Goal: Information Seeking & Learning: Learn about a topic

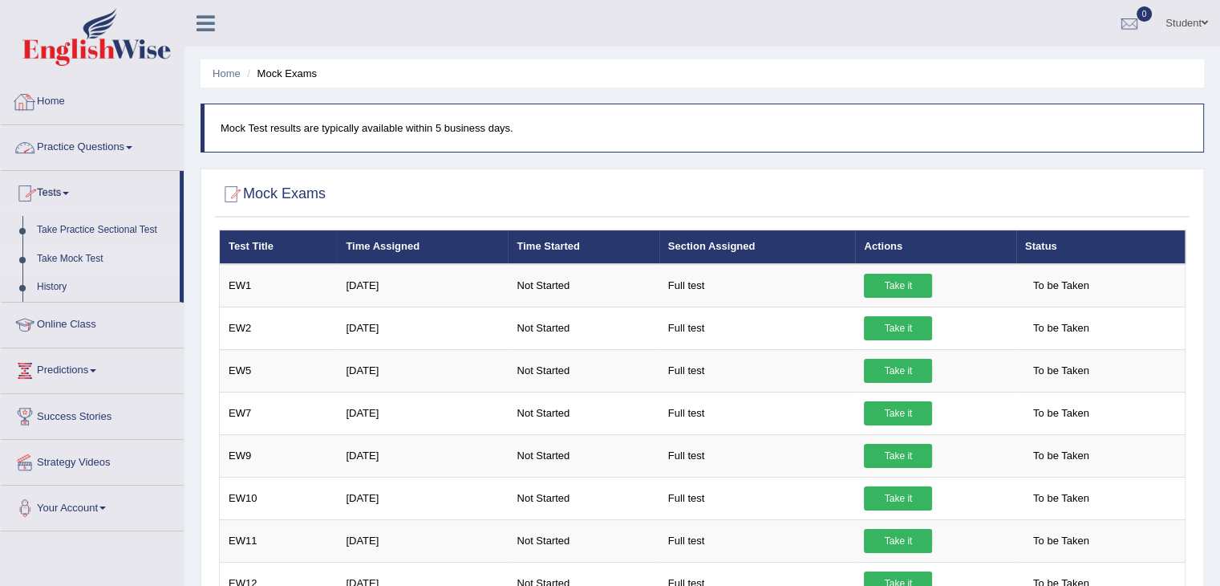
click at [71, 149] on link "Practice Questions" at bounding box center [92, 145] width 183 height 40
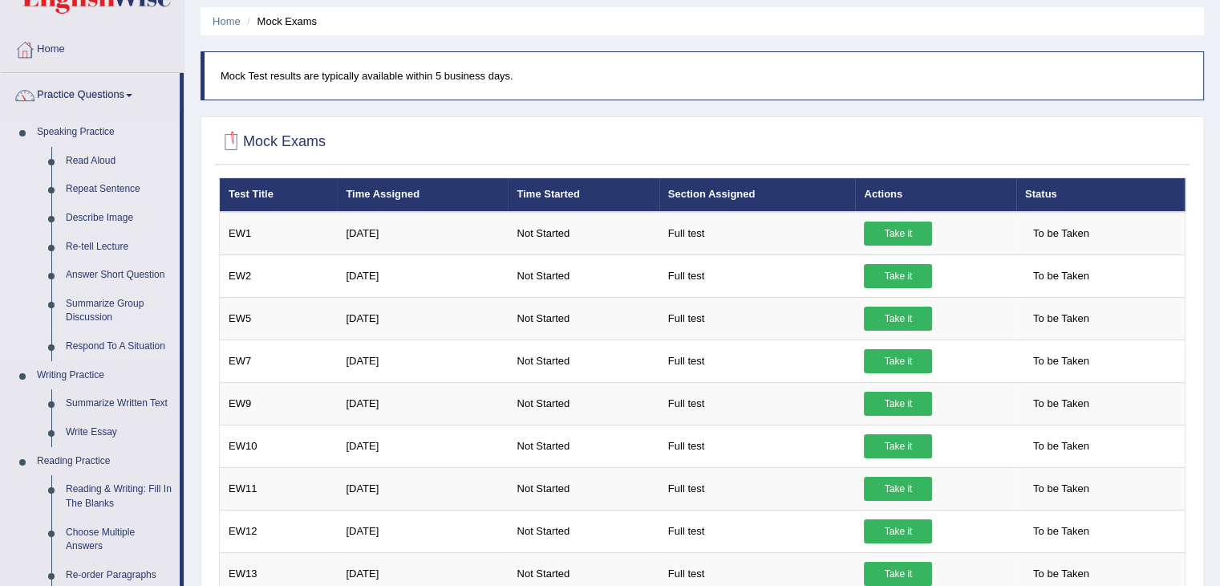
scroll to position [80, 0]
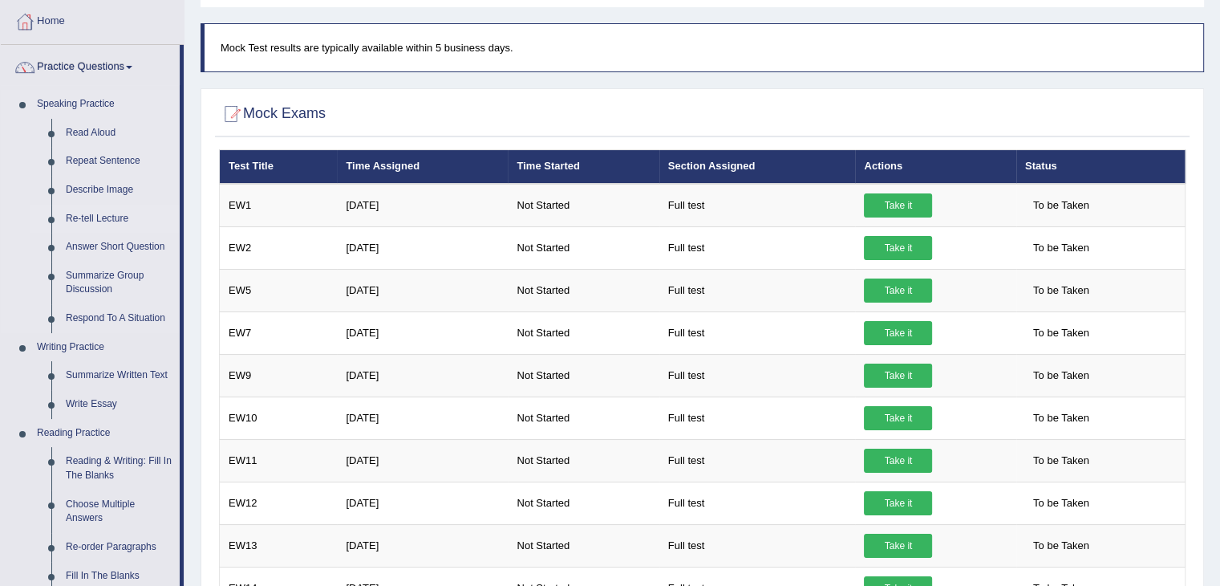
click at [98, 217] on link "Re-tell Lecture" at bounding box center [119, 219] width 121 height 29
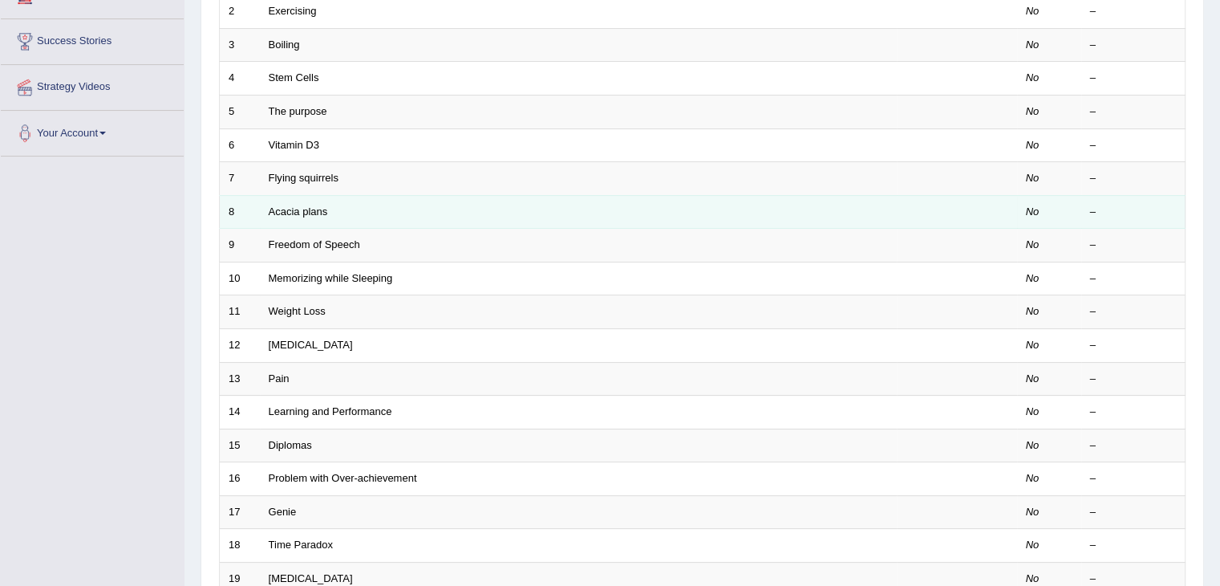
scroll to position [71, 0]
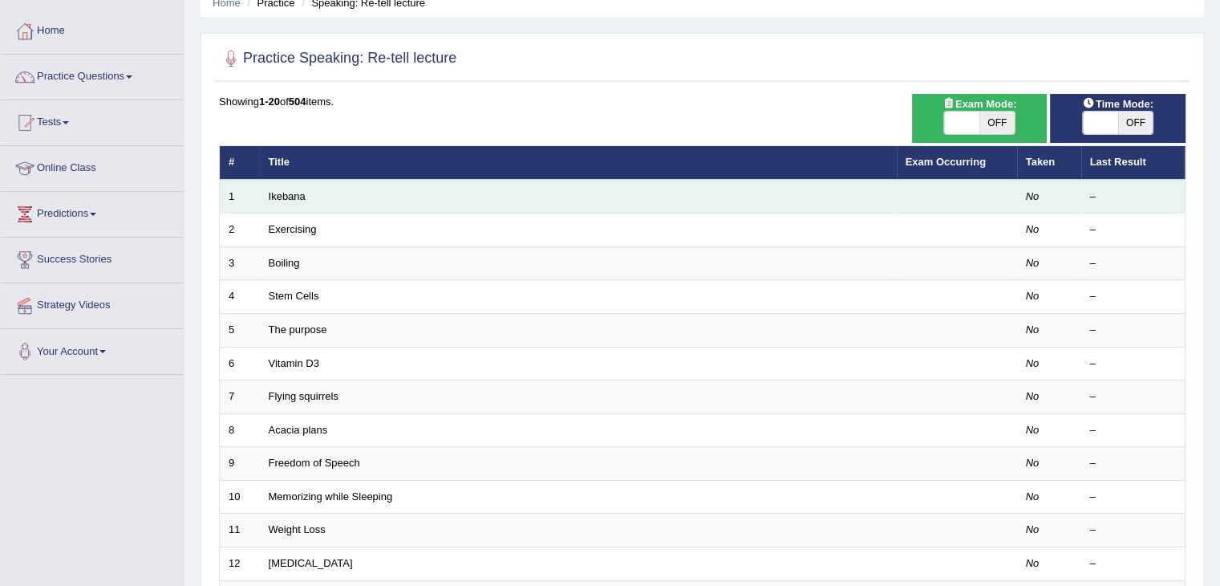
click at [359, 204] on td "Ikebana" at bounding box center [578, 197] width 637 height 34
click at [291, 195] on link "Ikebana" at bounding box center [287, 196] width 37 height 12
click at [292, 198] on link "Ikebana" at bounding box center [287, 196] width 37 height 12
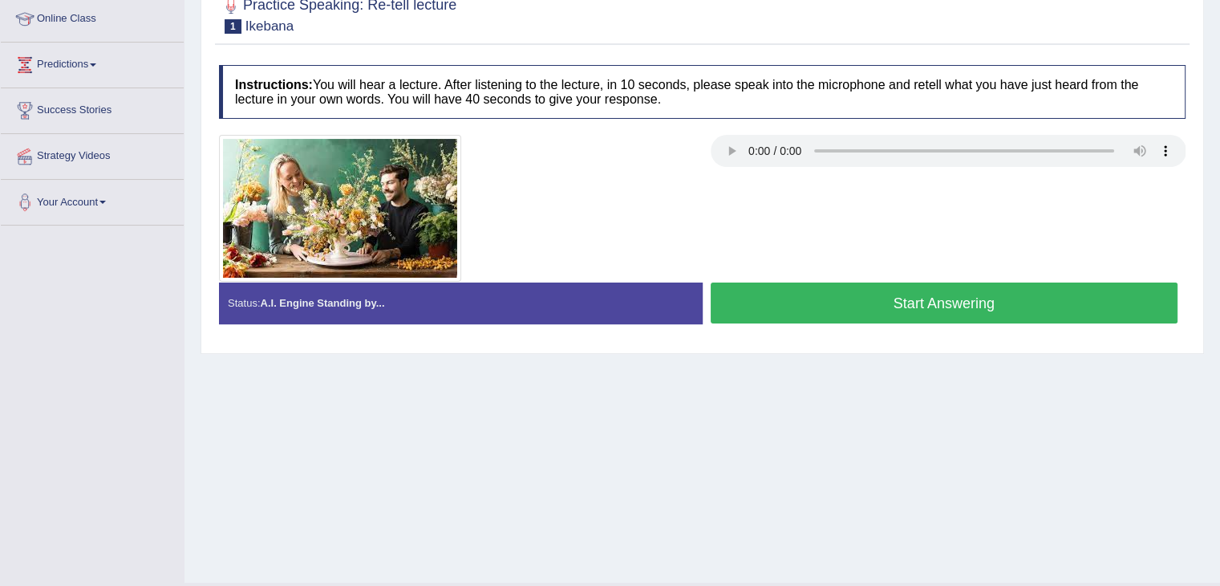
scroll to position [241, 0]
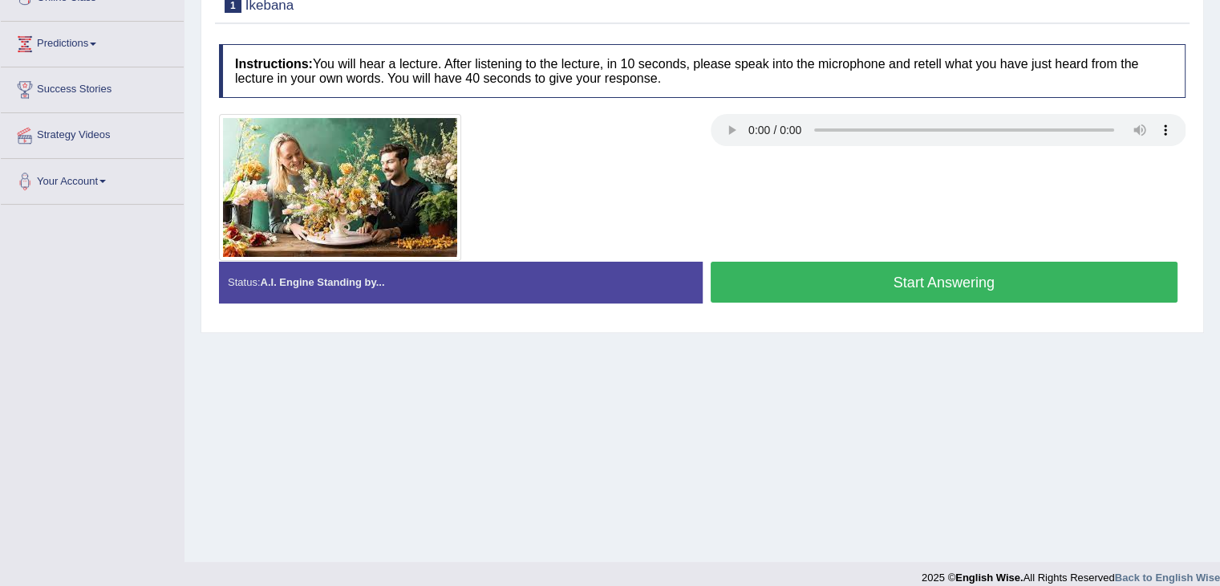
click at [915, 289] on button "Start Answering" at bounding box center [945, 282] width 468 height 41
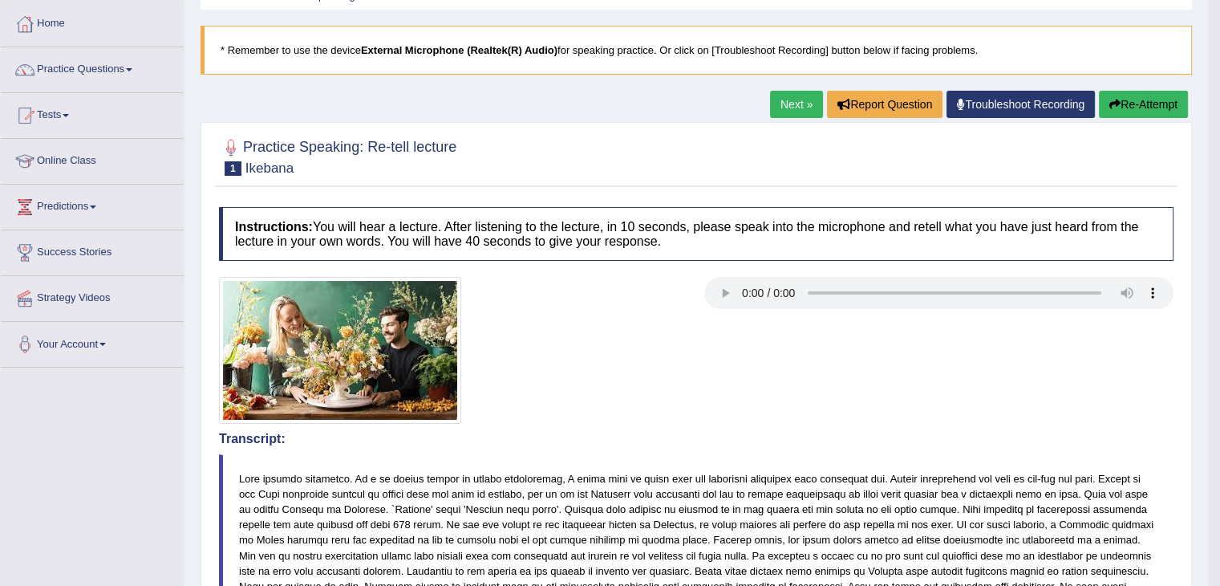
scroll to position [0, 0]
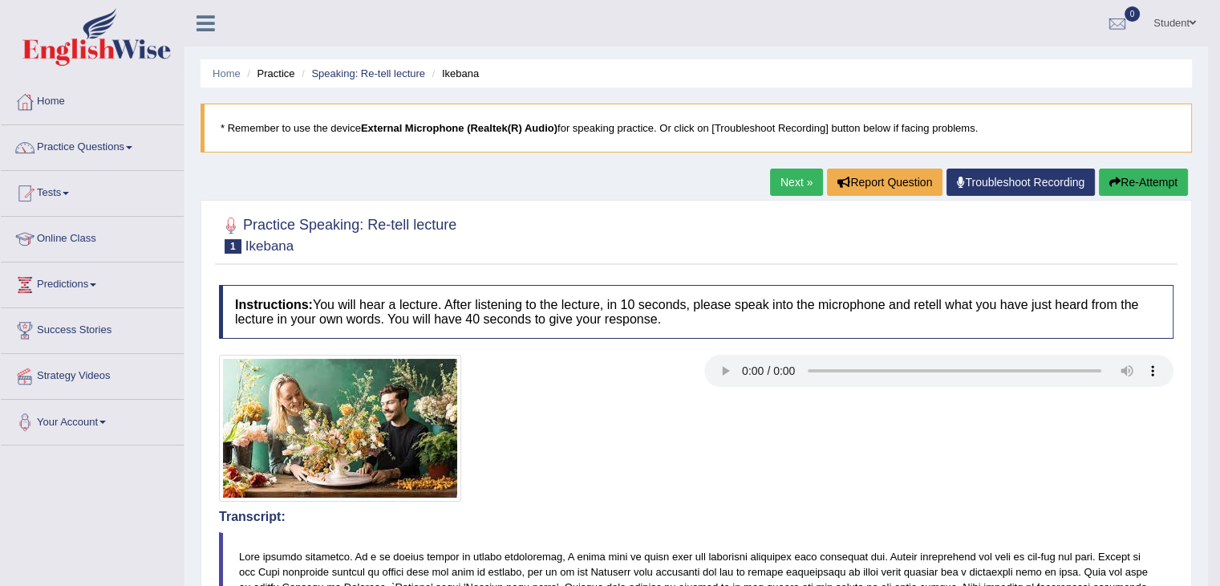
click at [796, 184] on link "Next »" at bounding box center [796, 181] width 53 height 27
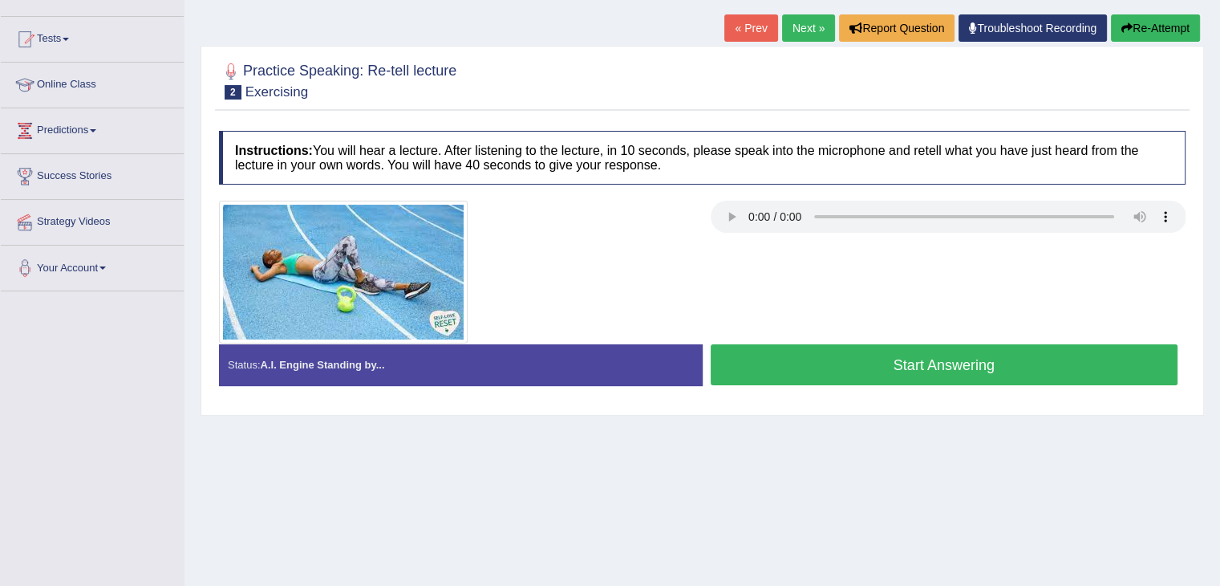
scroll to position [160, 0]
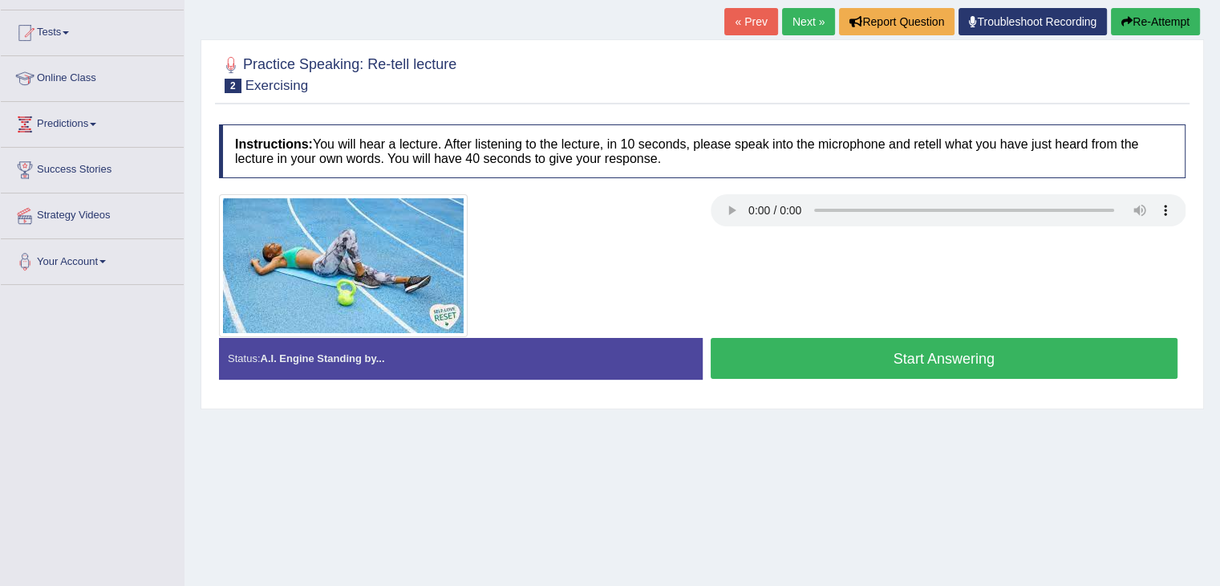
click at [958, 355] on button "Start Answering" at bounding box center [945, 358] width 468 height 41
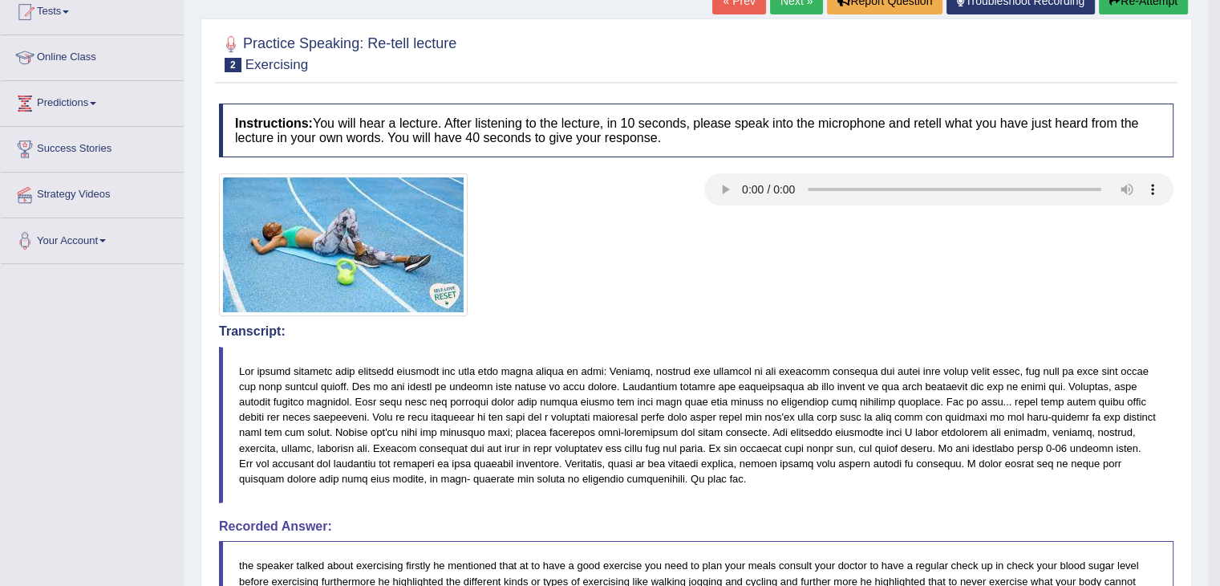
scroll to position [51, 0]
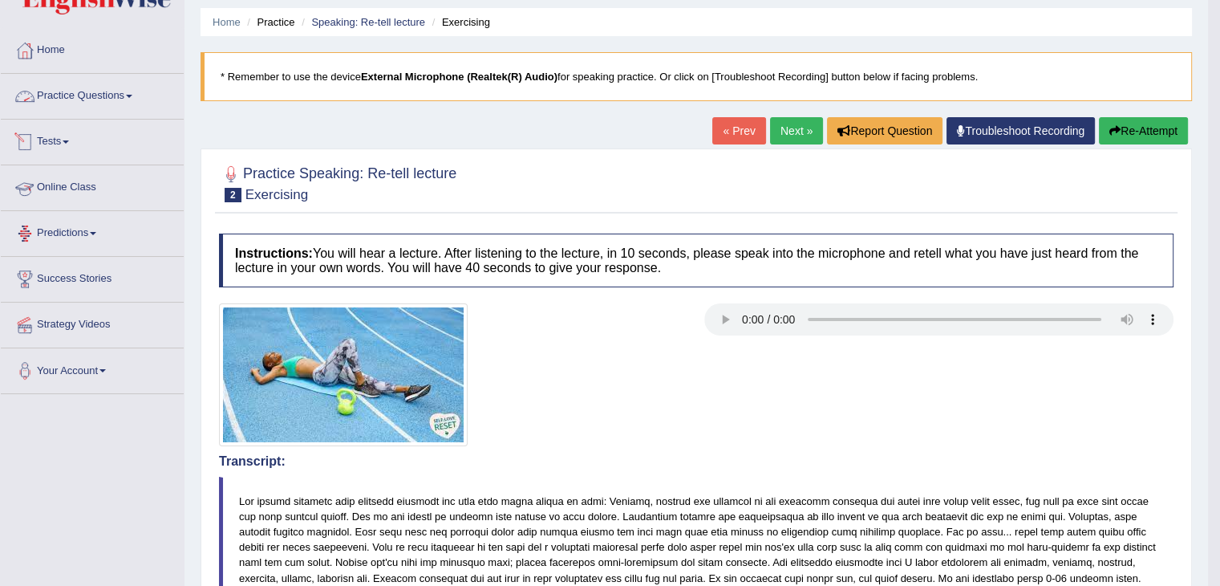
click at [96, 91] on link "Practice Questions" at bounding box center [92, 94] width 183 height 40
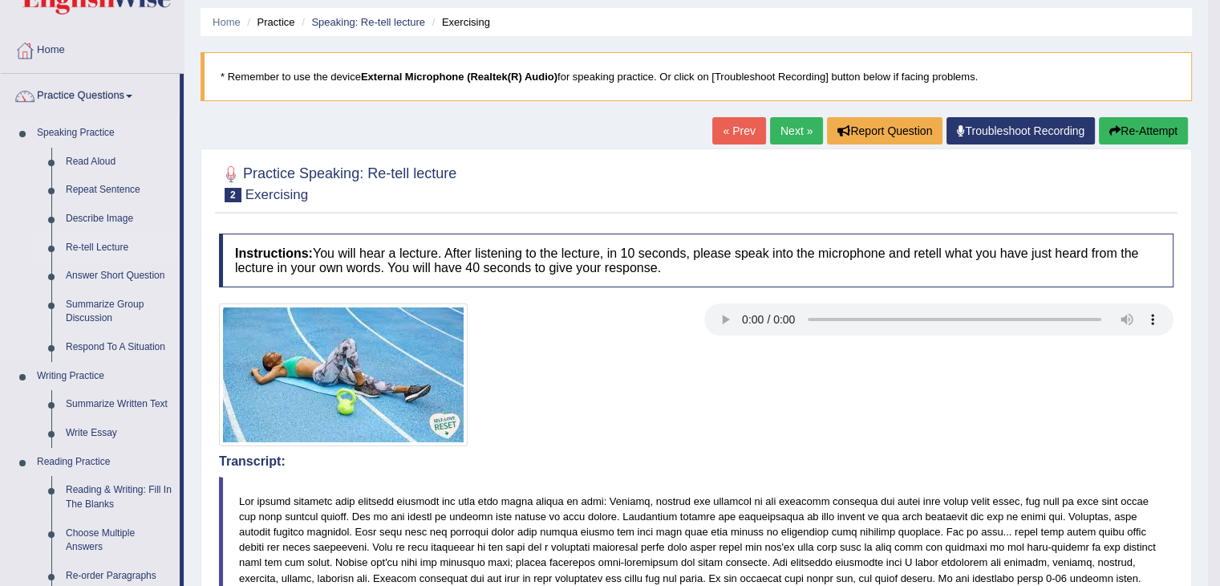
click at [83, 240] on link "Re-tell Lecture" at bounding box center [119, 247] width 121 height 29
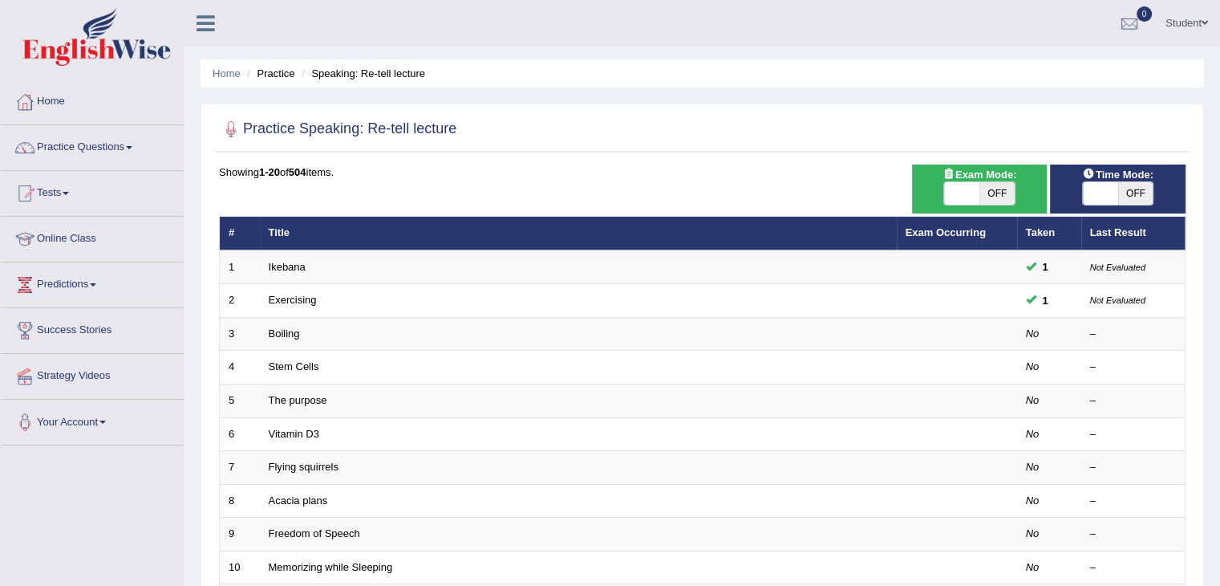
click at [1139, 193] on span "OFF" at bounding box center [1135, 193] width 35 height 22
checkbox input "true"
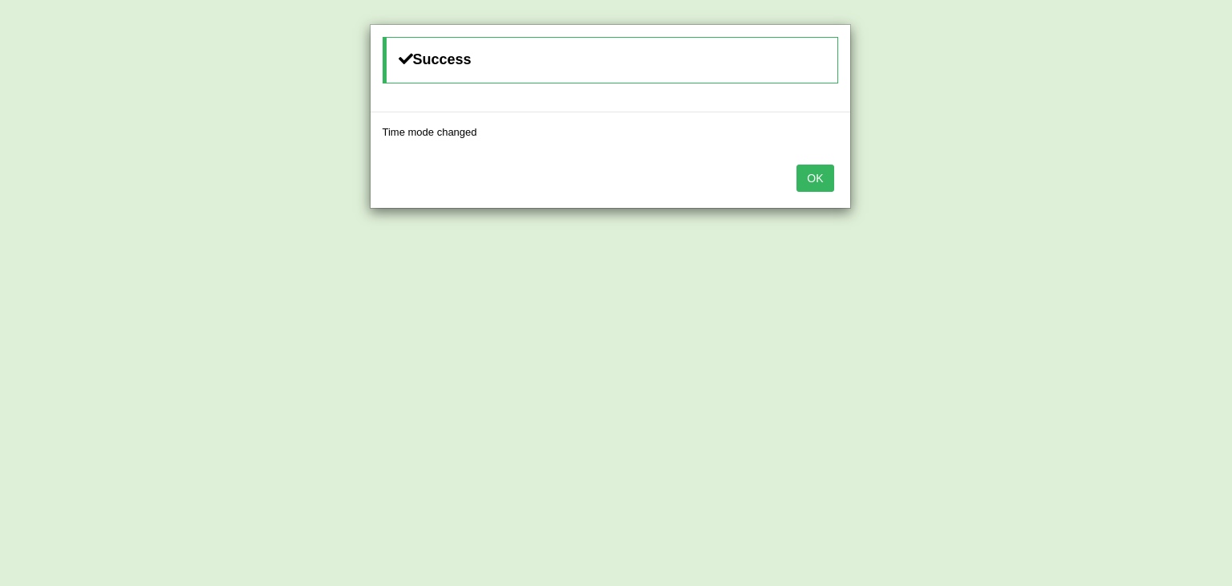
click at [822, 181] on button "OK" at bounding box center [815, 177] width 37 height 27
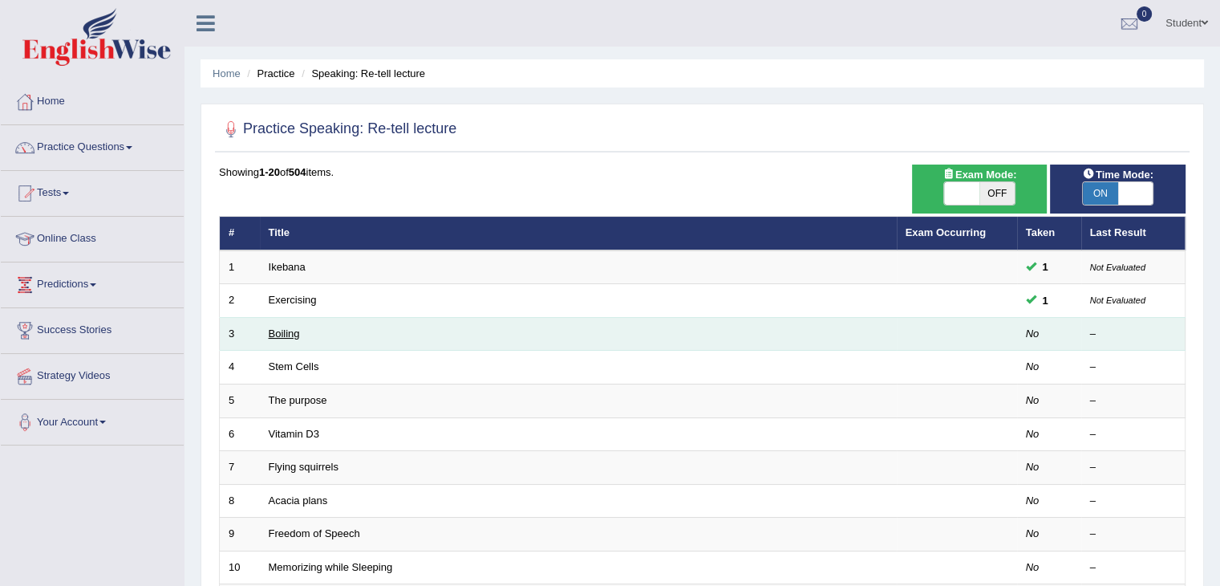
click at [275, 335] on link "Boiling" at bounding box center [284, 333] width 31 height 12
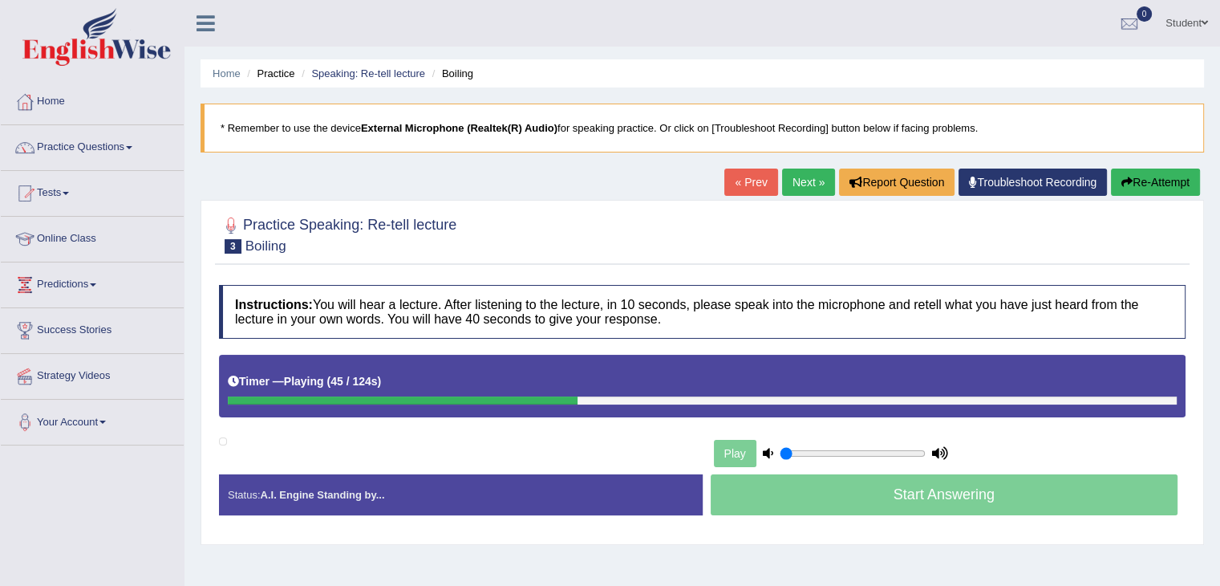
click at [849, 529] on div "Instructions: You will hear a lecture. After listening to the lecture, in 10 se…" at bounding box center [702, 406] width 975 height 259
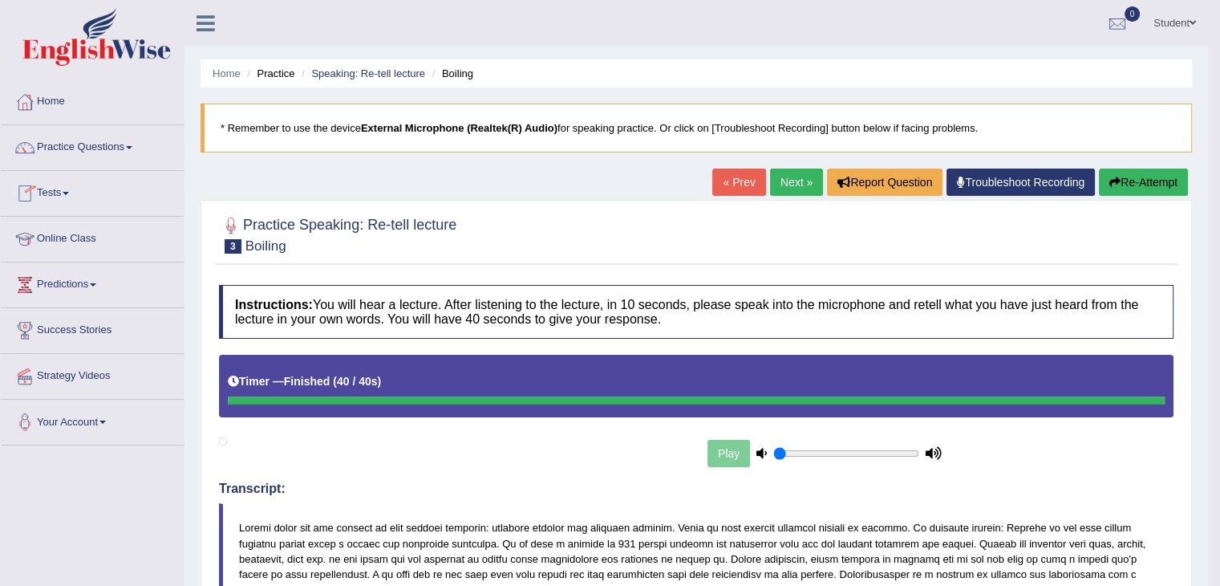
click at [786, 177] on link "Next »" at bounding box center [796, 181] width 53 height 27
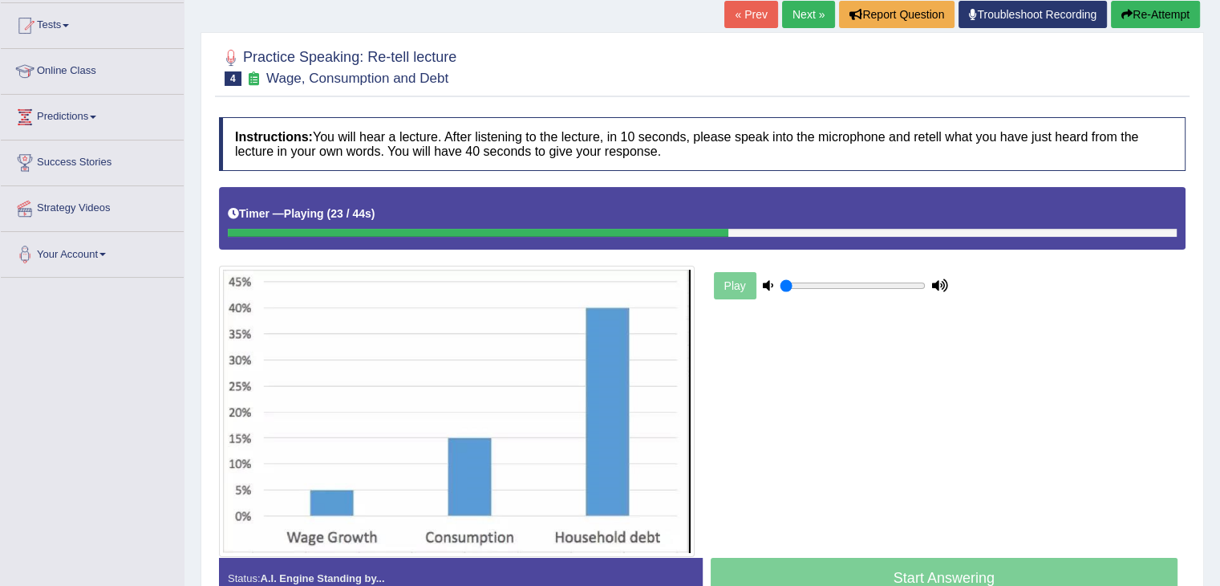
scroll to position [260, 0]
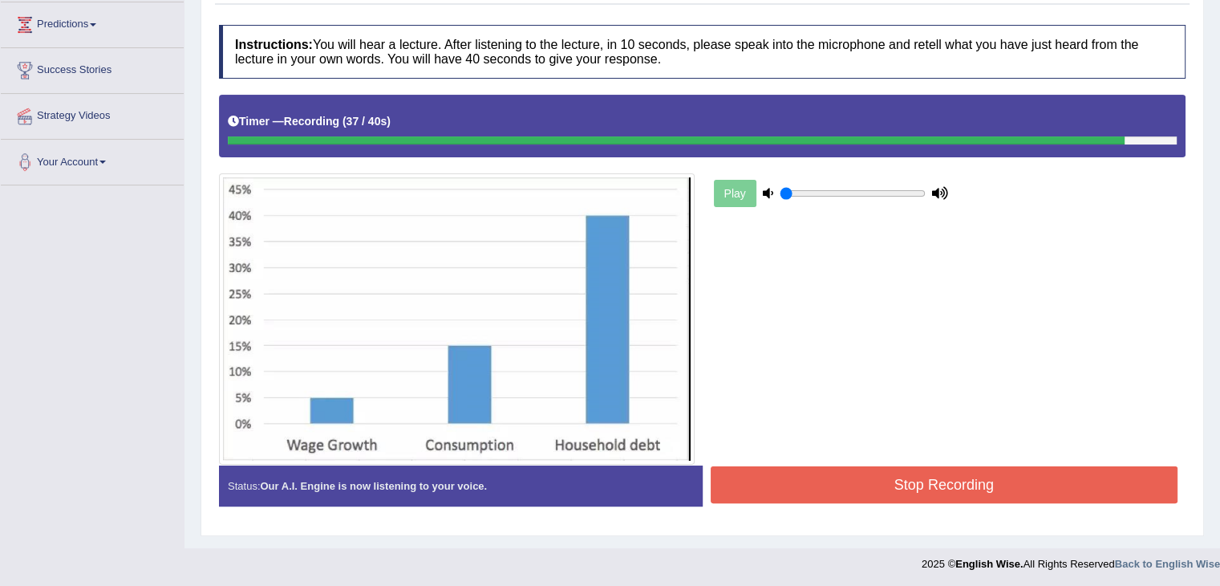
click at [1009, 478] on button "Stop Recording" at bounding box center [945, 484] width 468 height 37
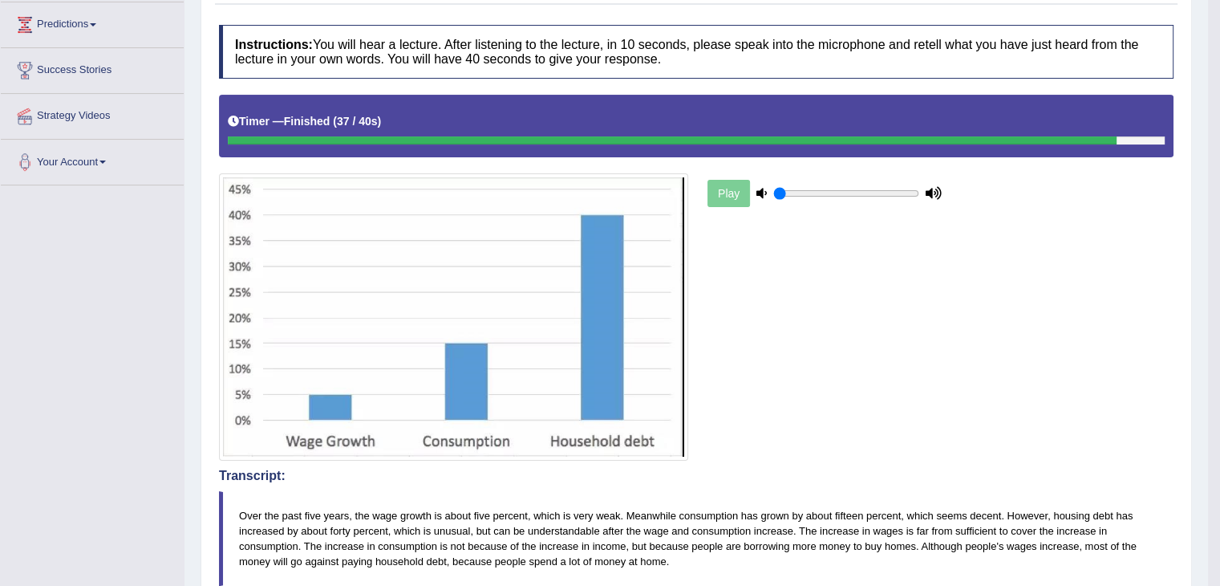
scroll to position [19, 0]
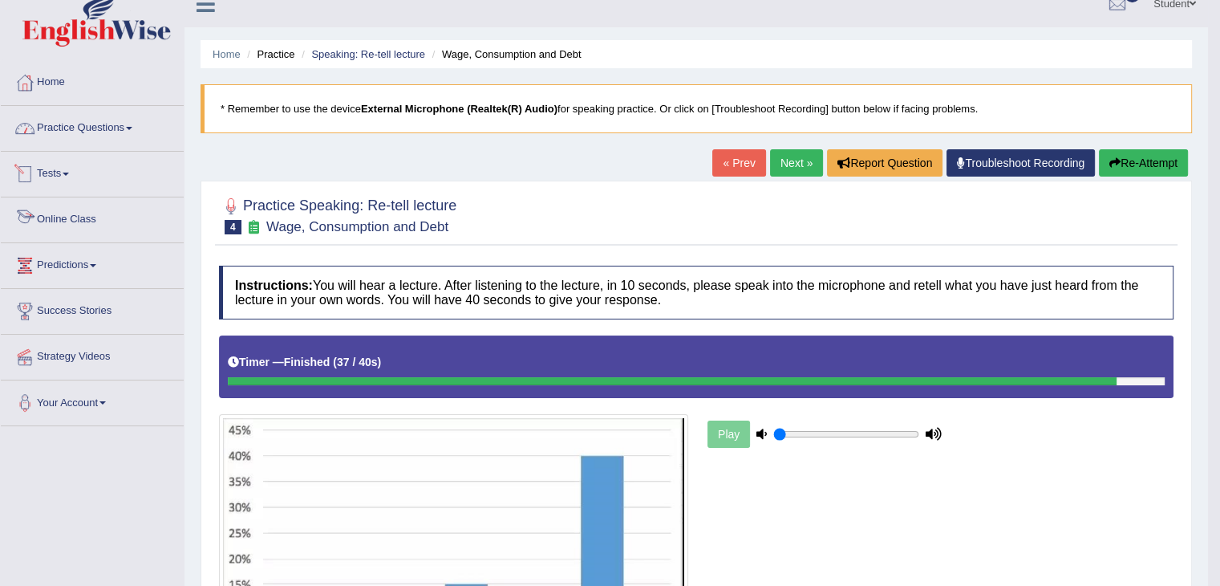
click at [80, 132] on link "Practice Questions" at bounding box center [92, 126] width 183 height 40
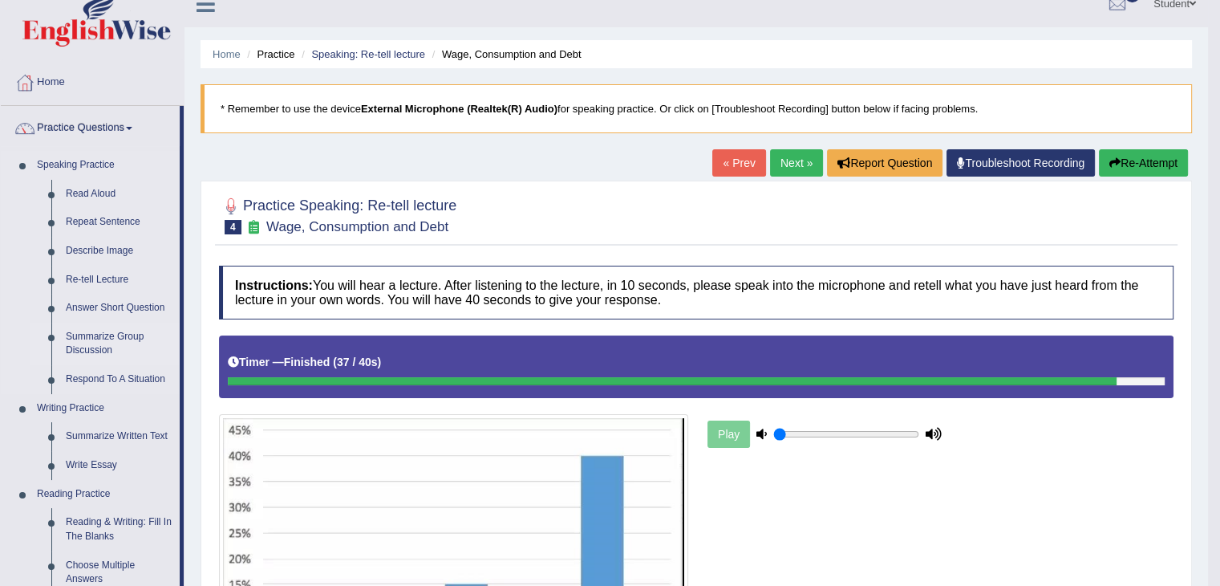
click at [100, 338] on link "Summarize Group Discussion" at bounding box center [119, 343] width 121 height 43
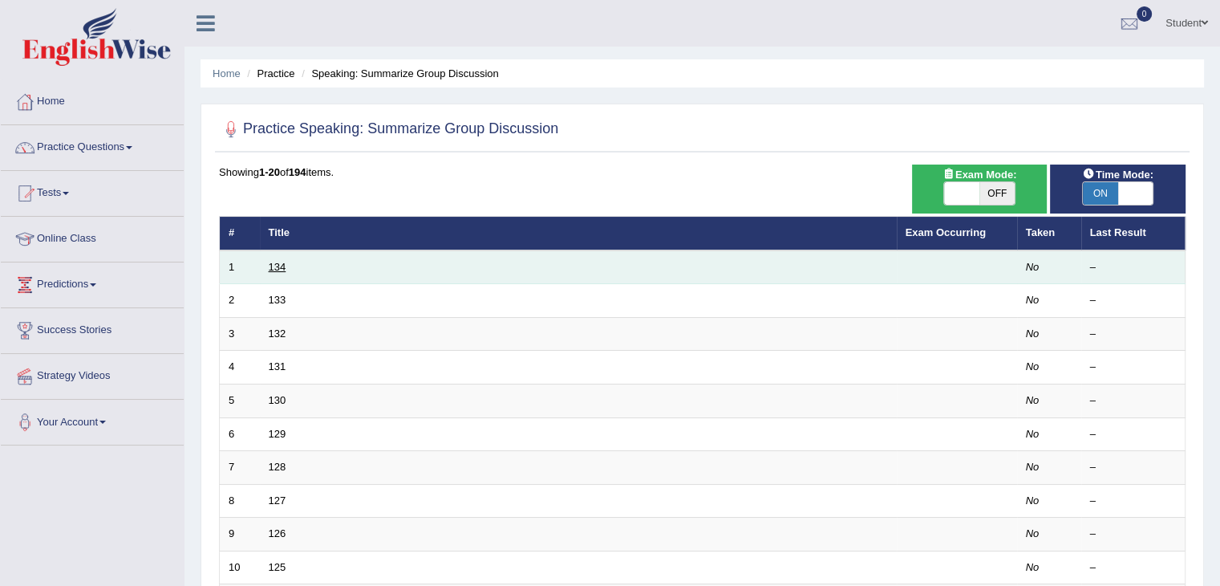
click at [269, 264] on link "134" at bounding box center [278, 267] width 18 height 12
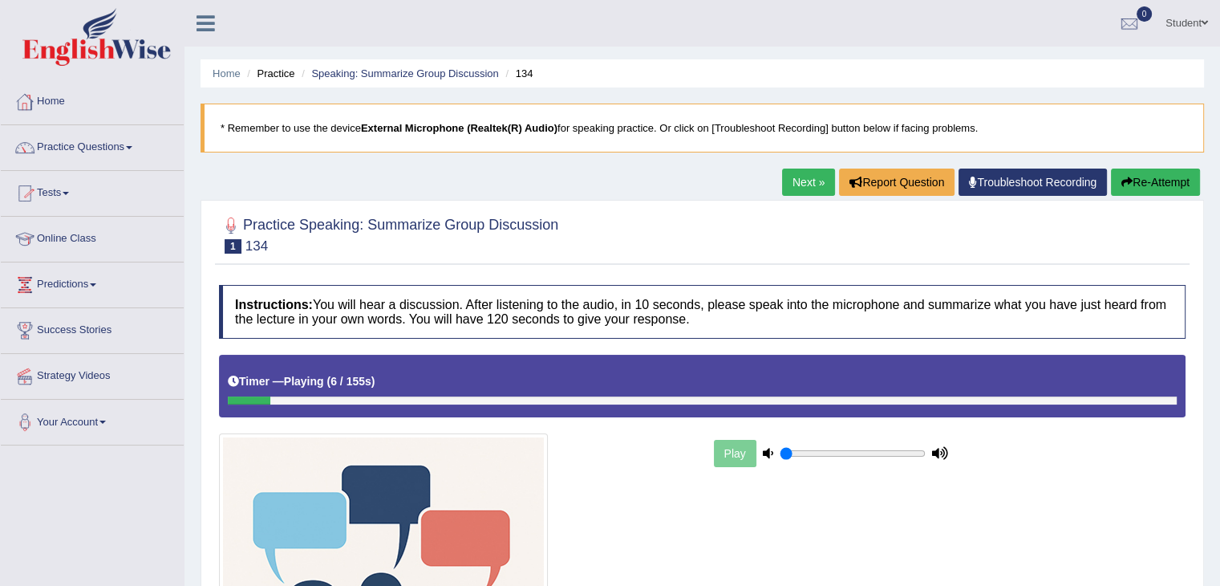
click at [53, 106] on link "Home" at bounding box center [92, 99] width 183 height 40
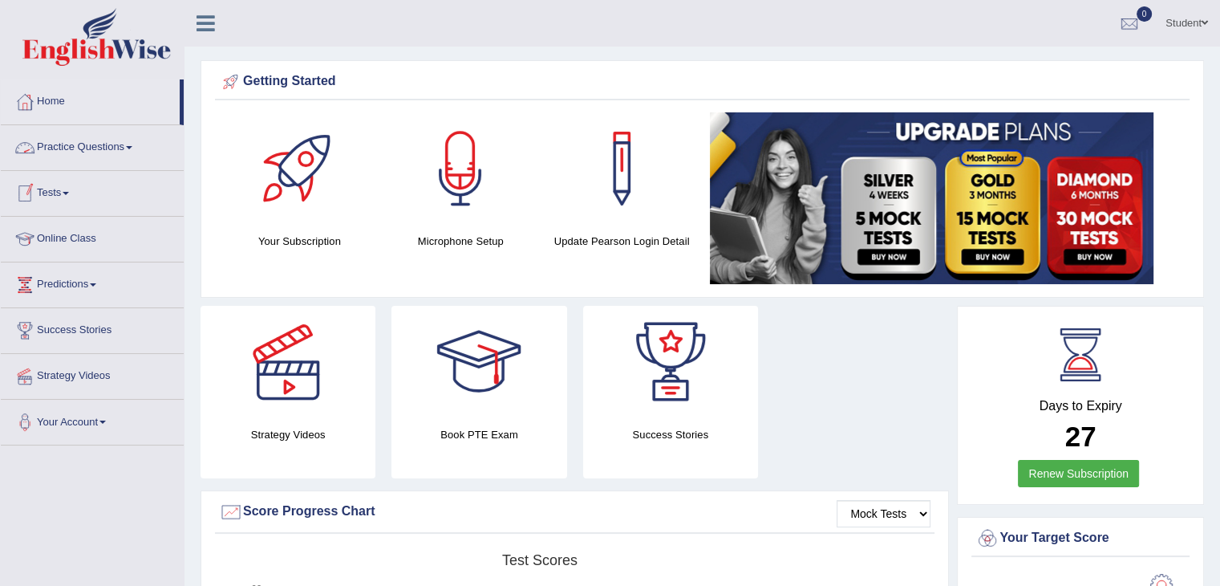
click at [67, 135] on link "Practice Questions" at bounding box center [92, 145] width 183 height 40
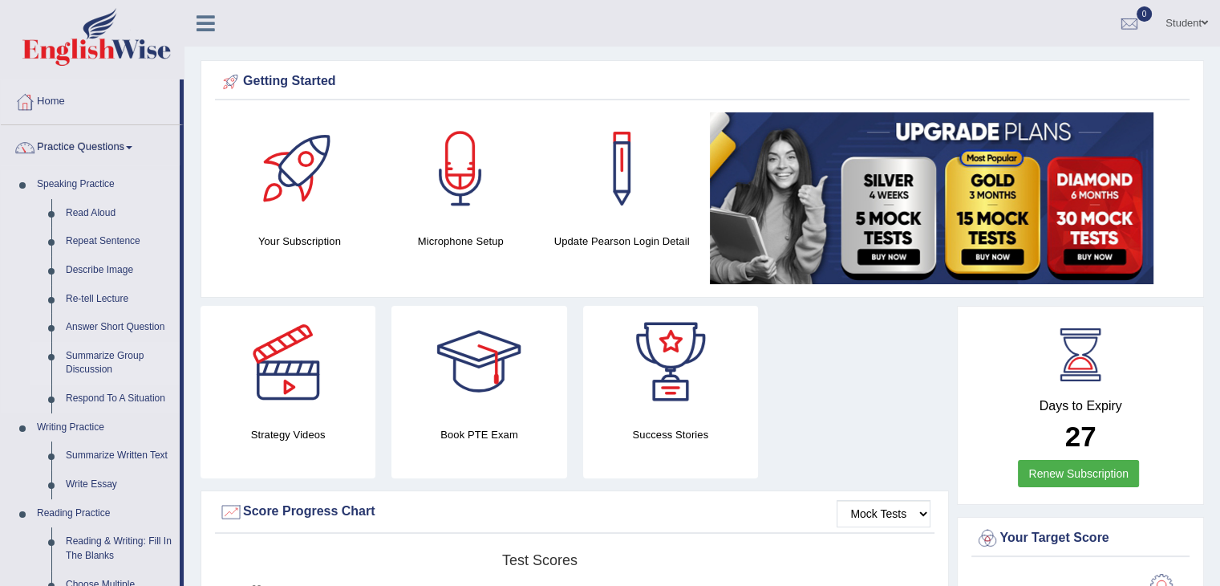
click at [114, 358] on link "Summarize Group Discussion" at bounding box center [119, 363] width 121 height 43
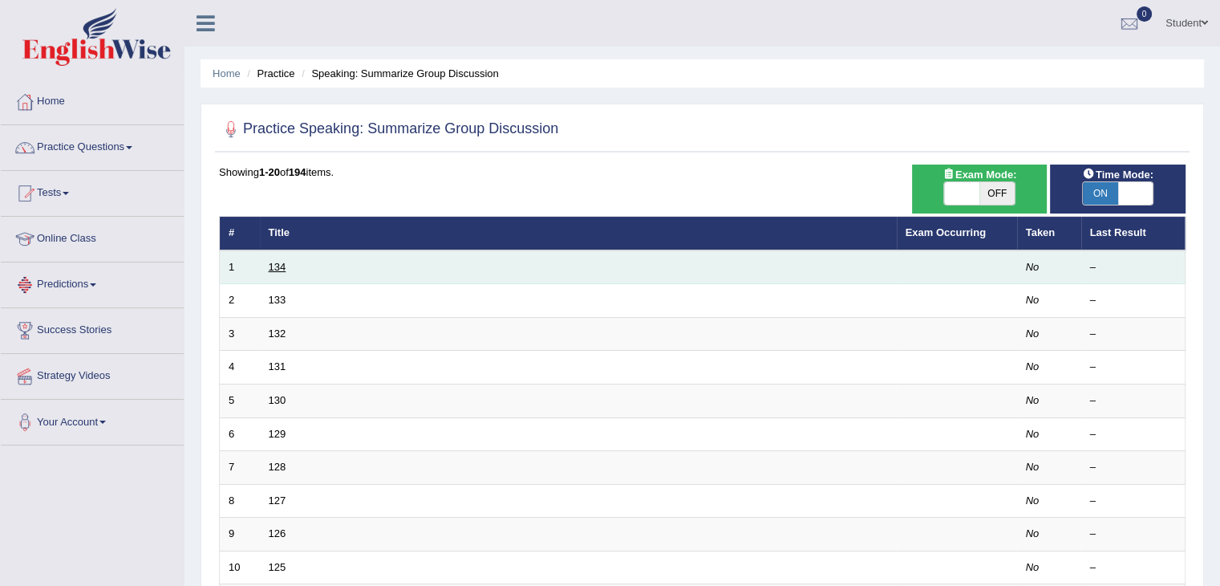
click at [274, 264] on link "134" at bounding box center [278, 267] width 18 height 12
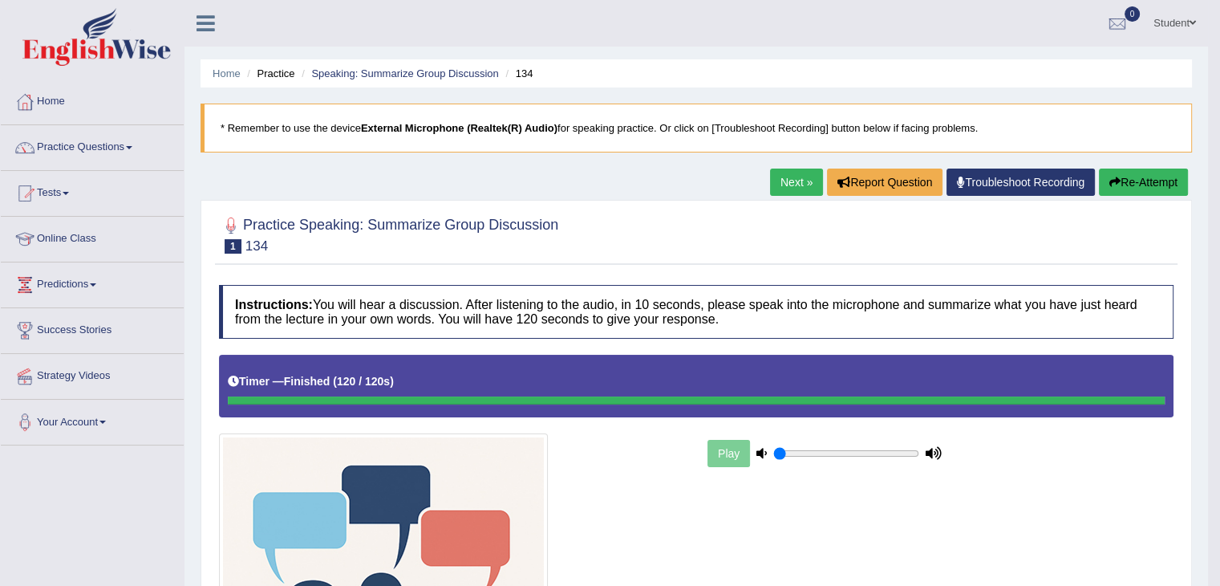
click at [786, 176] on link "Next »" at bounding box center [796, 181] width 53 height 27
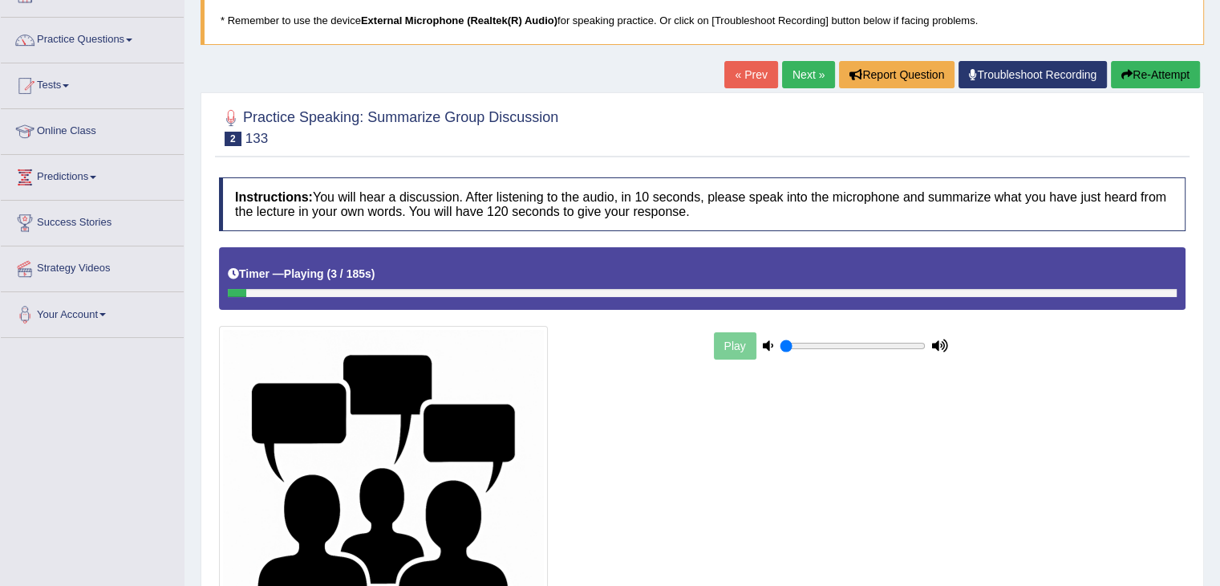
scroll to position [241, 0]
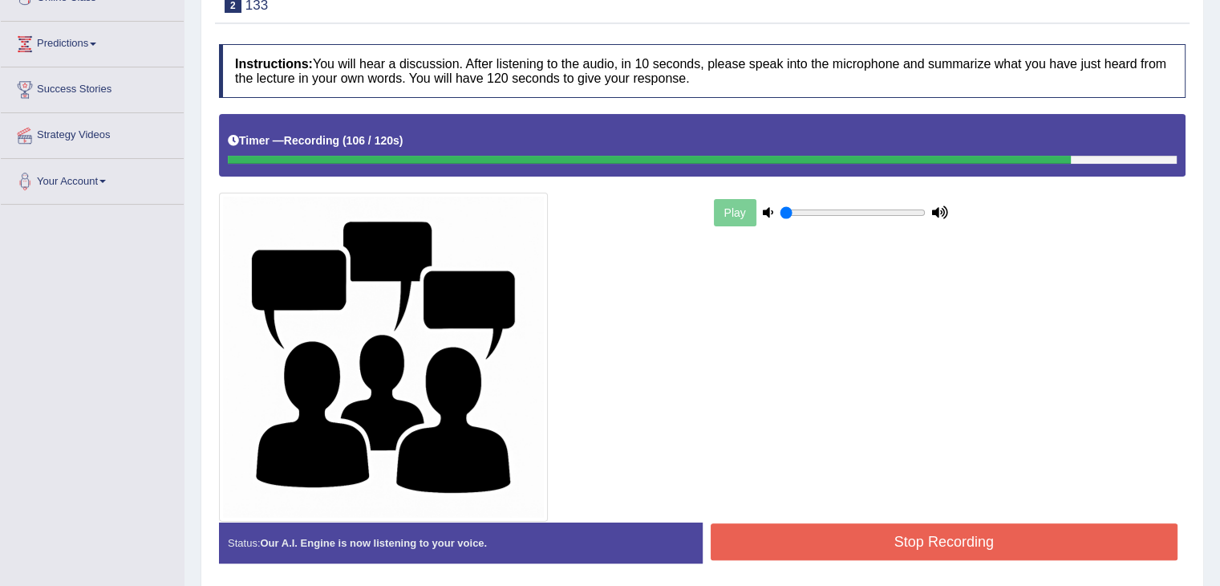
click at [879, 545] on button "Stop Recording" at bounding box center [945, 541] width 468 height 37
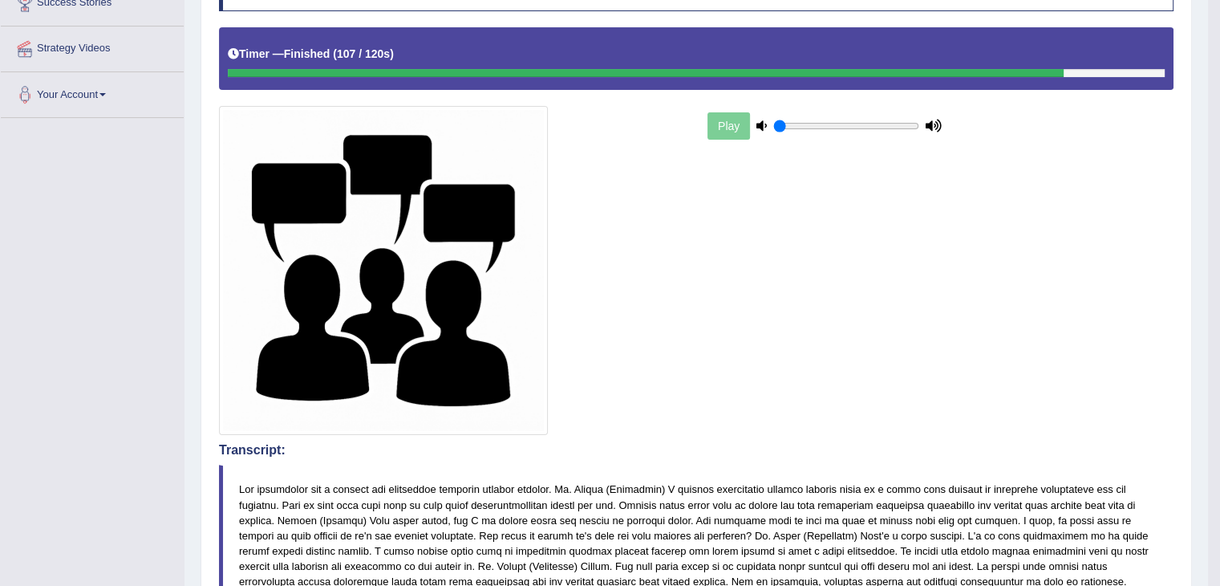
scroll to position [0, 0]
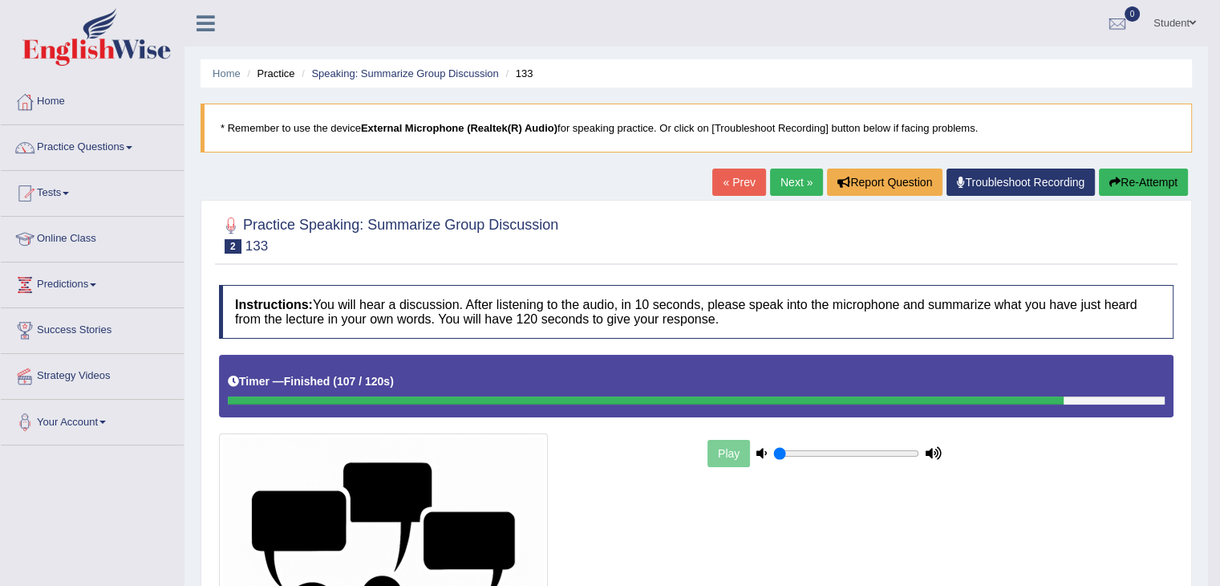
drag, startPoint x: 373, startPoint y: 224, endPoint x: 598, endPoint y: 228, distance: 225.5
click at [598, 225] on div "Practice Speaking: Summarize Group Discussion 2 133" at bounding box center [696, 237] width 963 height 56
click at [800, 181] on link "Next »" at bounding box center [796, 181] width 53 height 27
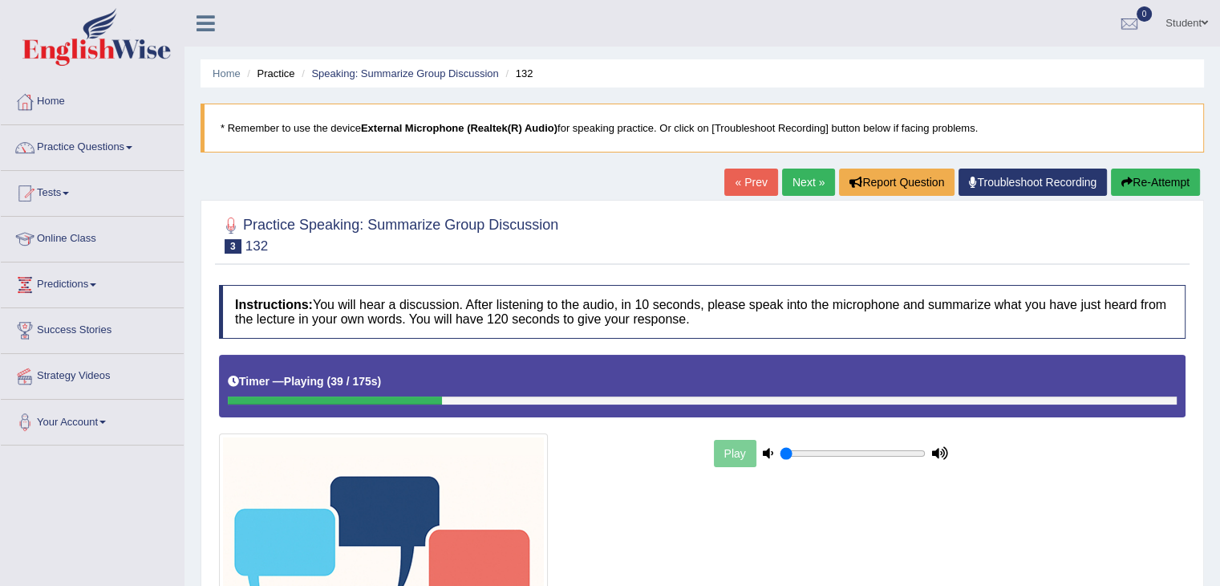
click at [1154, 184] on button "Re-Attempt" at bounding box center [1155, 181] width 89 height 27
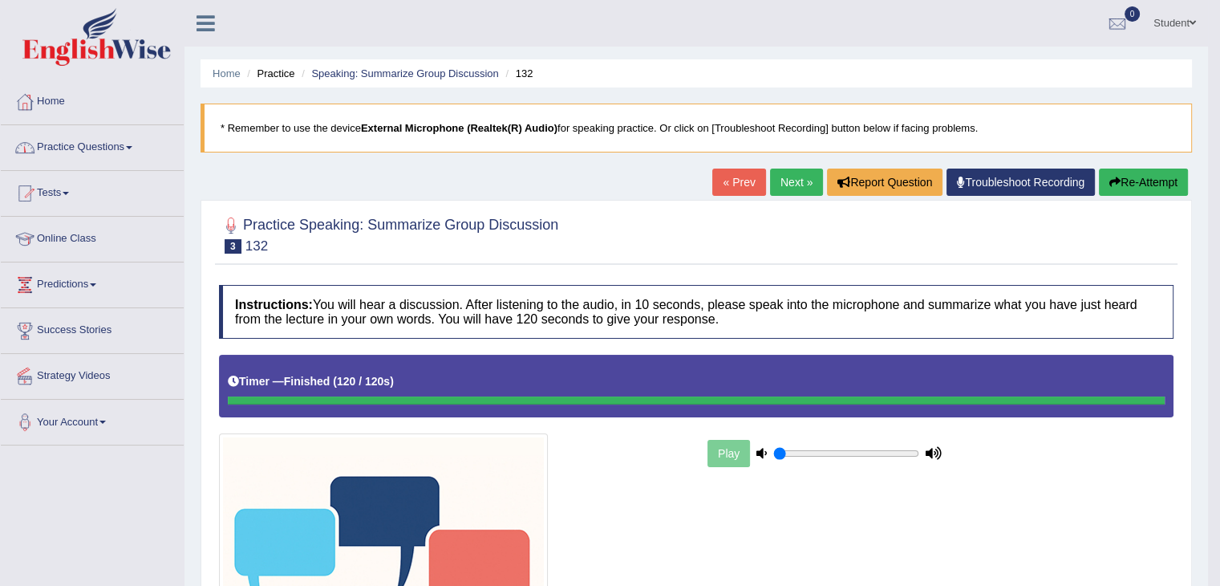
drag, startPoint x: 61, startPoint y: 148, endPoint x: 103, endPoint y: 212, distance: 76.3
click at [61, 148] on link "Practice Questions" at bounding box center [92, 145] width 183 height 40
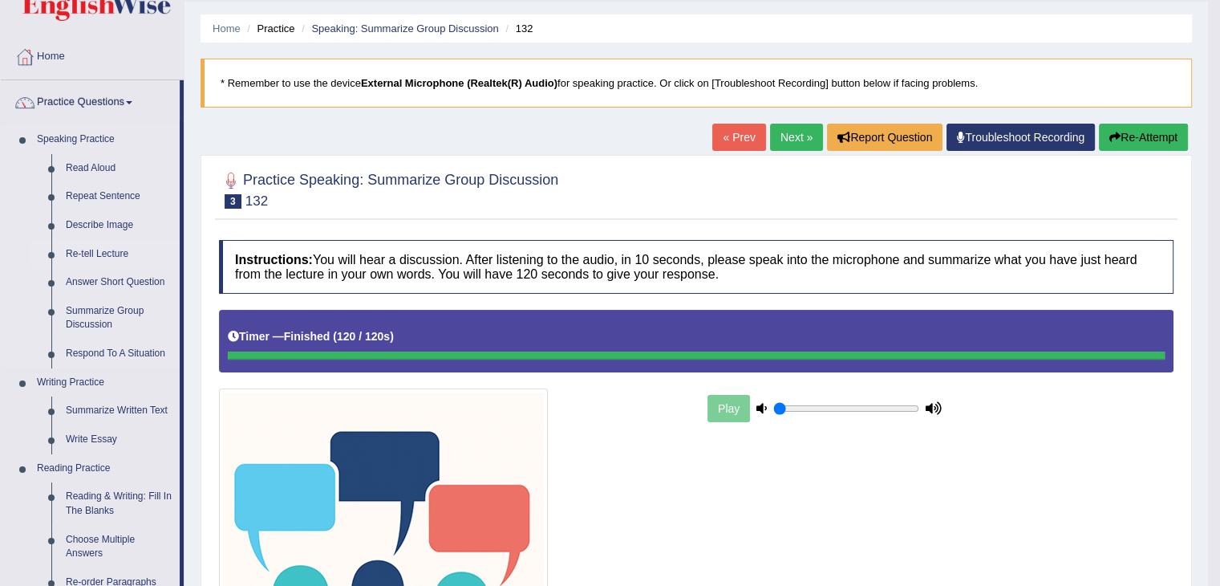
scroll to position [80, 0]
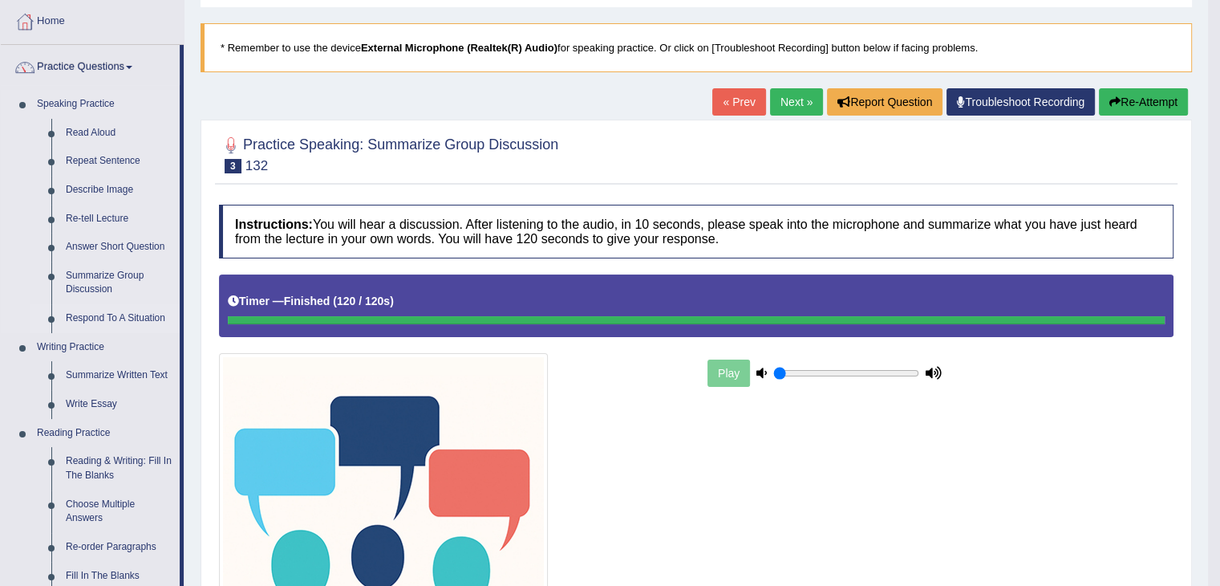
click at [116, 318] on link "Respond To A Situation" at bounding box center [119, 318] width 121 height 29
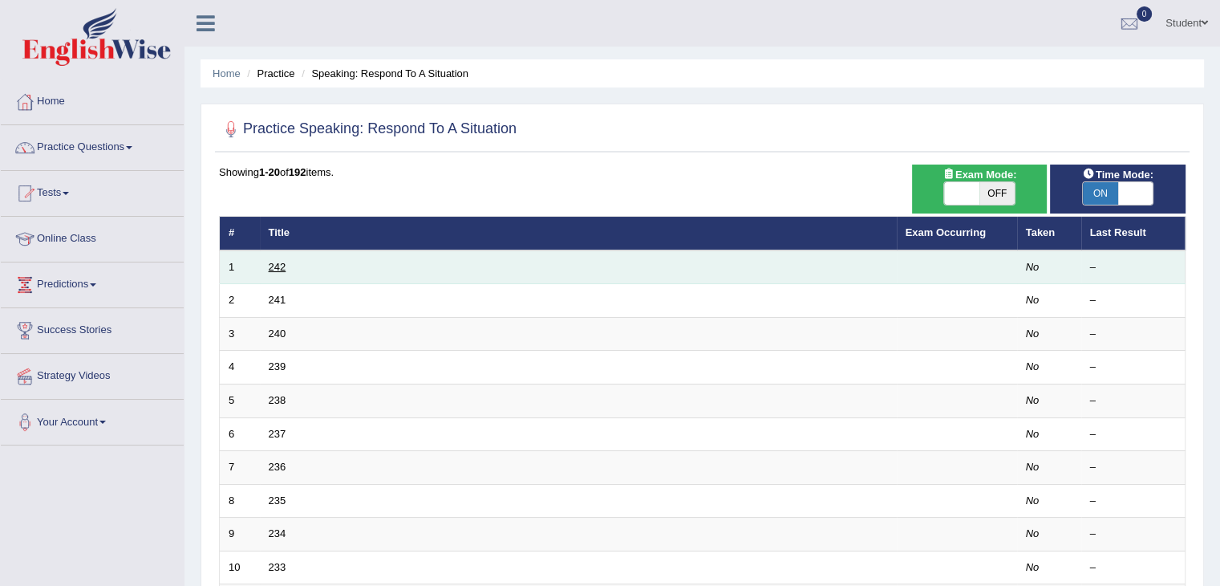
click at [279, 266] on link "242" at bounding box center [278, 267] width 18 height 12
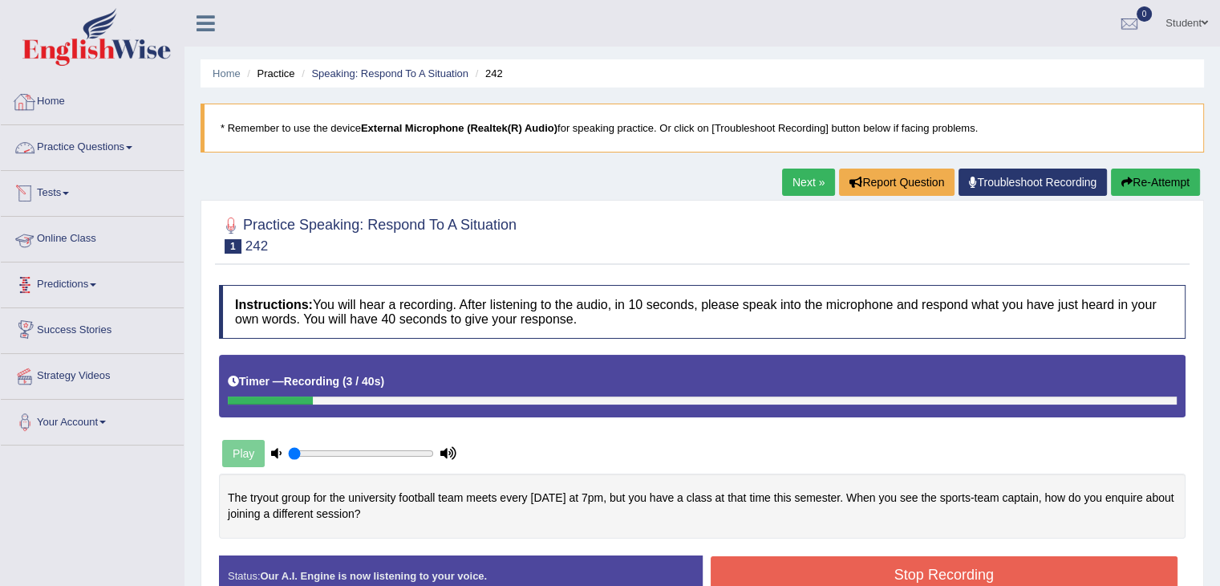
click at [54, 91] on link "Home" at bounding box center [92, 99] width 183 height 40
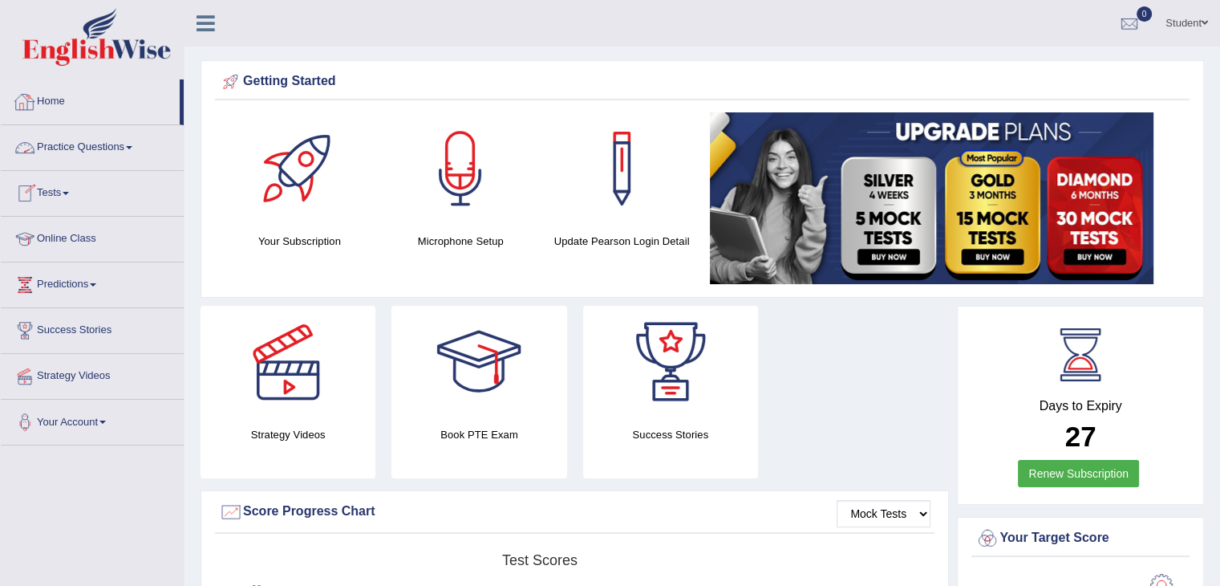
click at [79, 148] on link "Practice Questions" at bounding box center [92, 145] width 183 height 40
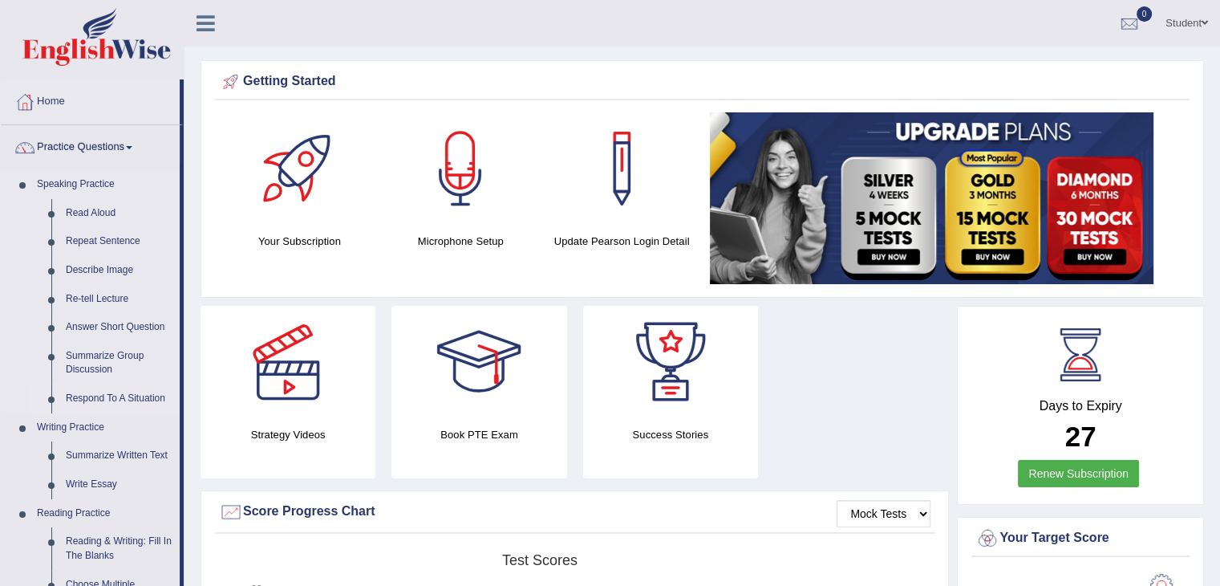
click at [113, 403] on link "Respond To A Situation" at bounding box center [119, 398] width 121 height 29
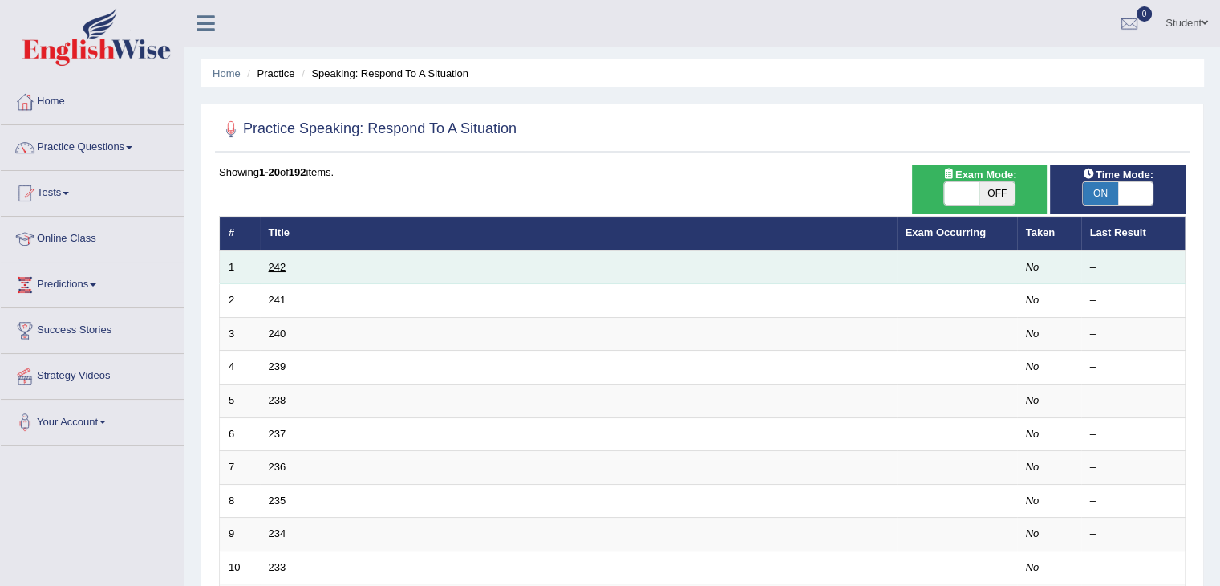
click at [270, 264] on link "242" at bounding box center [278, 267] width 18 height 12
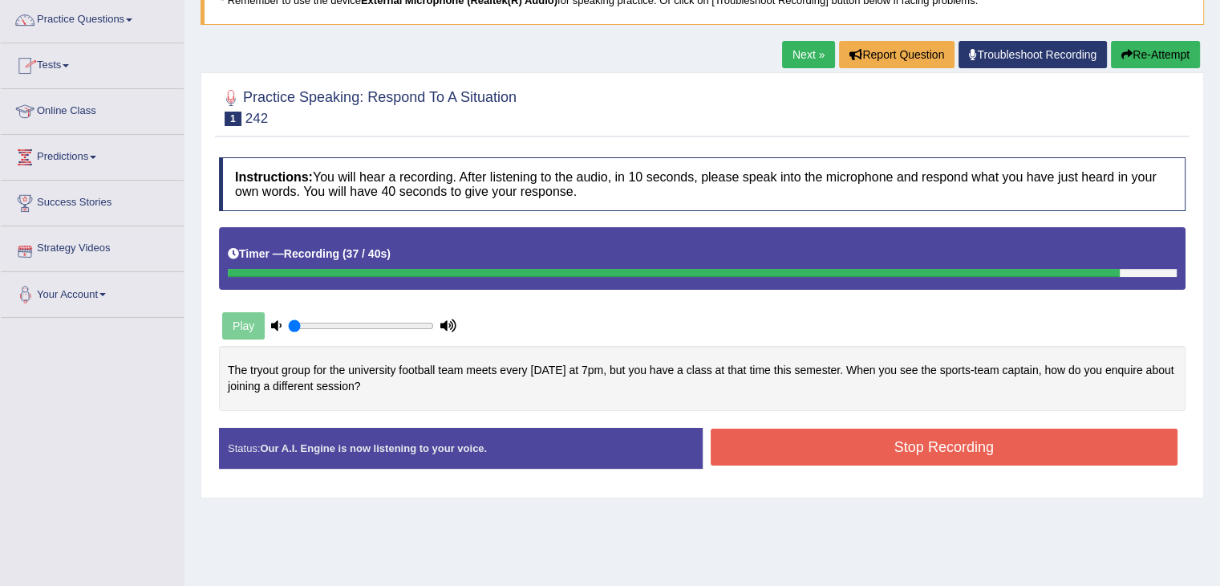
scroll to position [241, 0]
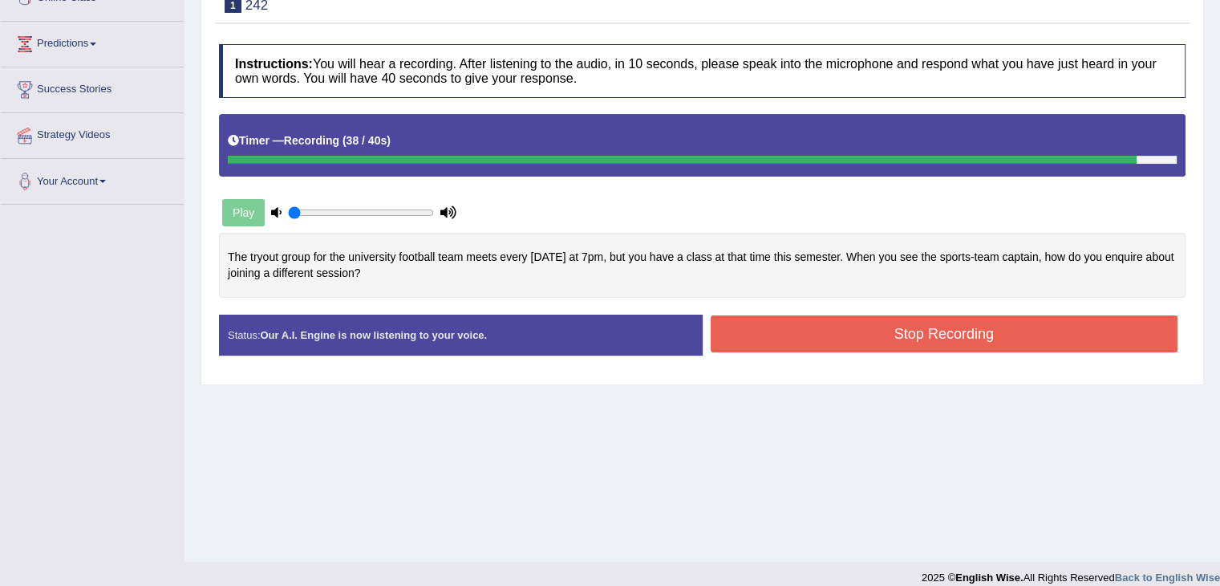
click at [825, 330] on button "Stop Recording" at bounding box center [945, 333] width 468 height 37
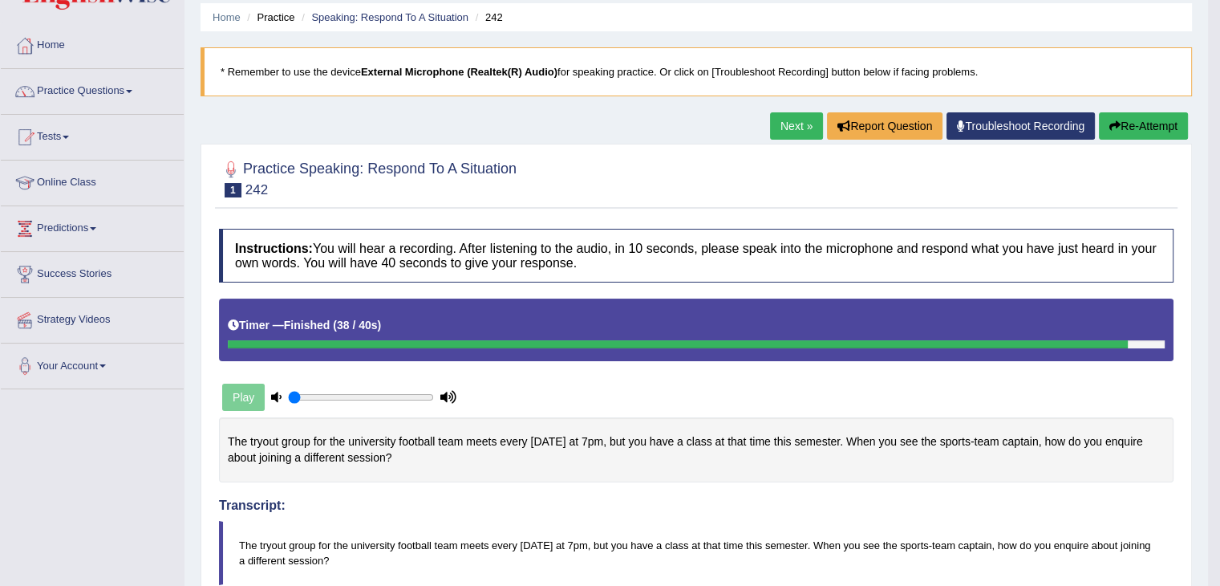
scroll to position [0, 0]
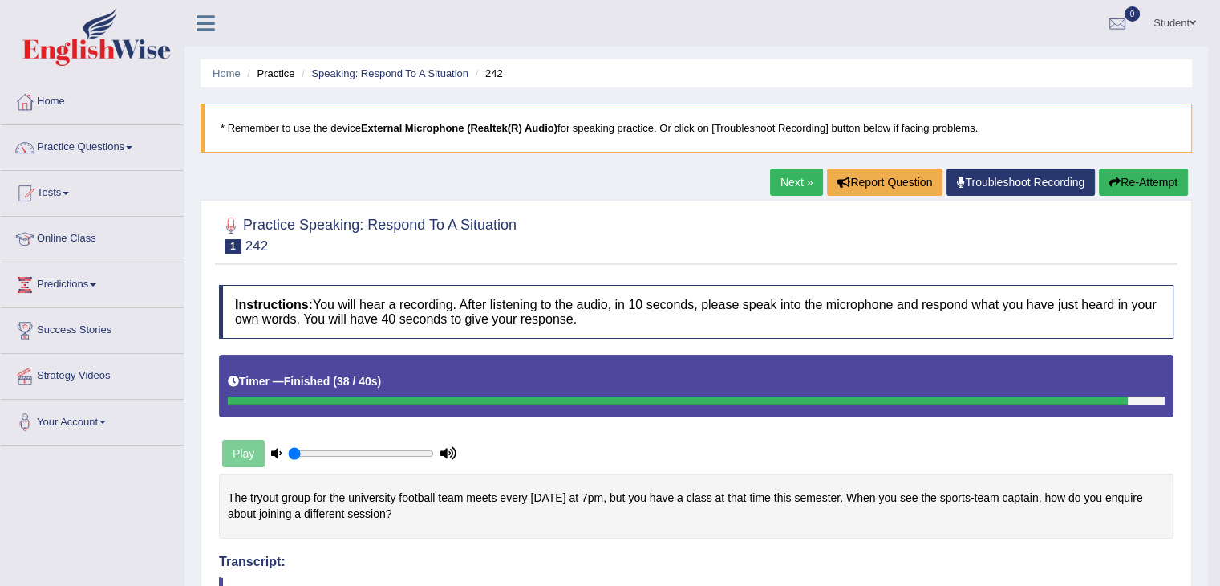
click at [783, 181] on link "Next »" at bounding box center [796, 181] width 53 height 27
click at [781, 172] on link "Next »" at bounding box center [796, 181] width 53 height 27
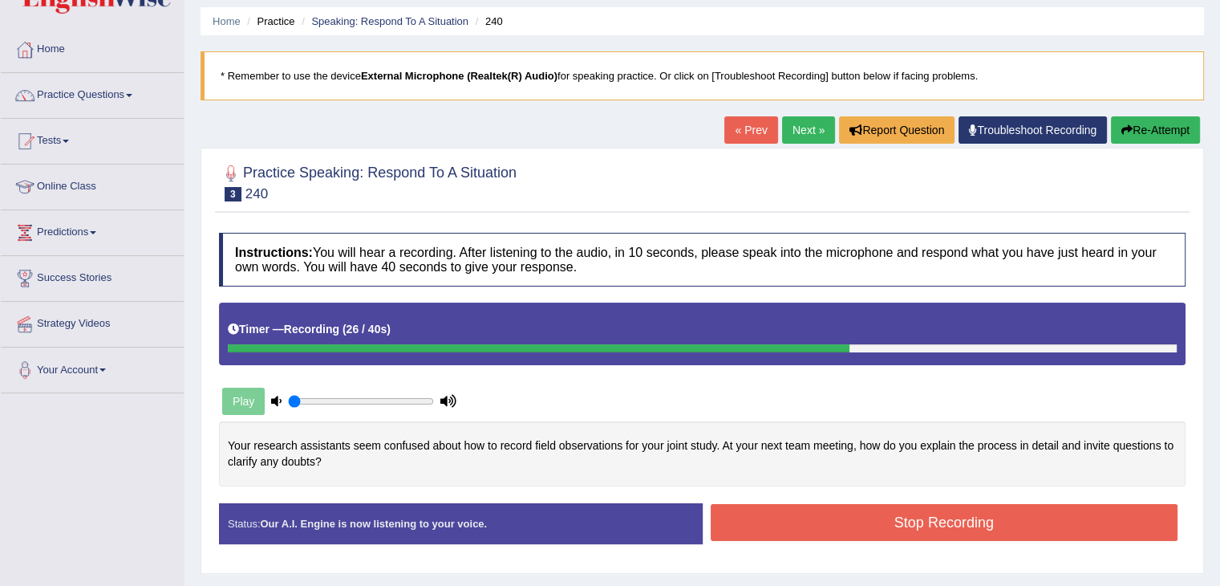
scroll to position [80, 0]
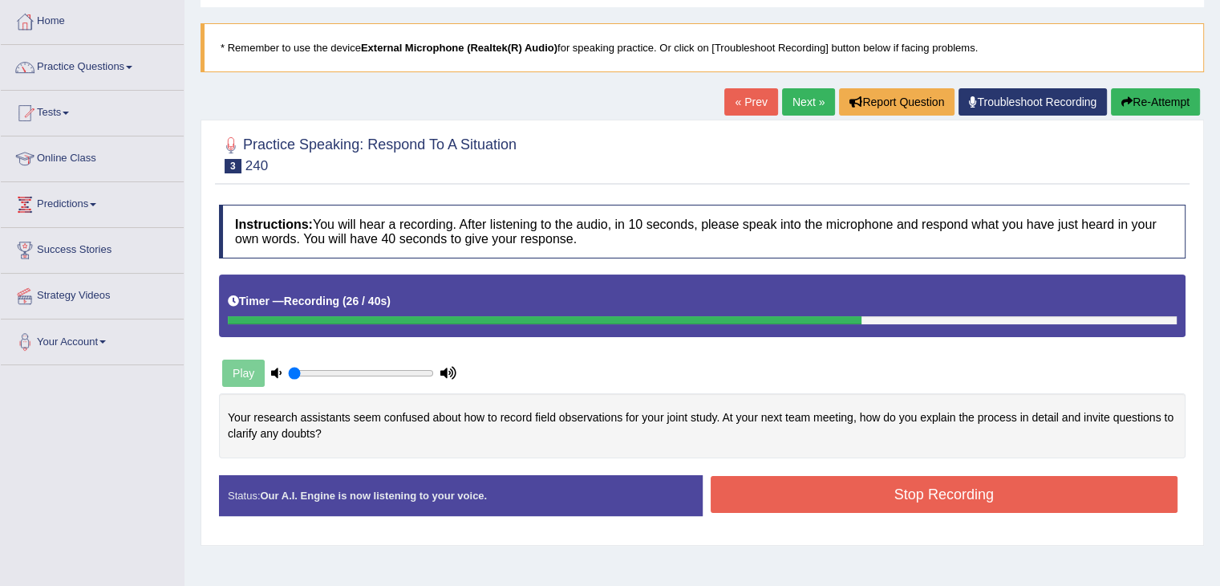
click at [919, 499] on button "Stop Recording" at bounding box center [945, 494] width 468 height 37
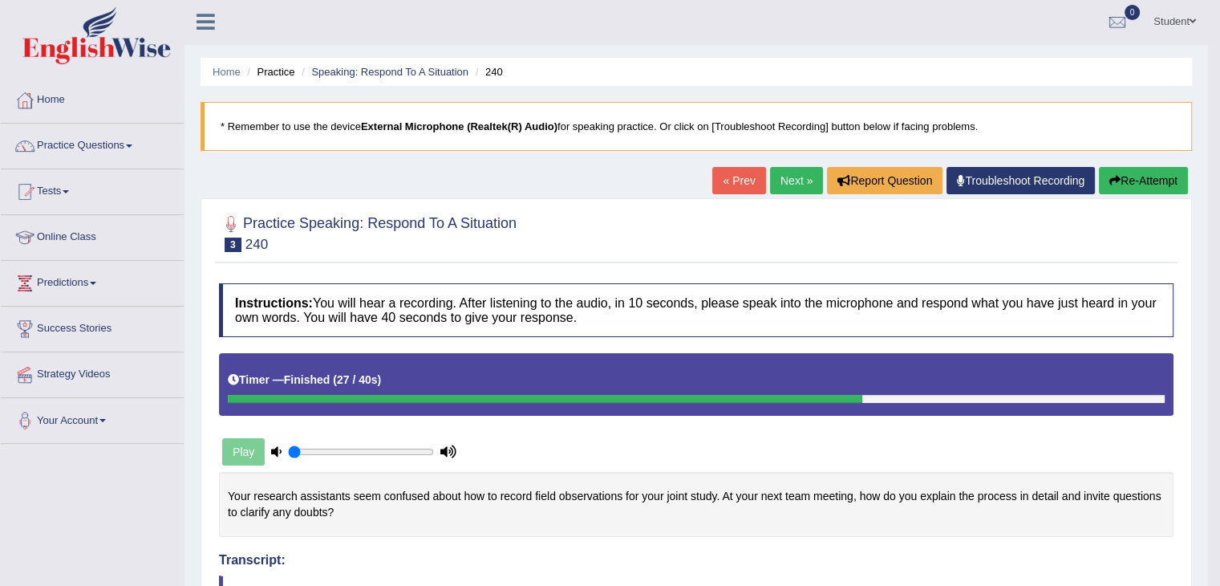
scroll to position [0, 0]
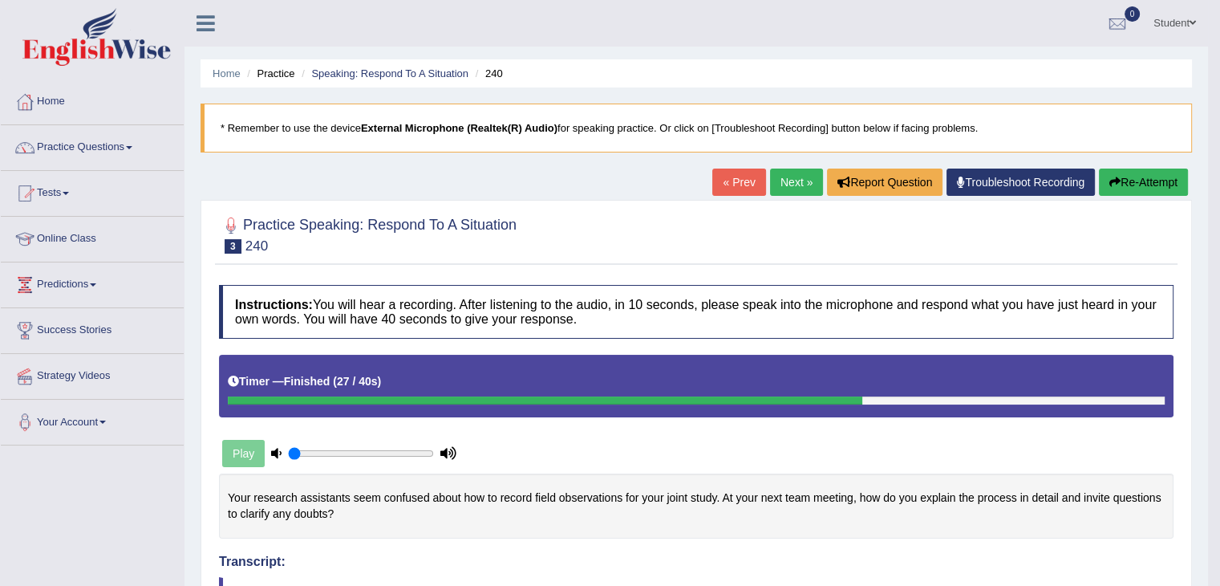
click at [794, 179] on link "Next »" at bounding box center [796, 181] width 53 height 27
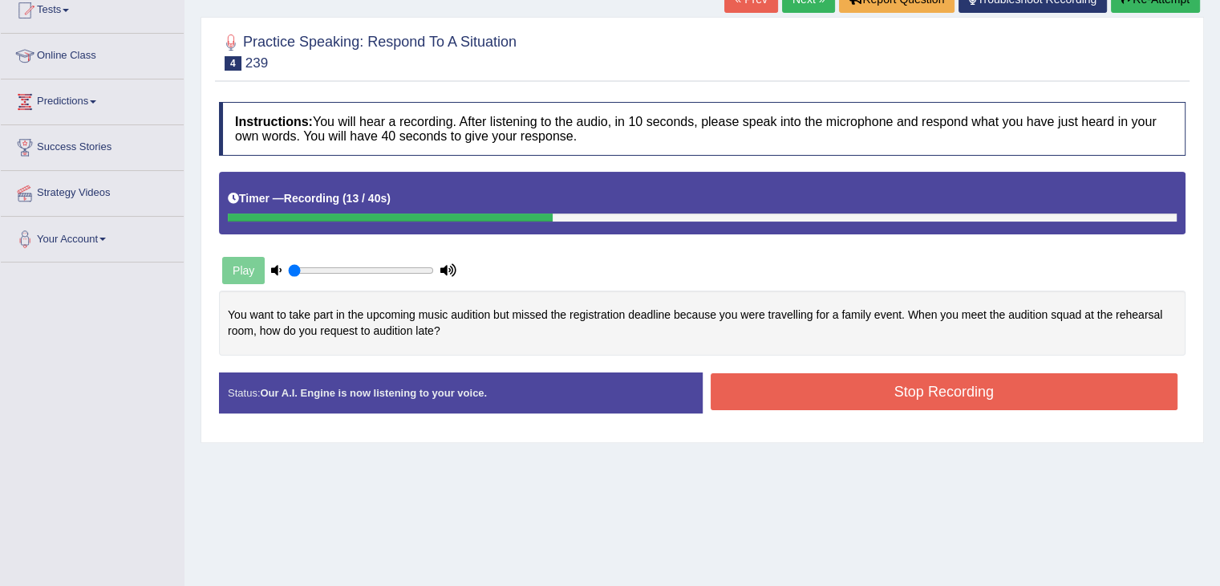
scroll to position [96, 0]
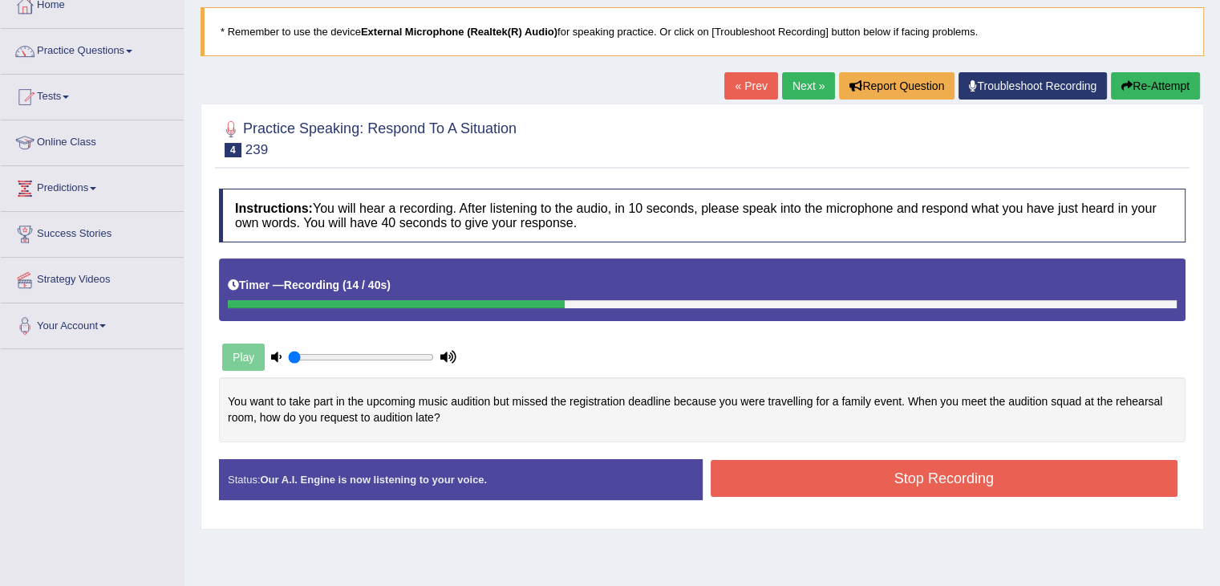
click at [1134, 83] on button "Re-Attempt" at bounding box center [1155, 85] width 89 height 27
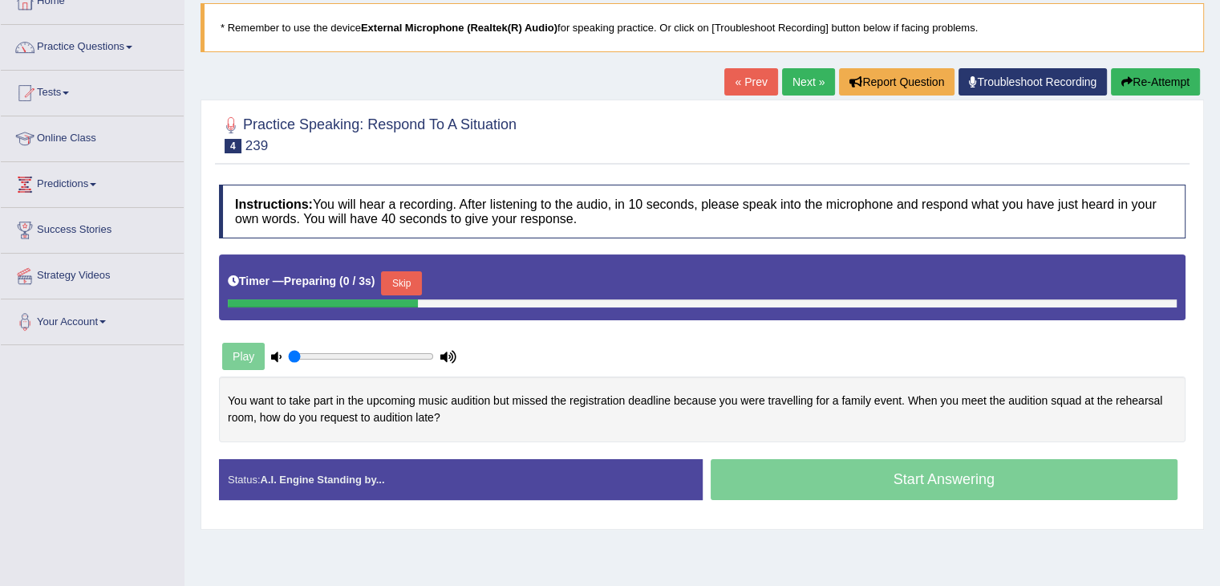
scroll to position [96, 0]
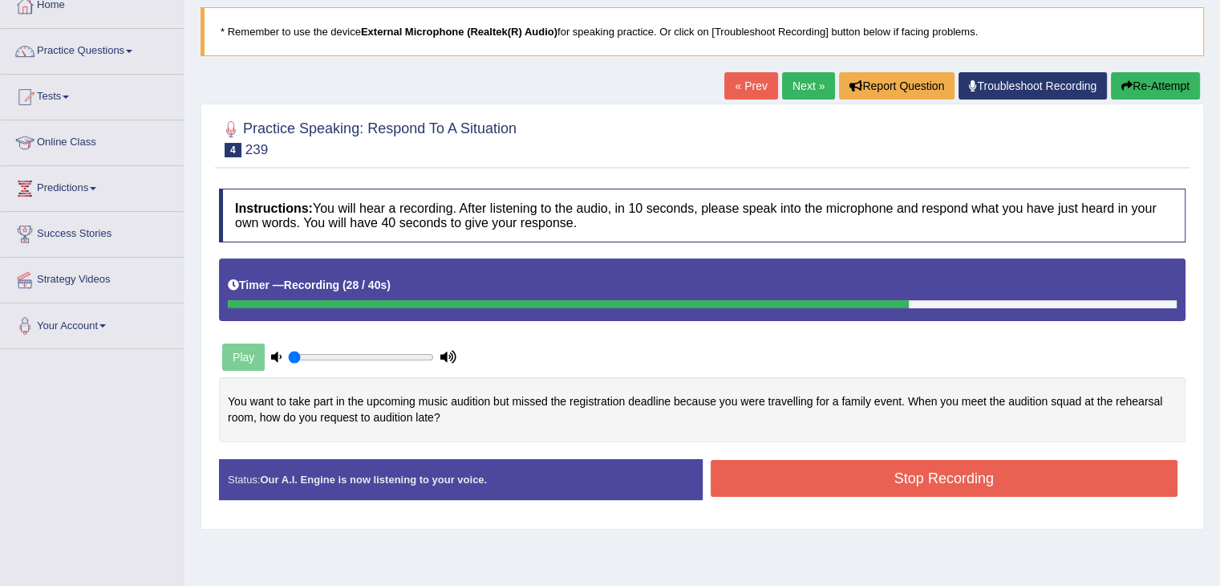
click at [908, 485] on button "Stop Recording" at bounding box center [945, 478] width 468 height 37
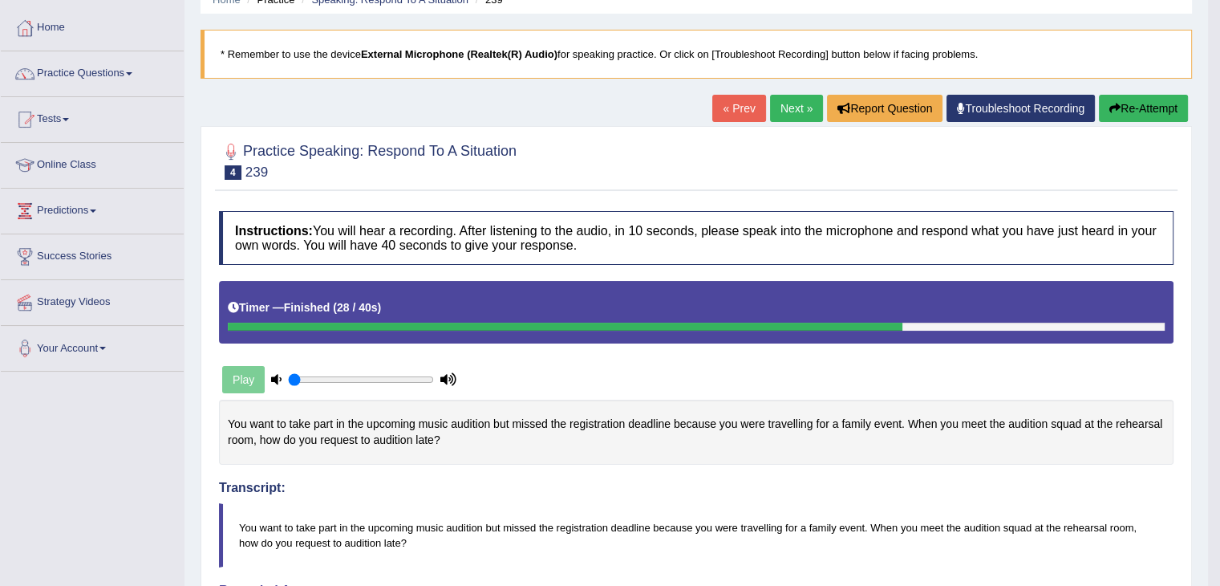
scroll to position [0, 0]
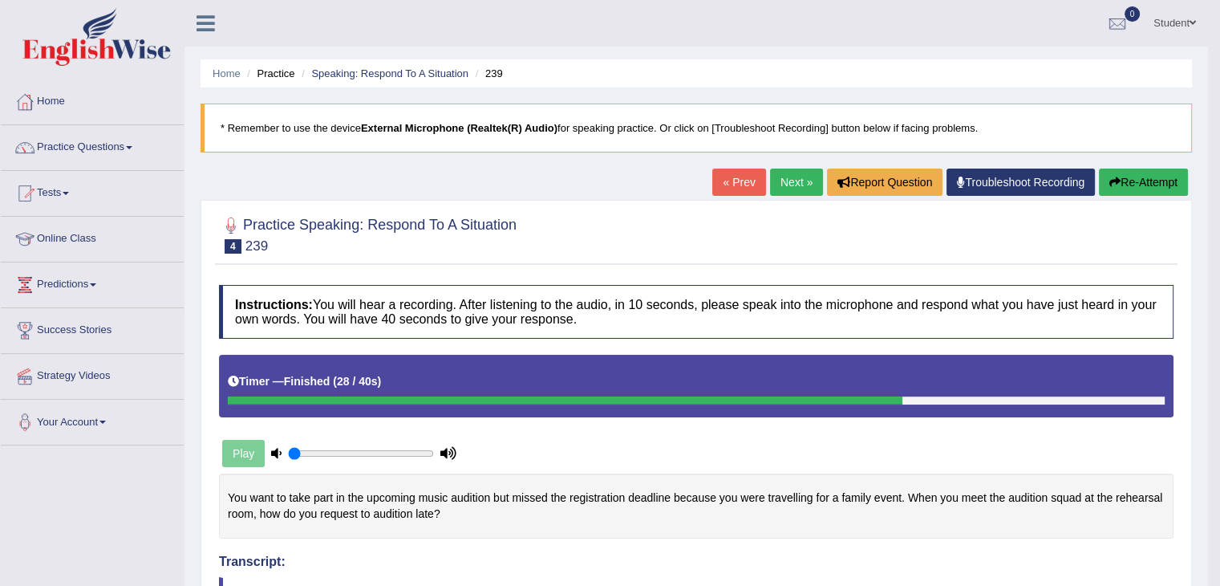
click at [806, 174] on link "Next »" at bounding box center [796, 181] width 53 height 27
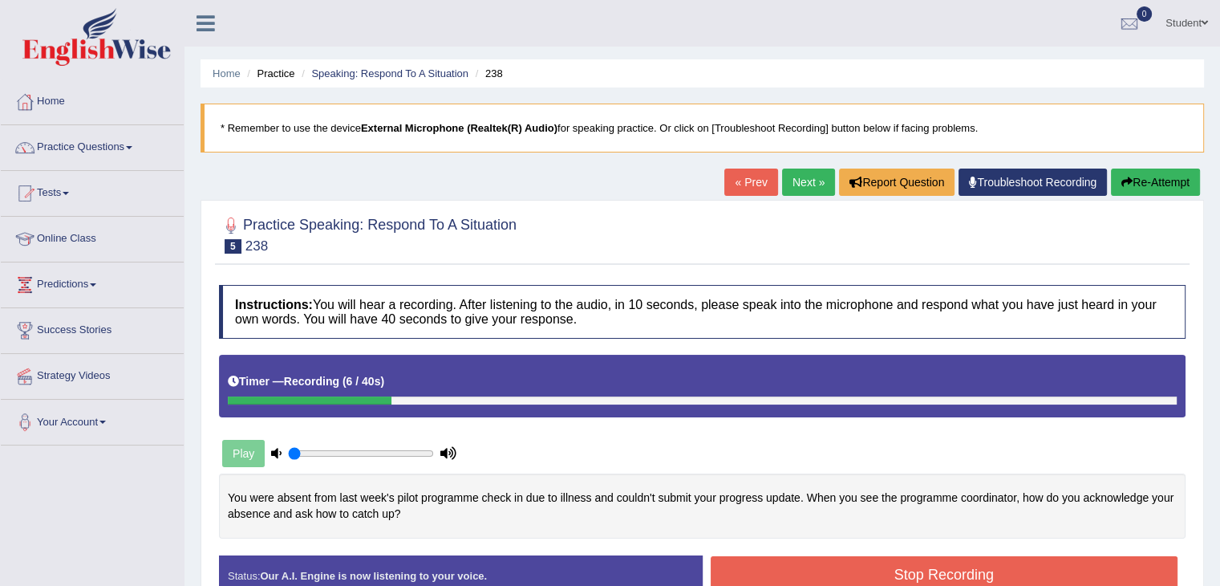
click at [1134, 179] on button "Re-Attempt" at bounding box center [1155, 181] width 89 height 27
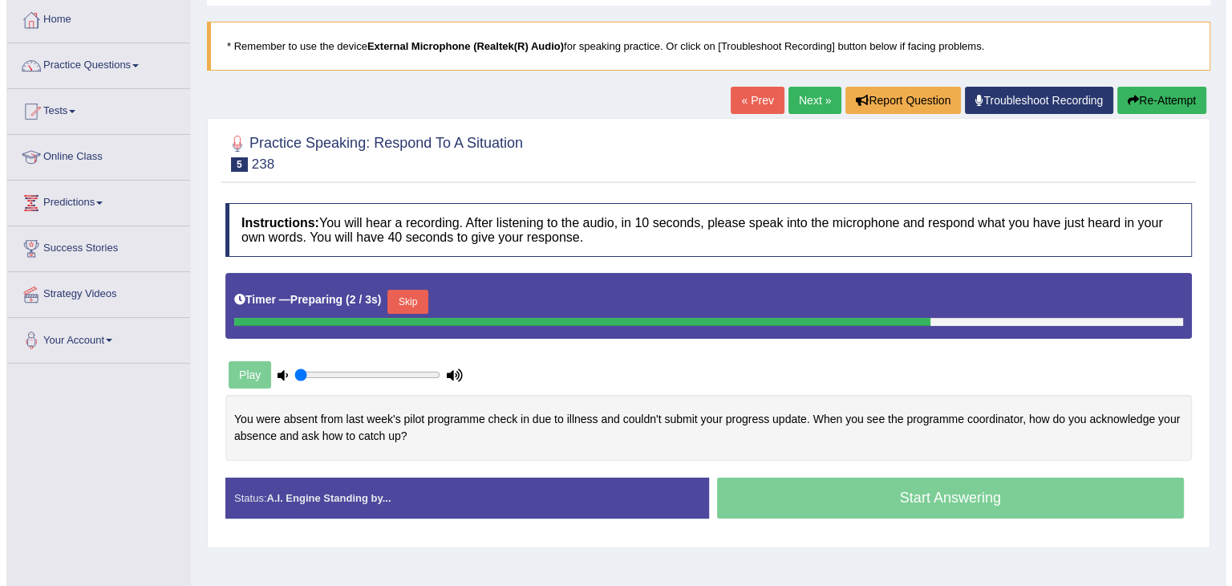
scroll to position [160, 0]
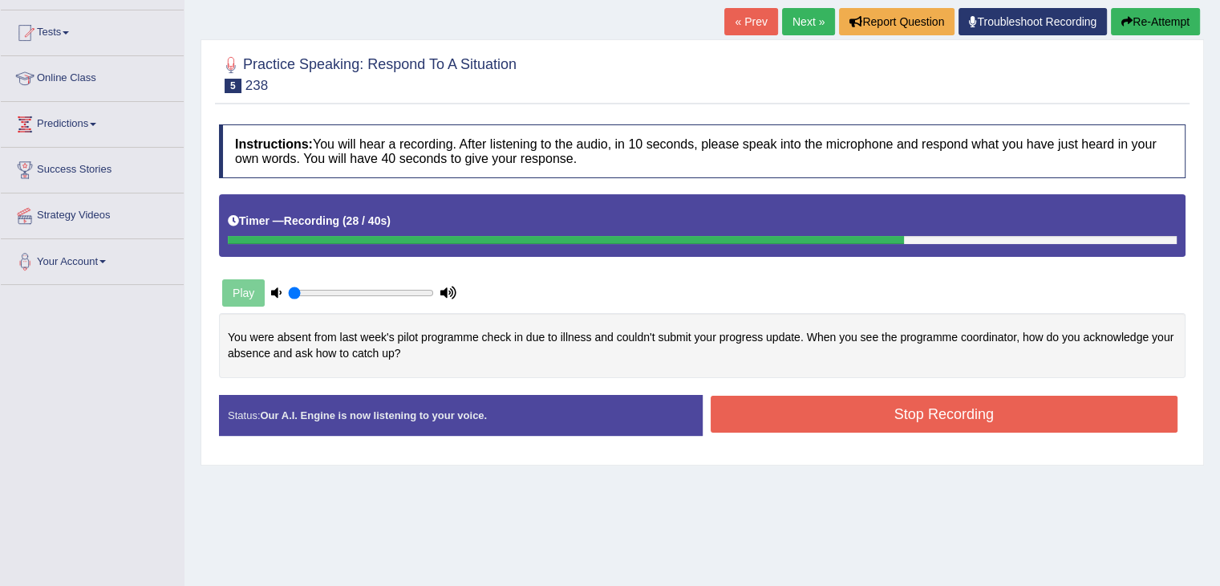
click at [838, 422] on button "Stop Recording" at bounding box center [945, 414] width 468 height 37
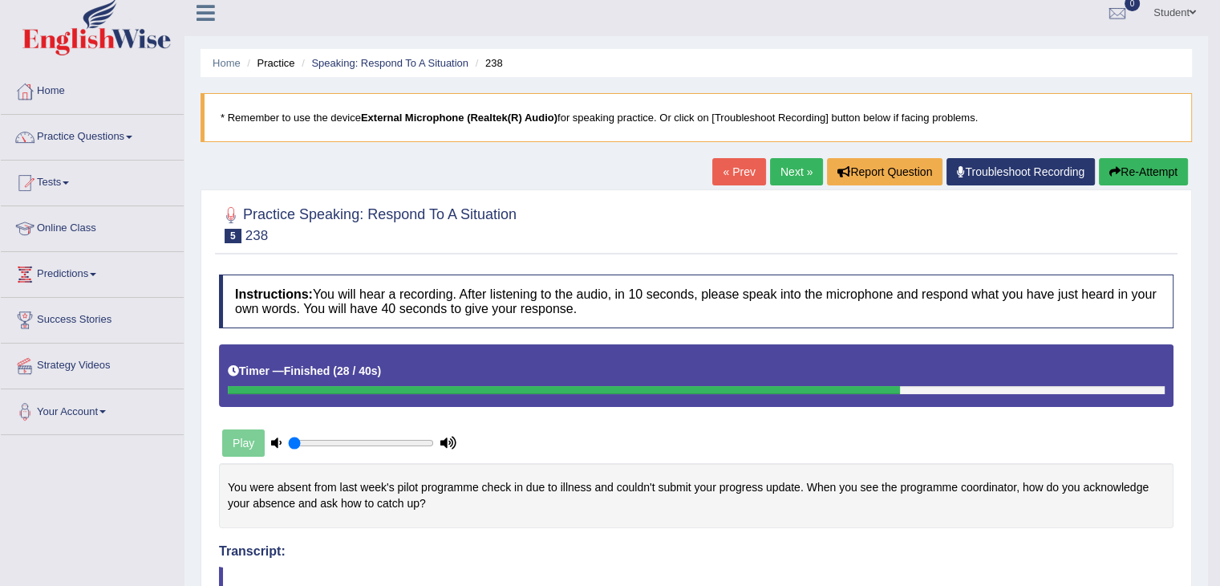
scroll to position [0, 0]
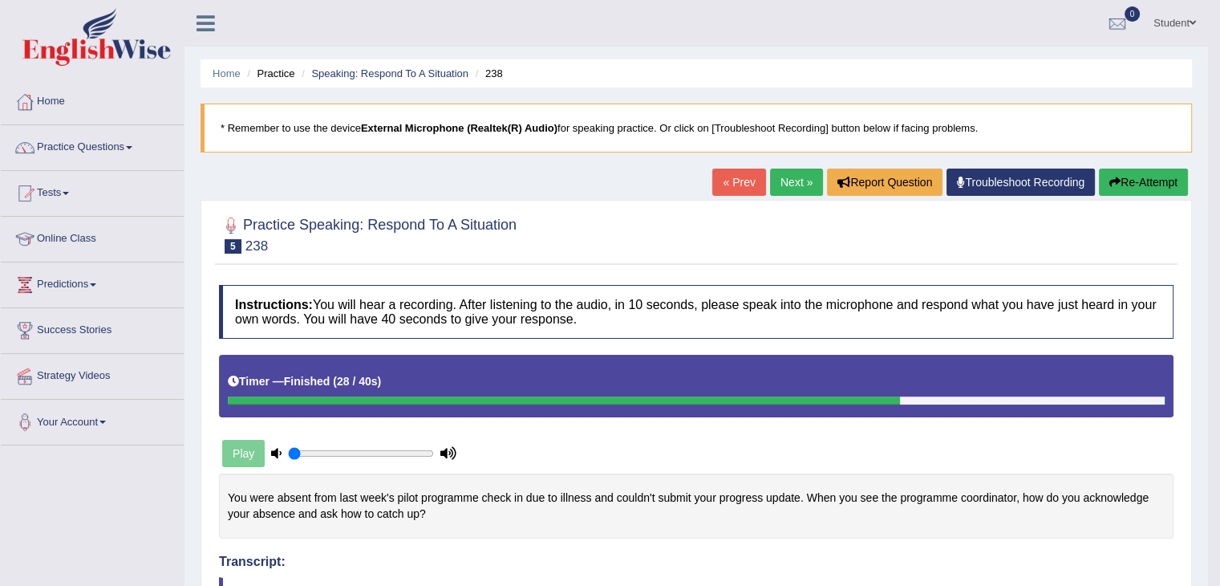
click at [798, 174] on link "Next »" at bounding box center [796, 181] width 53 height 27
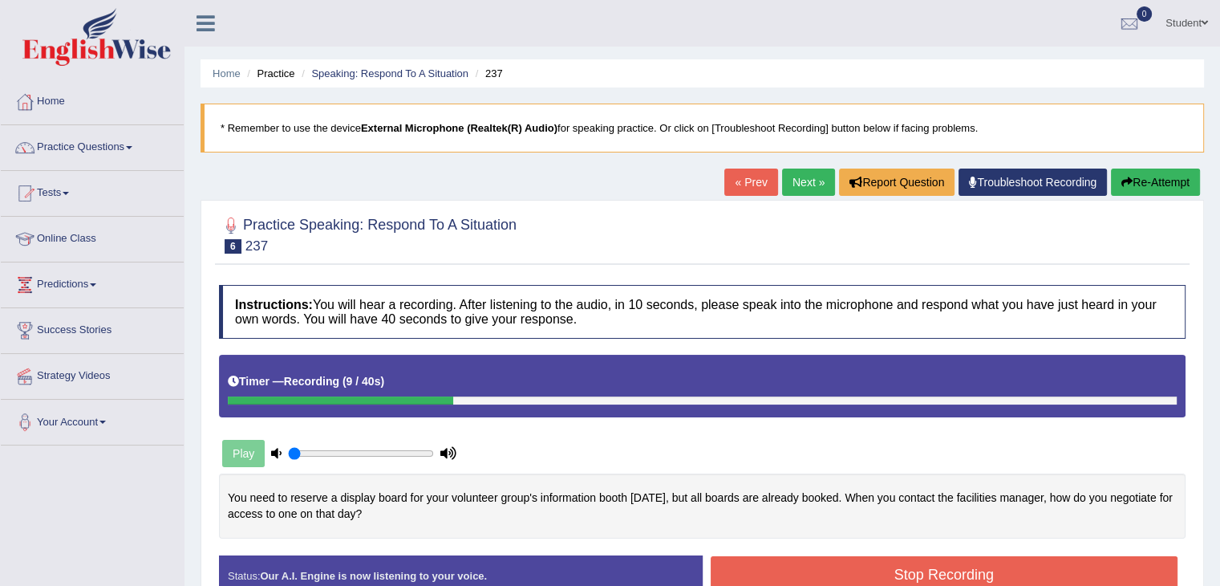
click at [1160, 186] on button "Re-Attempt" at bounding box center [1155, 181] width 89 height 27
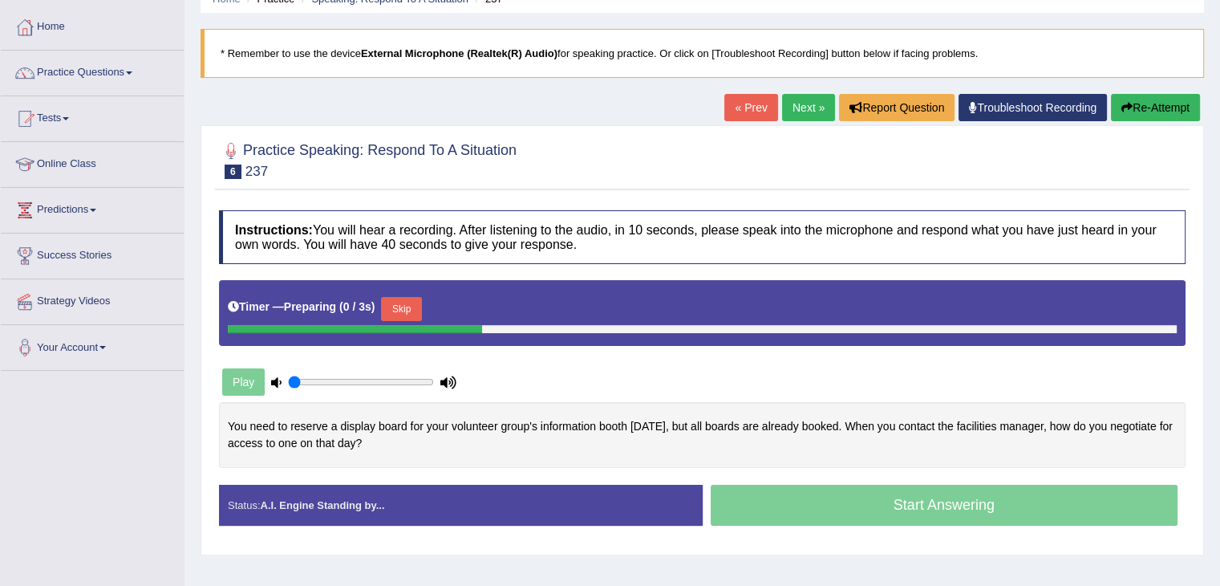
scroll to position [160, 0]
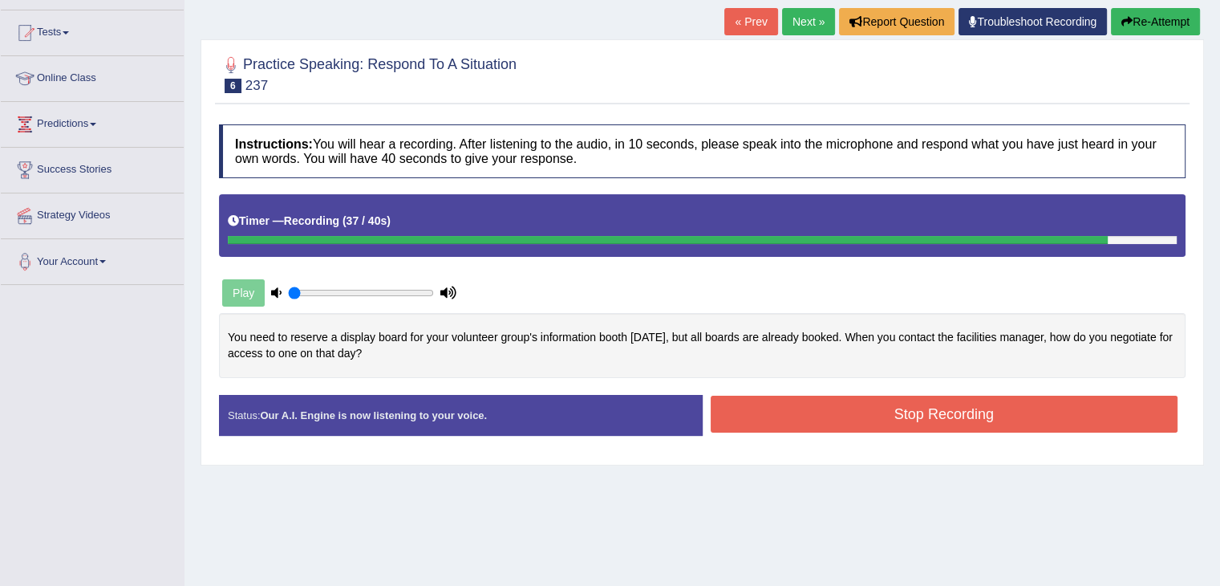
click at [951, 424] on button "Stop Recording" at bounding box center [945, 414] width 468 height 37
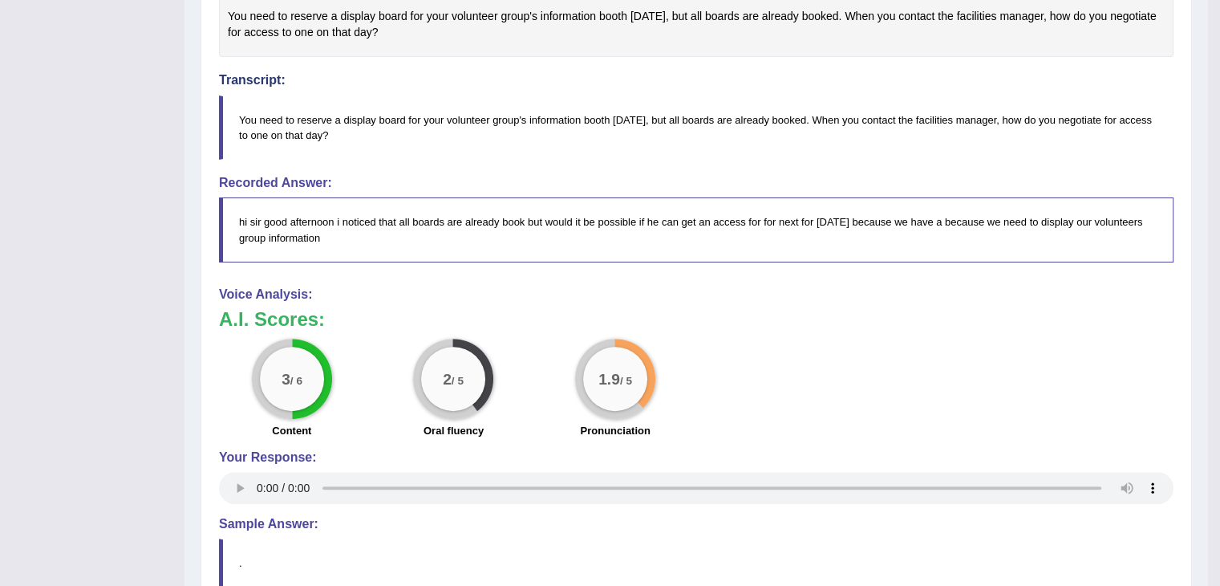
scroll to position [401, 0]
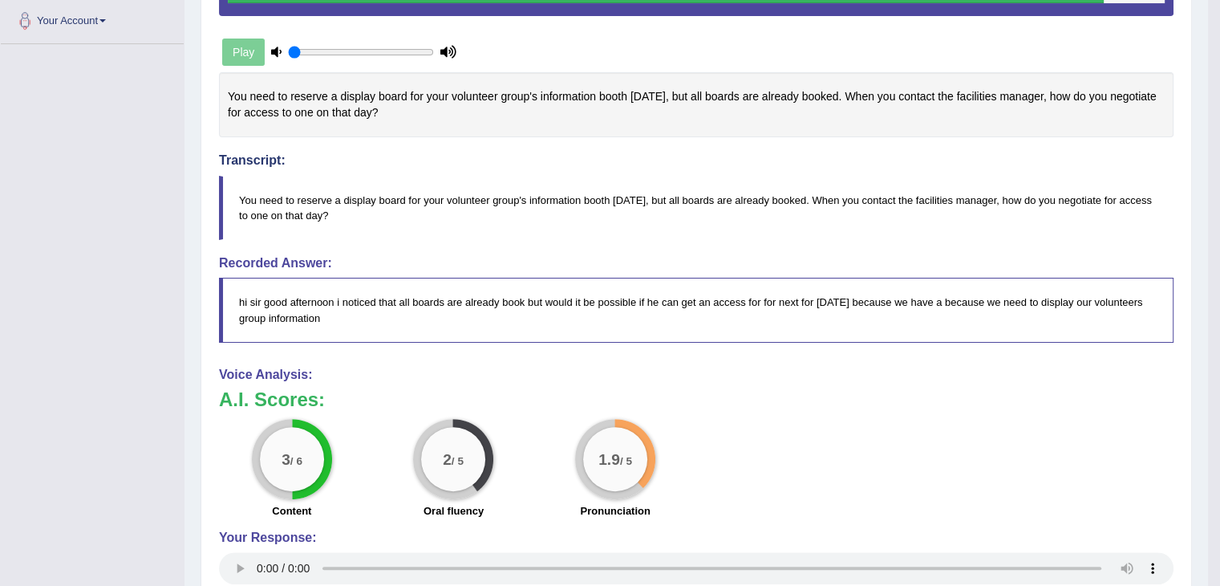
drag, startPoint x: 233, startPoint y: 91, endPoint x: 526, endPoint y: 129, distance: 296.0
click at [531, 129] on div "You need to reserve a display board for your volunteer group's information boot…" at bounding box center [696, 104] width 955 height 65
drag, startPoint x: 430, startPoint y: 123, endPoint x: 249, endPoint y: 98, distance: 183.0
click at [249, 98] on div "You need to reserve a display board for your volunteer group's information boot…" at bounding box center [696, 104] width 955 height 65
click at [248, 98] on div "You need to reserve a display board for your volunteer group's information boot…" at bounding box center [696, 104] width 955 height 65
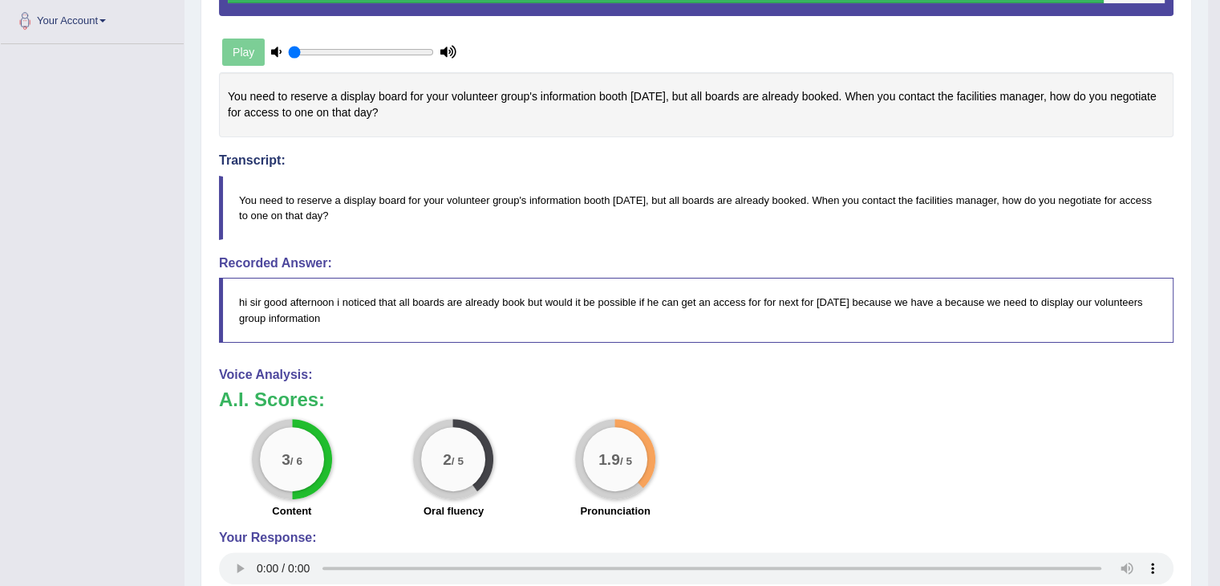
click at [248, 98] on div "You need to reserve a display board for your volunteer group's information boot…" at bounding box center [696, 104] width 955 height 65
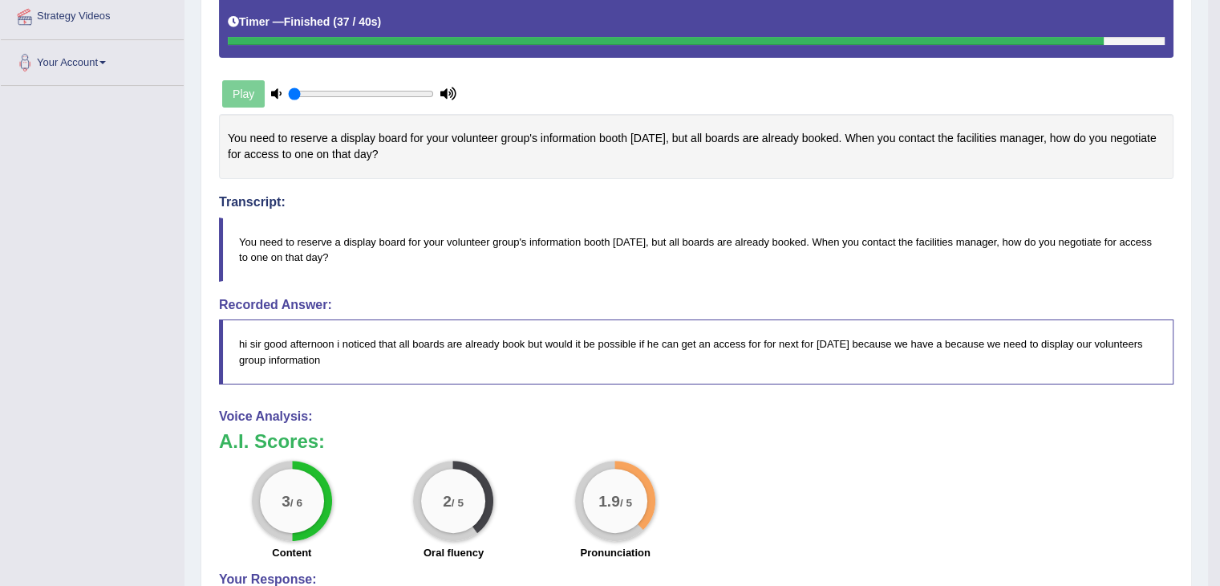
scroll to position [321, 0]
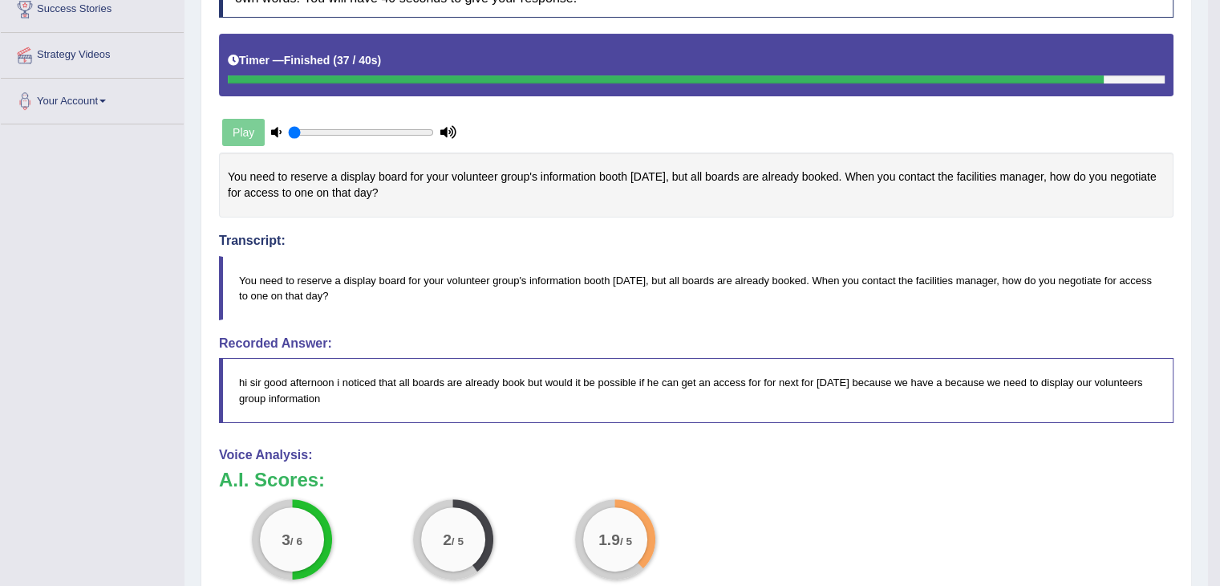
click at [239, 168] on div "You need to reserve a display board for your volunteer group's information boot…" at bounding box center [696, 184] width 955 height 65
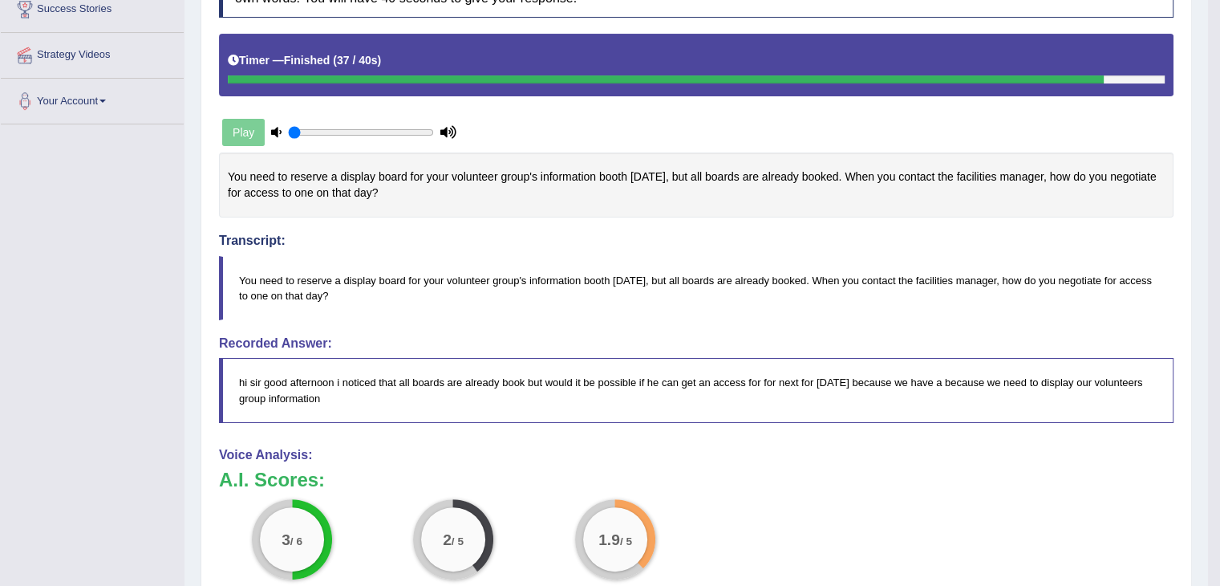
click at [331, 177] on div "You need to reserve a display board for your volunteer group's information boot…" at bounding box center [696, 184] width 955 height 65
drag, startPoint x: 387, startPoint y: 197, endPoint x: 242, endPoint y: 173, distance: 146.3
click at [242, 173] on div "You need to reserve a display board for your volunteer group's information boot…" at bounding box center [696, 184] width 955 height 65
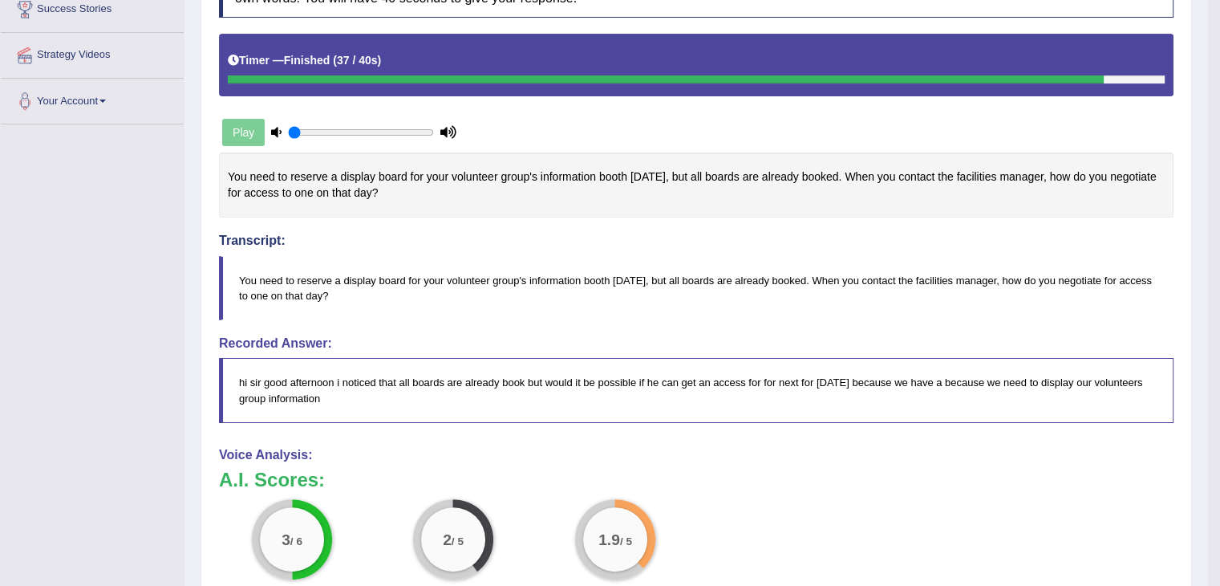
click at [324, 180] on div "You need to reserve a display board for your volunteer group's information boot…" at bounding box center [696, 184] width 955 height 65
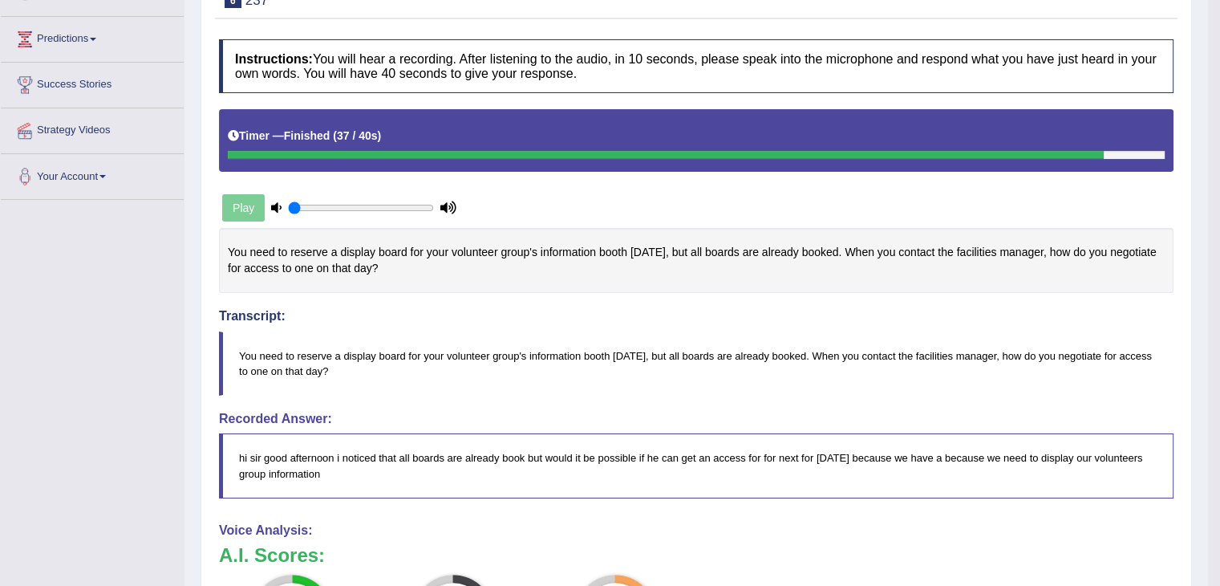
scroll to position [160, 0]
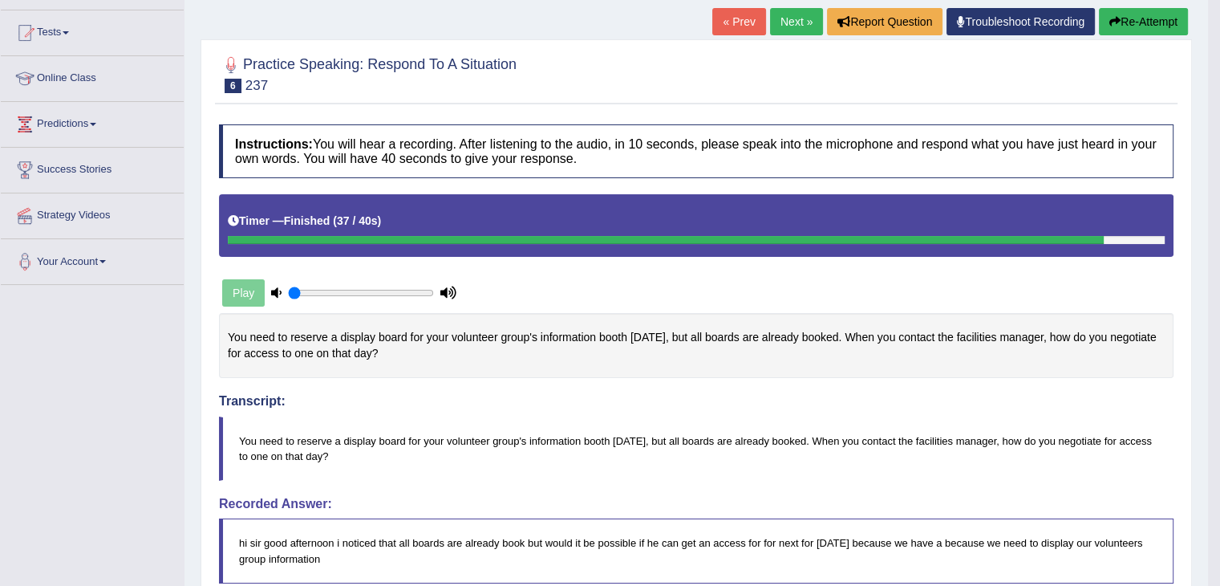
drag, startPoint x: 365, startPoint y: 140, endPoint x: 332, endPoint y: 144, distance: 33.1
click at [363, 140] on h4 "Instructions: You will hear a recording. After listening to the audio, in 10 se…" at bounding box center [696, 151] width 955 height 54
click at [290, 137] on b "Instructions:" at bounding box center [274, 144] width 78 height 14
drag, startPoint x: 306, startPoint y: 75, endPoint x: 553, endPoint y: 148, distance: 257.6
click at [553, 148] on div "Practice Speaking: Respond To A Situation 6 237 Instructions: You will hear a r…" at bounding box center [697, 516] width 992 height 955
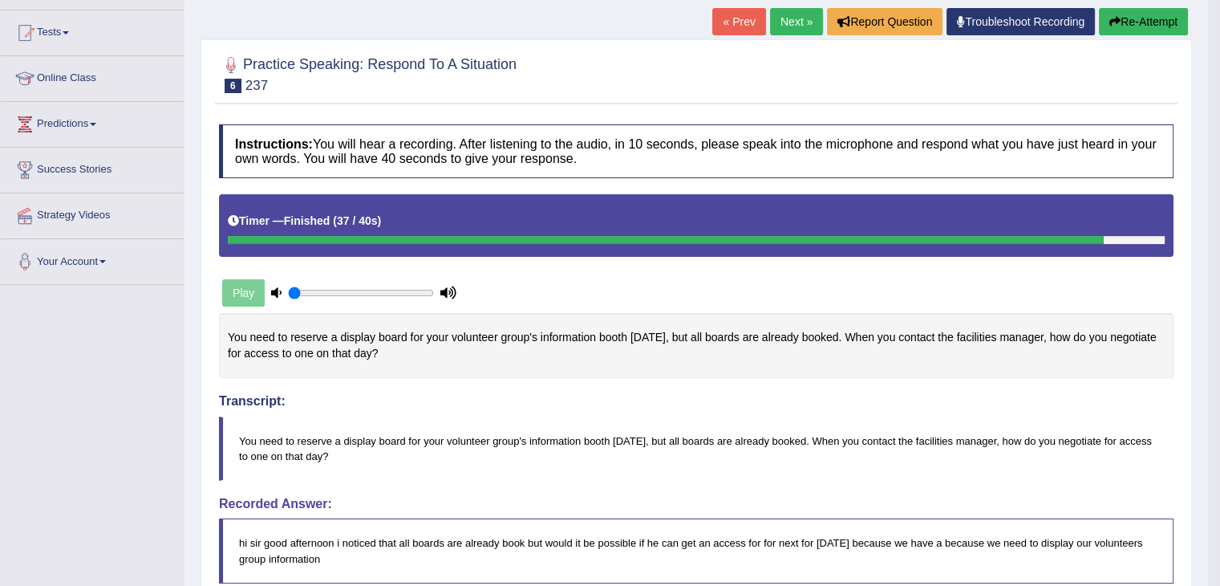
drag, startPoint x: 428, startPoint y: 359, endPoint x: 231, endPoint y: 314, distance: 202.6
click at [231, 314] on div "You need to reserve a display board for your volunteer group's information boot…" at bounding box center [696, 345] width 955 height 65
click at [335, 338] on div "You need to reserve a display board for your volunteer group's information boot…" at bounding box center [696, 345] width 955 height 65
click at [338, 338] on div "You need to reserve a display board for your volunteer group's information boot…" at bounding box center [696, 345] width 955 height 65
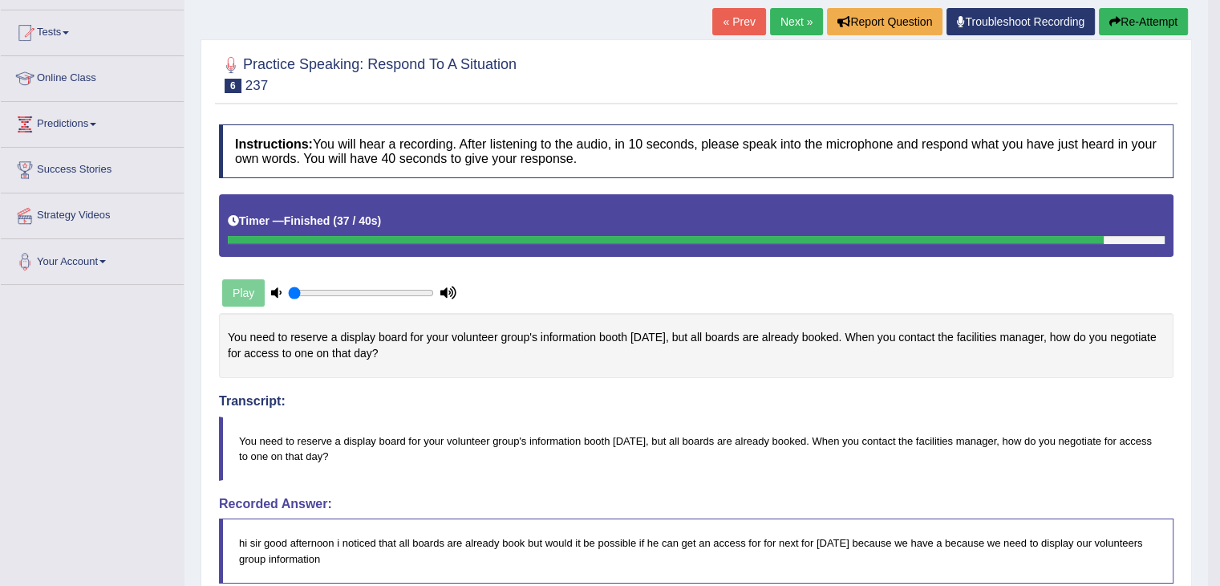
click at [339, 338] on div "You need to reserve a display board for your volunteer group's information boot…" at bounding box center [696, 345] width 955 height 65
drag, startPoint x: 355, startPoint y: 440, endPoint x: 278, endPoint y: 452, distance: 77.9
click at [350, 444] on blockquote "You need to reserve a display board for your volunteer group's information boot…" at bounding box center [696, 448] width 955 height 64
drag, startPoint x: 229, startPoint y: 437, endPoint x: 310, endPoint y: 541, distance: 130.9
click at [364, 461] on blockquote "You need to reserve a display board for your volunteer group's information boot…" at bounding box center [696, 448] width 955 height 64
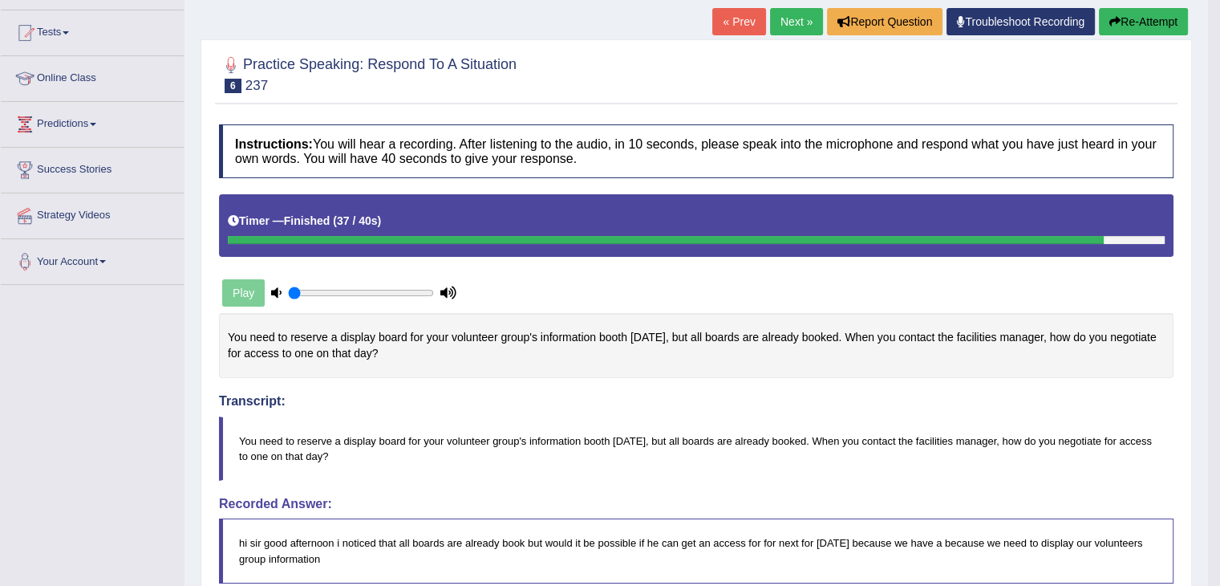
click at [313, 542] on blockquote "hi sir good afternoon i noticed that all boards are already book but would it b…" at bounding box center [696, 550] width 955 height 64
drag, startPoint x: 313, startPoint y: 542, endPoint x: 305, endPoint y: 530, distance: 13.8
click at [311, 541] on blockquote "hi sir good afternoon i noticed that all boards are already book but would it b…" at bounding box center [696, 550] width 955 height 64
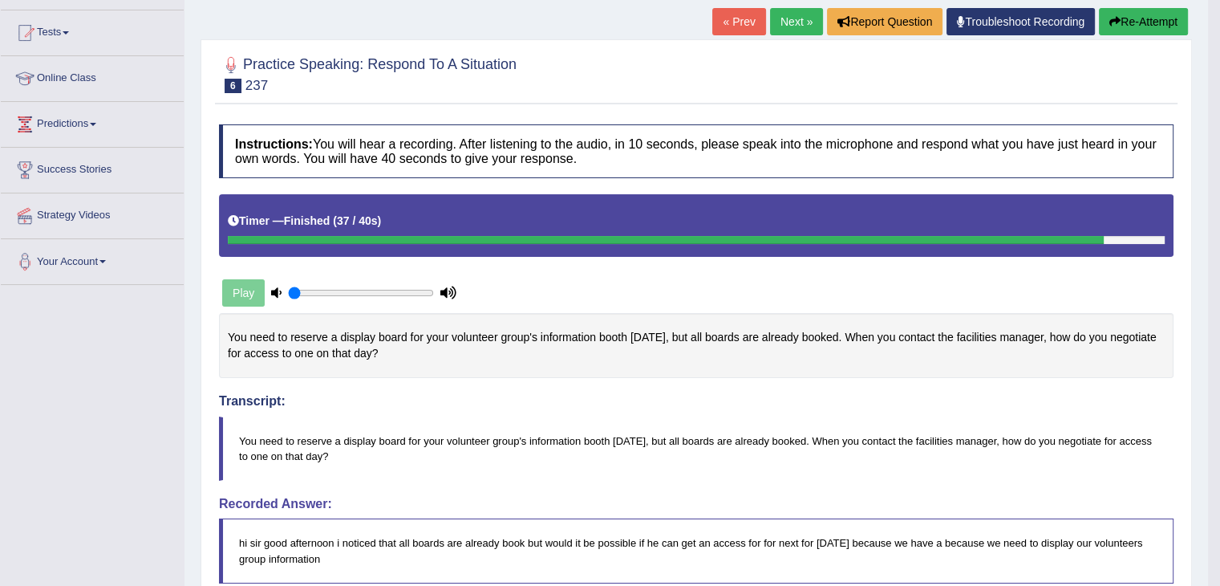
click at [283, 452] on blockquote "You need to reserve a display board for your volunteer group's information boot…" at bounding box center [696, 448] width 955 height 64
drag, startPoint x: 372, startPoint y: 457, endPoint x: 201, endPoint y: 456, distance: 170.9
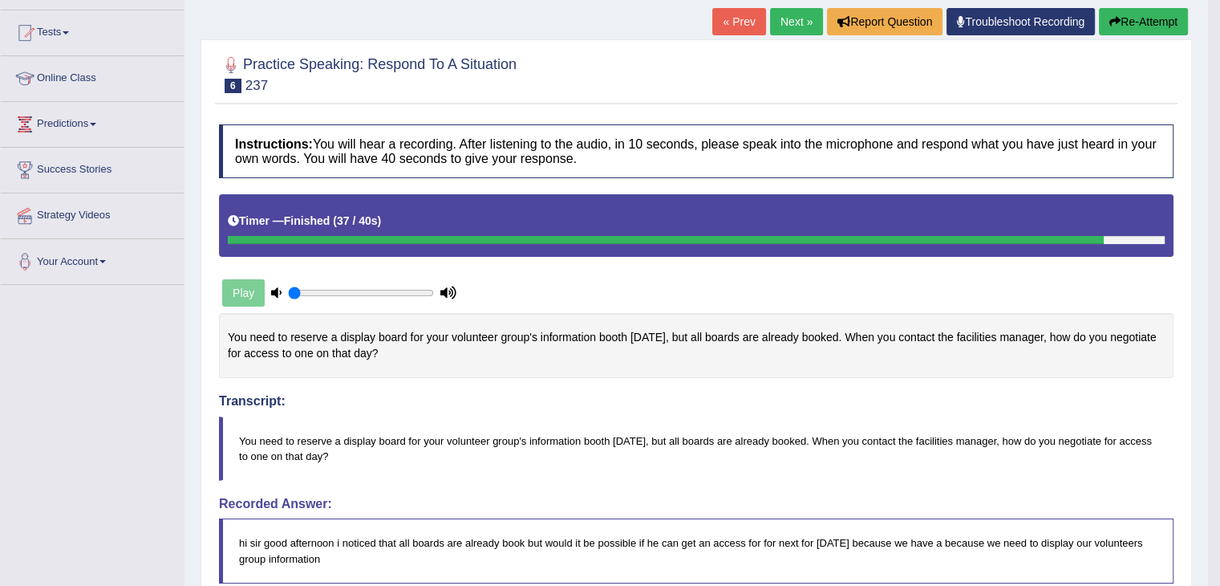
click at [201, 456] on div "Practice Speaking: Respond To A Situation 6 237 Instructions: You will hear a r…" at bounding box center [697, 516] width 992 height 955
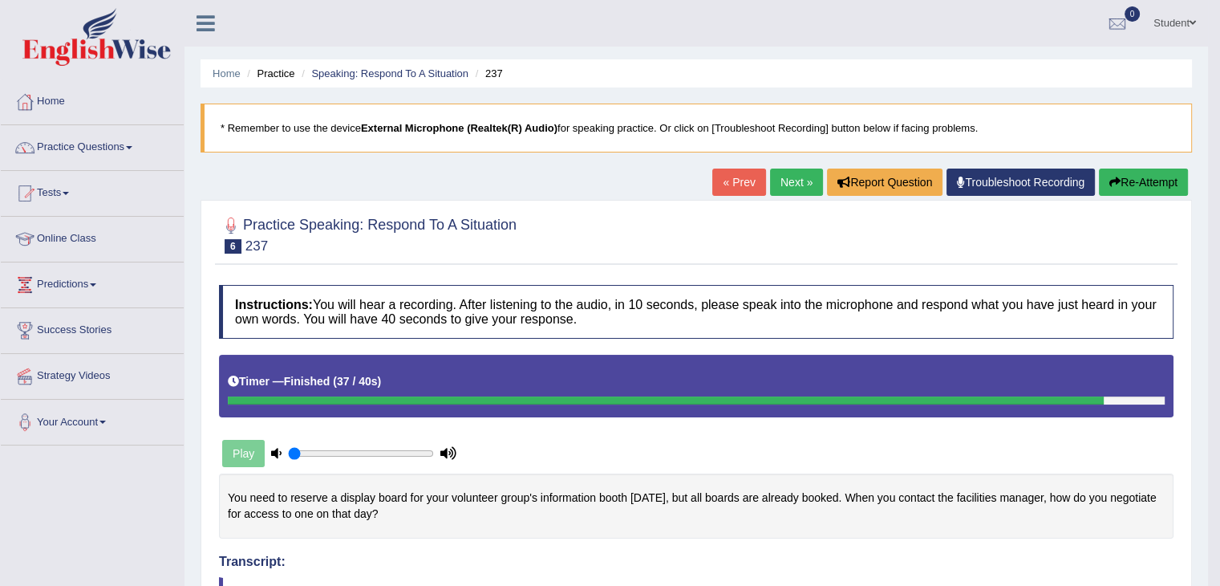
scroll to position [80, 0]
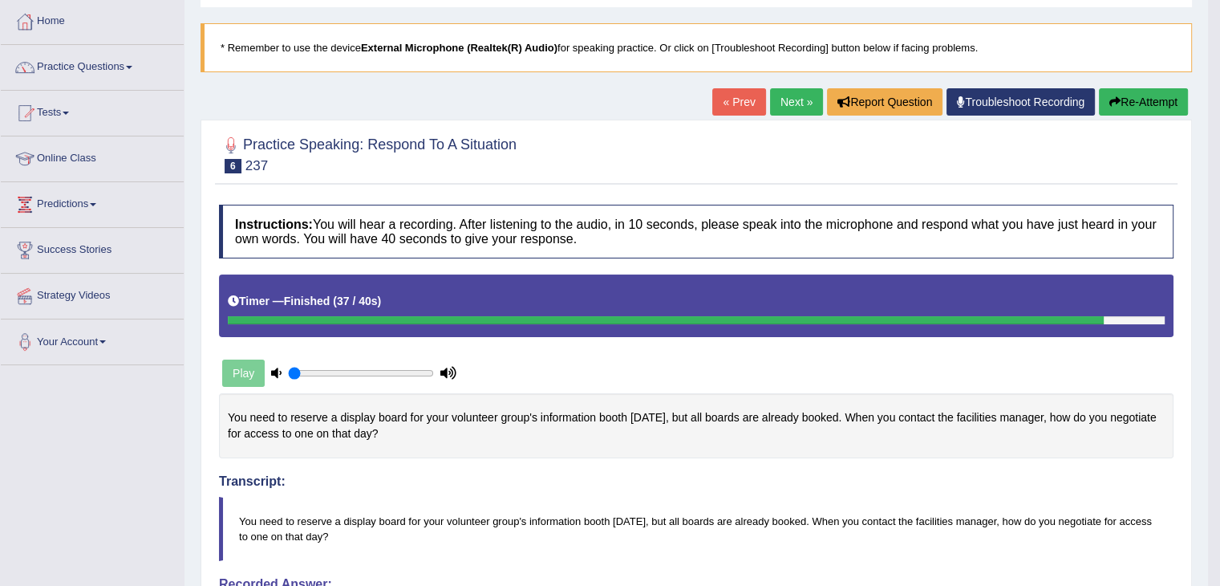
click at [1103, 103] on button "Re-Attempt" at bounding box center [1143, 101] width 89 height 27
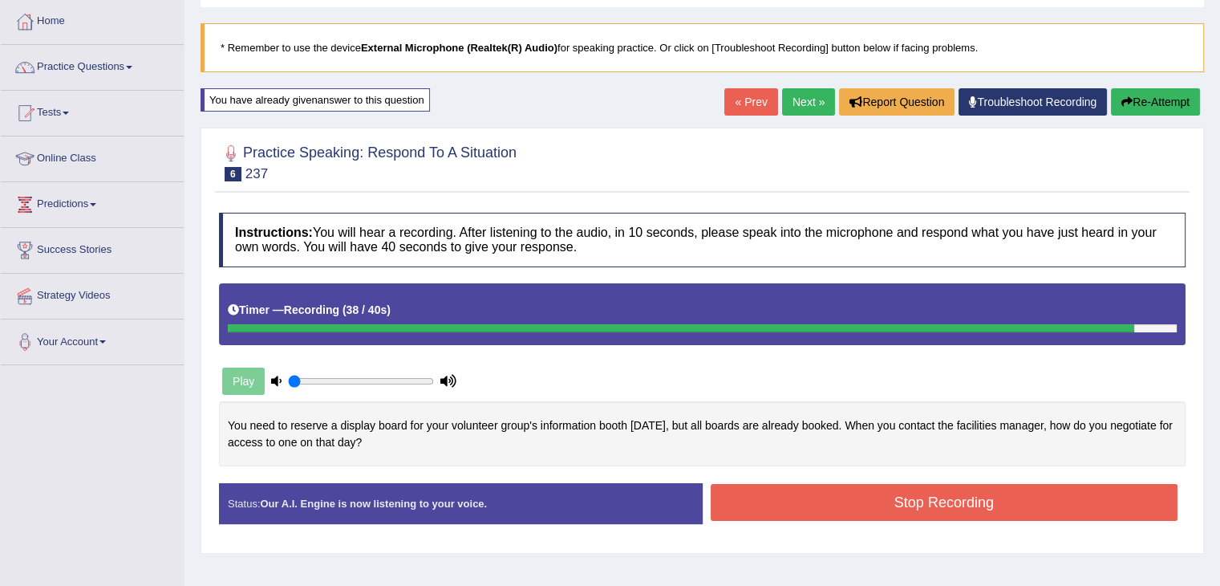
click at [860, 508] on button "Stop Recording" at bounding box center [945, 502] width 468 height 37
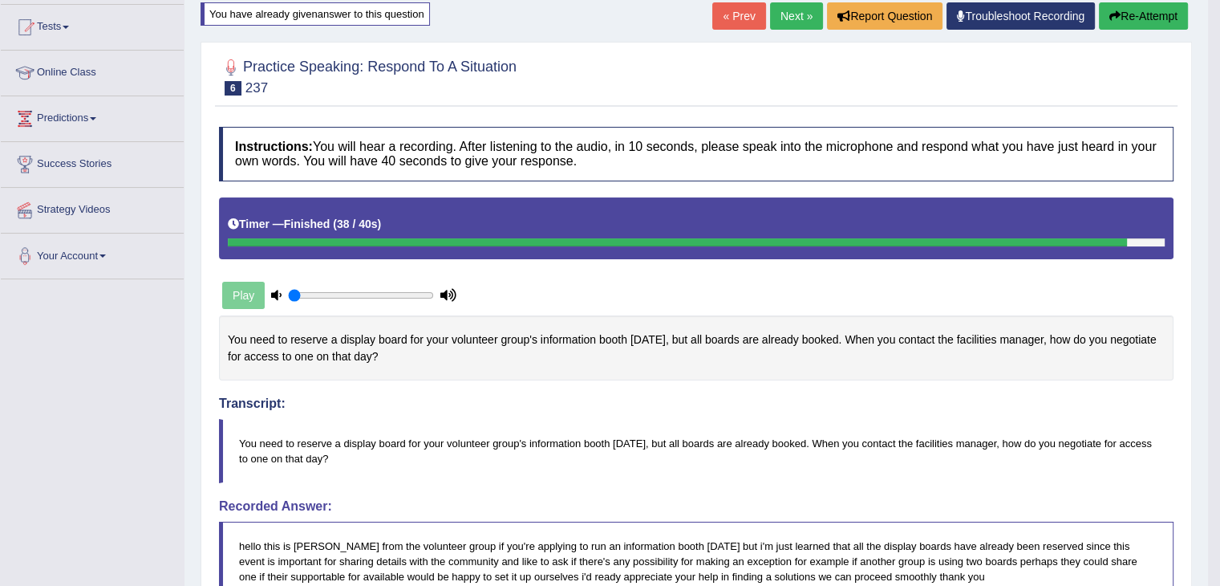
scroll to position [160, 0]
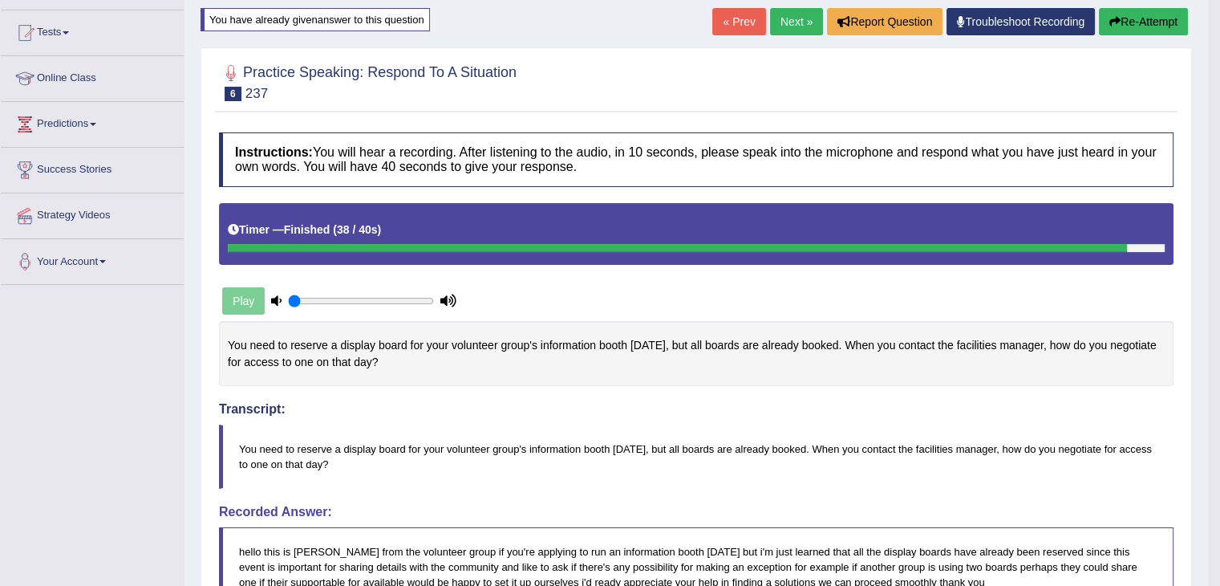
click at [796, 12] on link "Next »" at bounding box center [796, 21] width 53 height 27
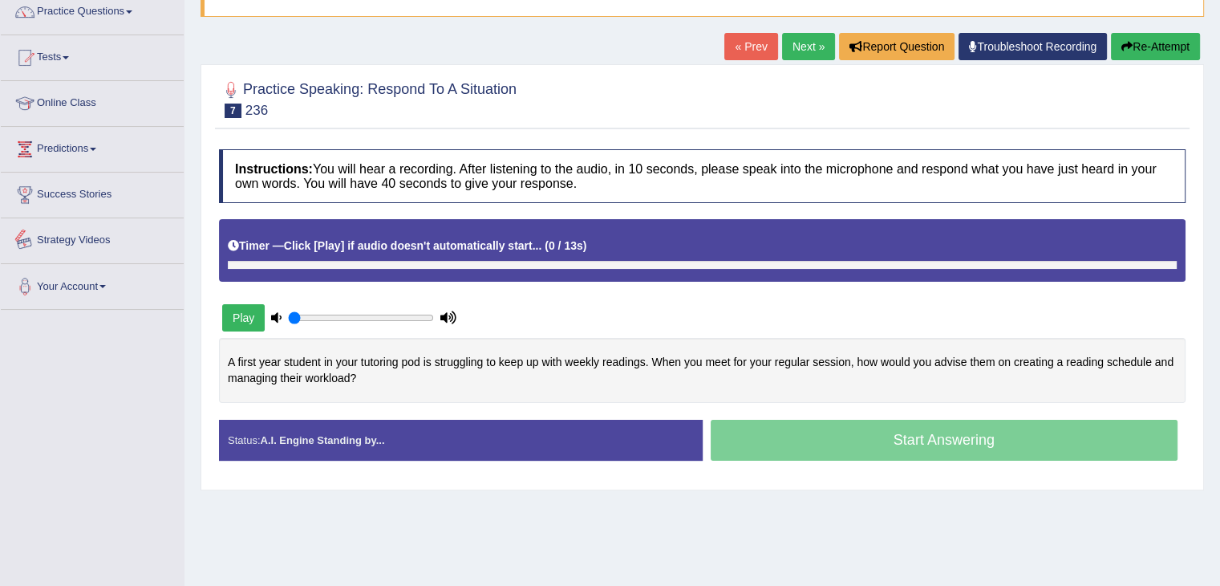
scroll to position [160, 0]
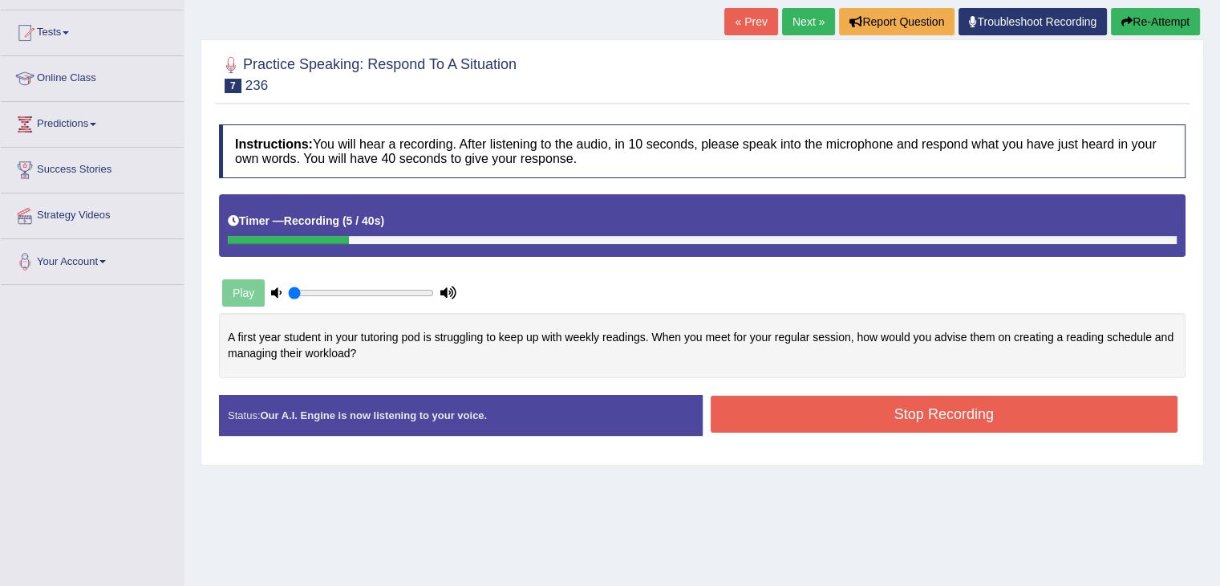
click at [1150, 15] on button "Re-Attempt" at bounding box center [1155, 21] width 89 height 27
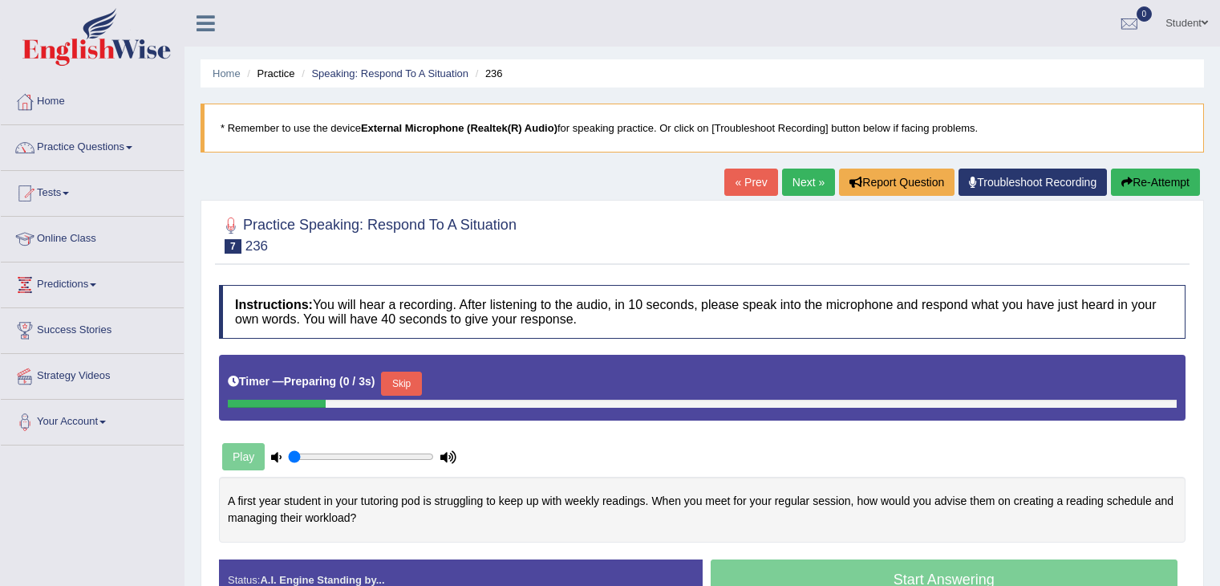
scroll to position [160, 0]
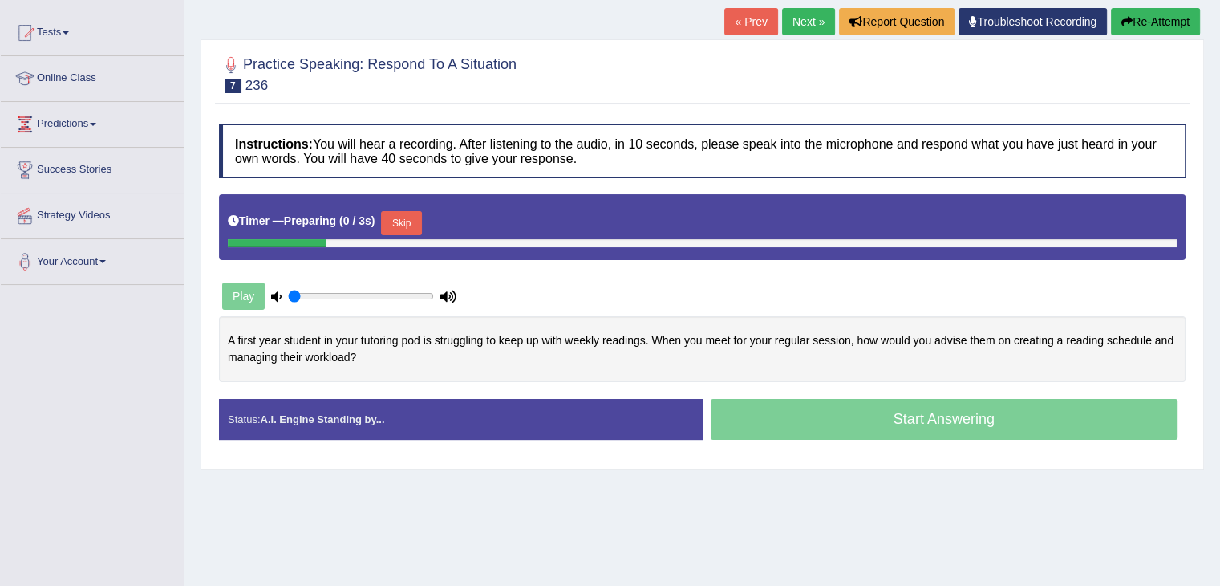
click at [278, 352] on div "A first year student in your tutoring pod is struggling to keep up with weekly …" at bounding box center [702, 348] width 967 height 65
drag, startPoint x: 365, startPoint y: 356, endPoint x: 787, endPoint y: 97, distance: 495.2
click at [174, 340] on div "Toggle navigation Home Practice Questions Speaking Practice Read Aloud Repeat S…" at bounding box center [610, 257] width 1220 height 834
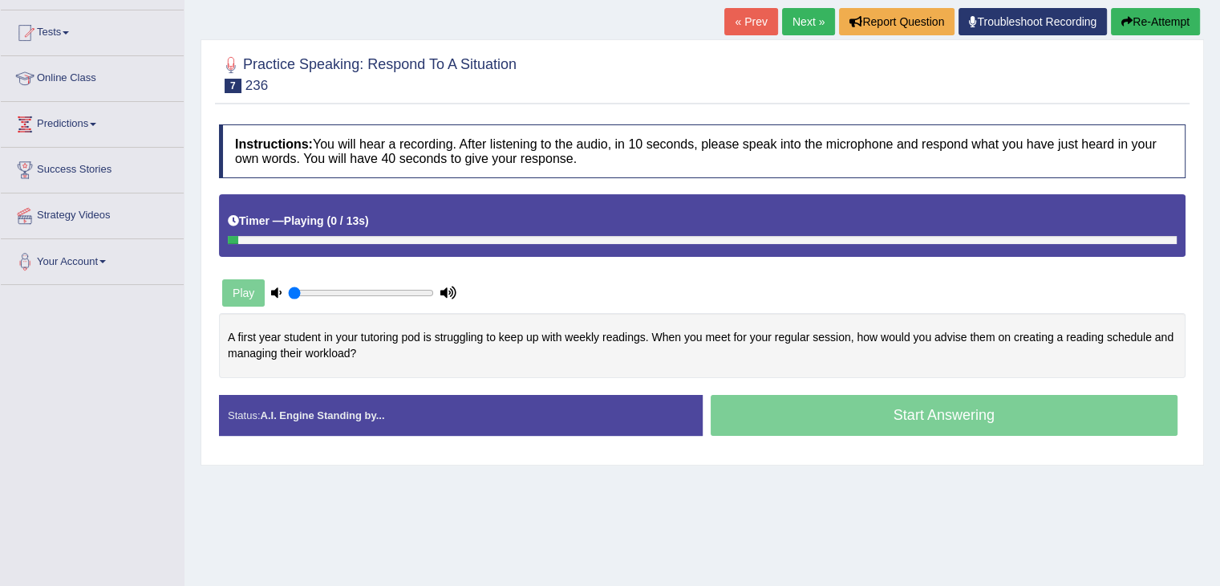
click at [799, 18] on link "Next »" at bounding box center [808, 21] width 53 height 27
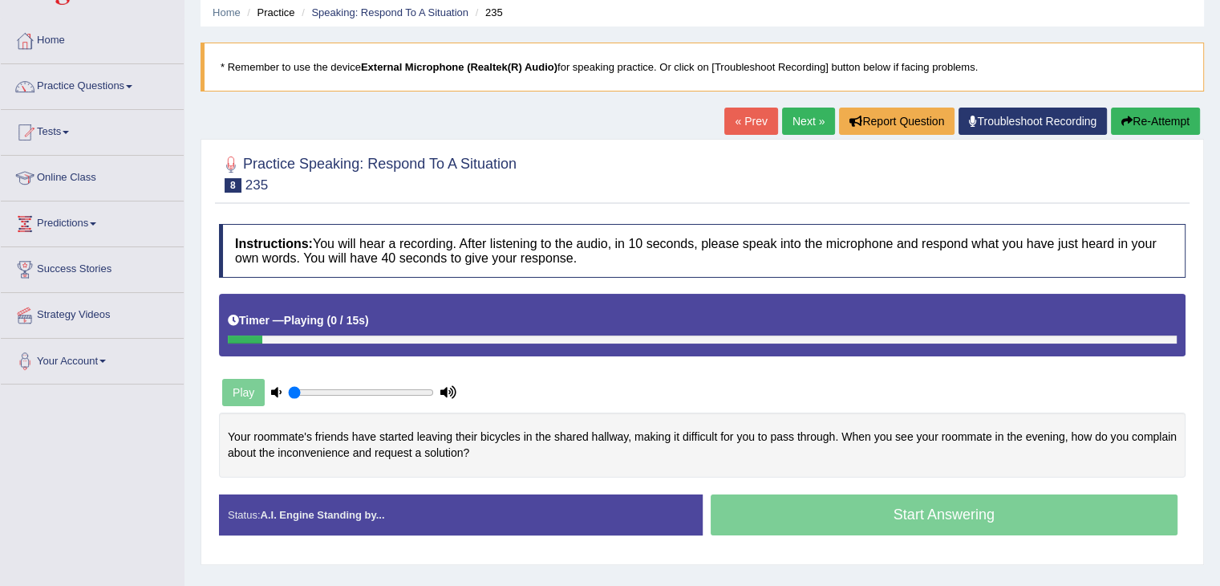
scroll to position [160, 0]
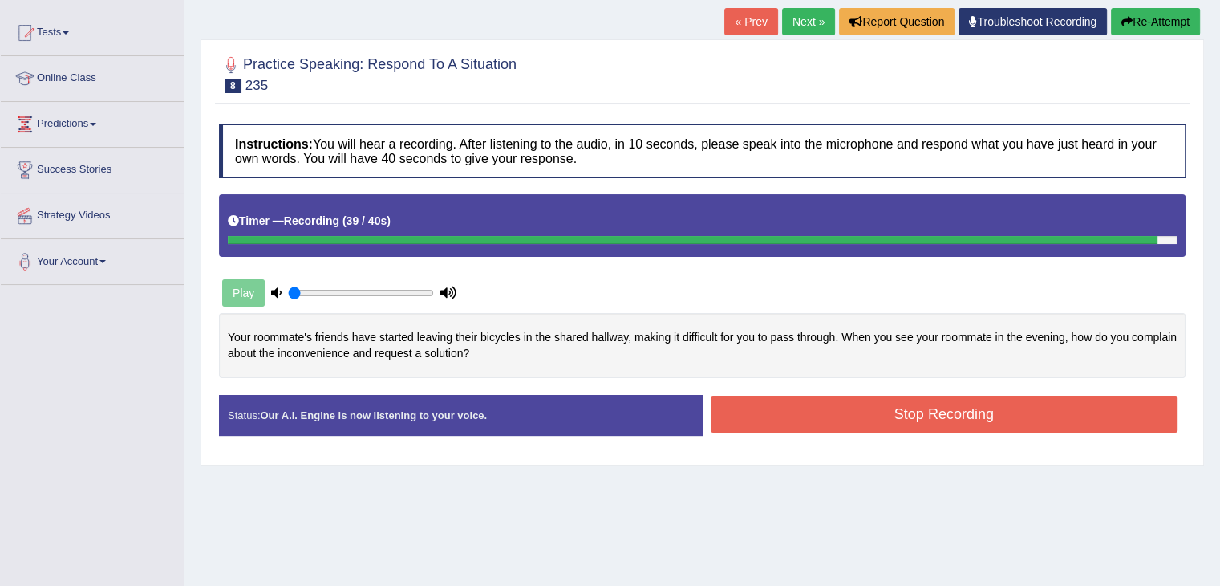
click at [854, 421] on button "Stop Recording" at bounding box center [945, 414] width 468 height 37
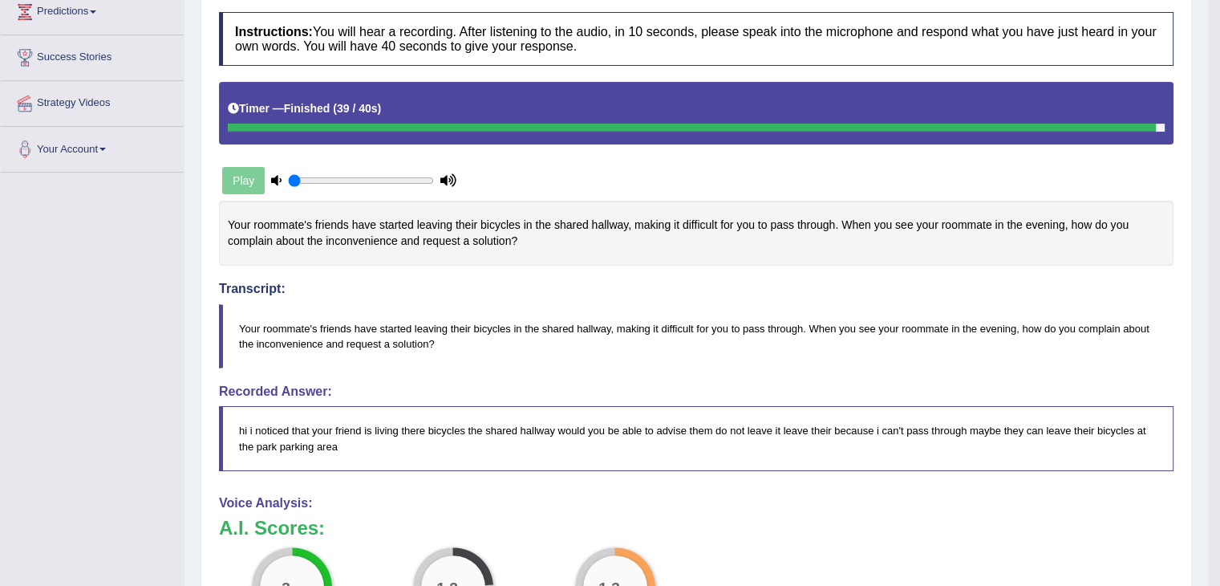
scroll to position [58, 0]
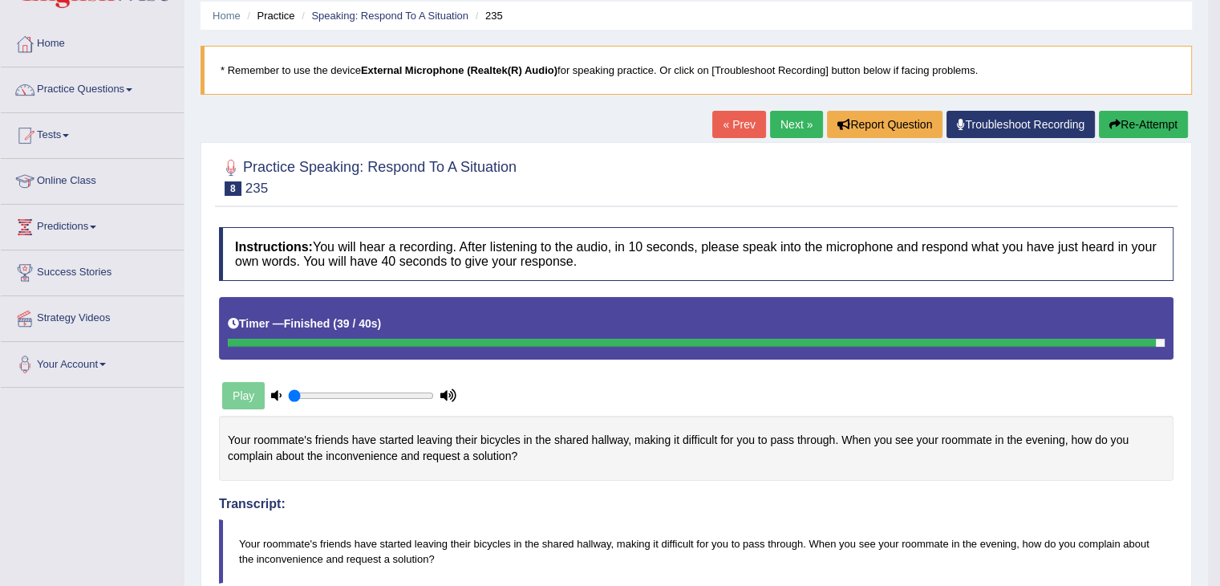
click at [789, 125] on link "Next »" at bounding box center [796, 124] width 53 height 27
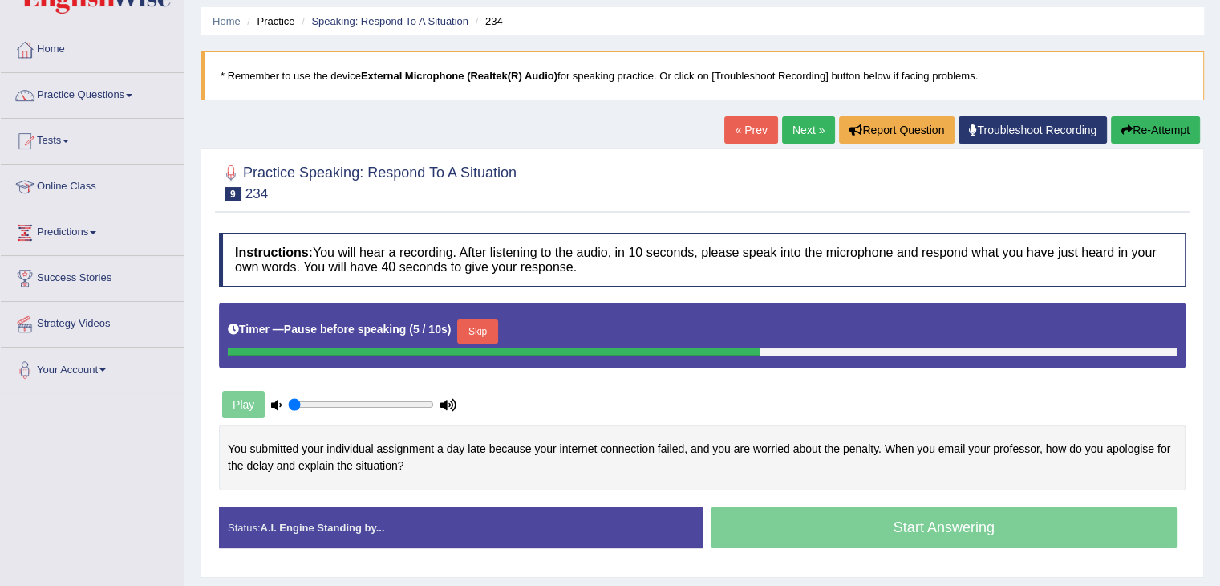
scroll to position [80, 0]
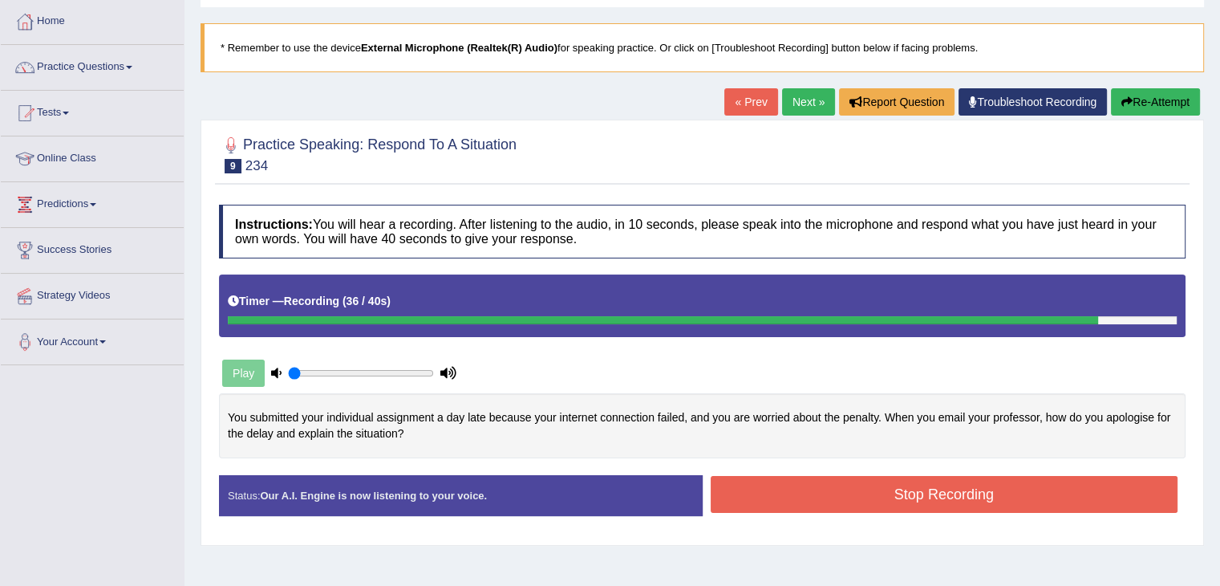
click at [967, 484] on button "Stop Recording" at bounding box center [945, 494] width 468 height 37
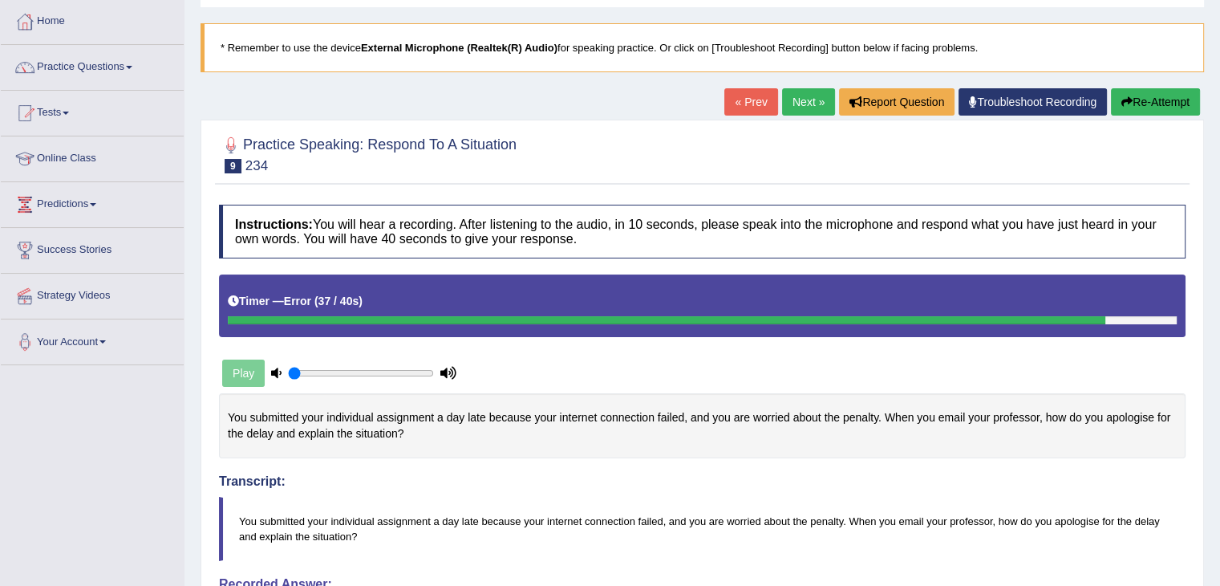
click at [1134, 103] on button "Re-Attempt" at bounding box center [1155, 101] width 89 height 27
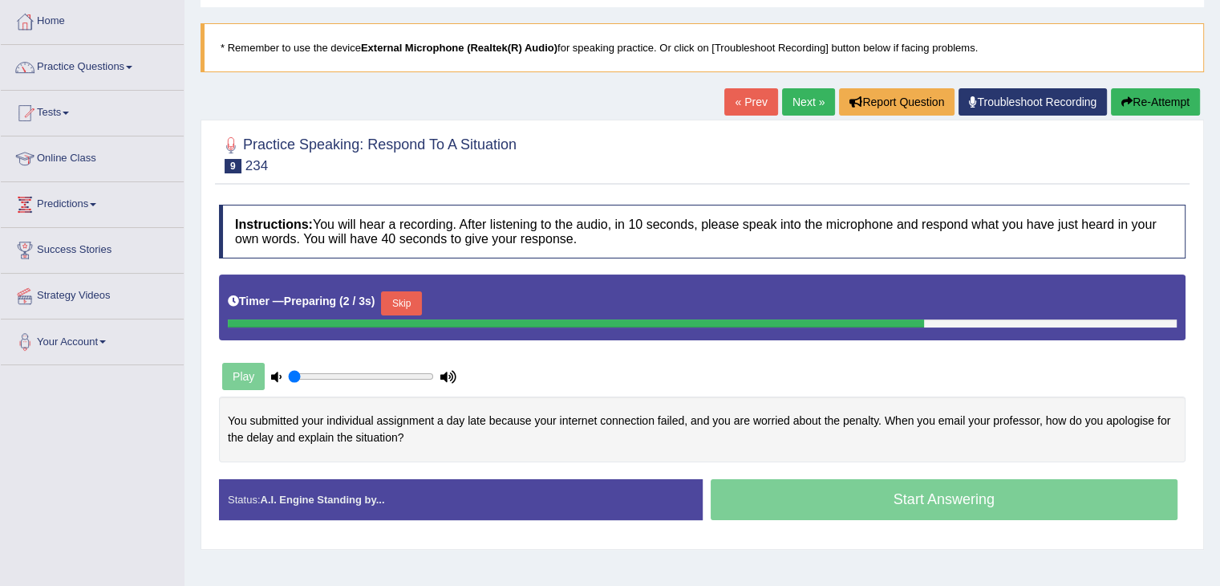
click at [421, 296] on button "Skip" at bounding box center [401, 303] width 40 height 24
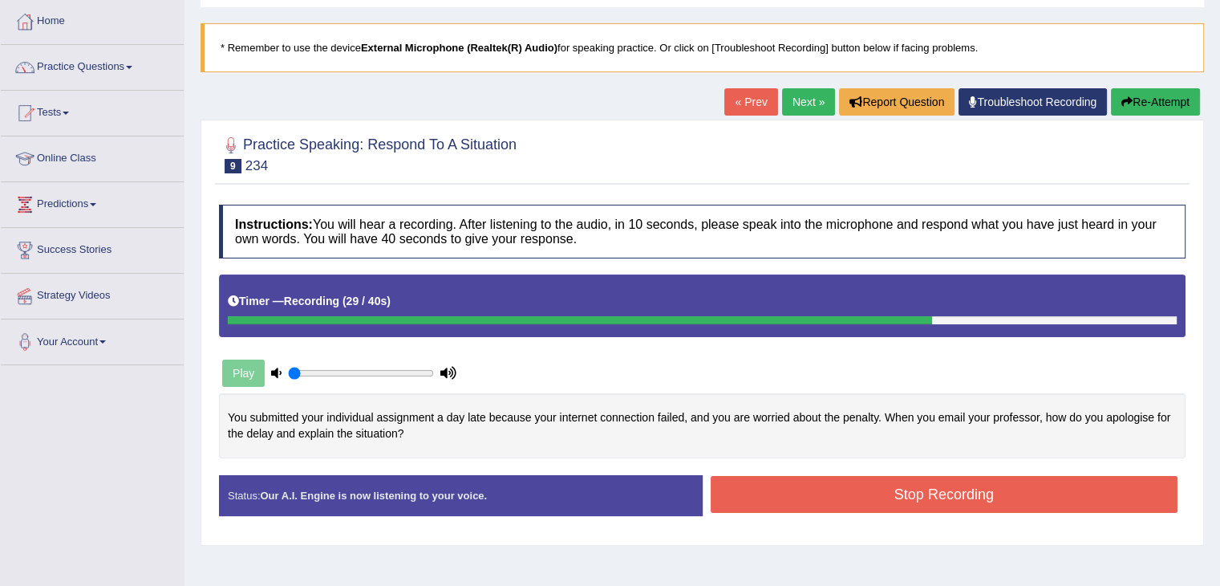
click at [1007, 496] on button "Stop Recording" at bounding box center [945, 494] width 468 height 37
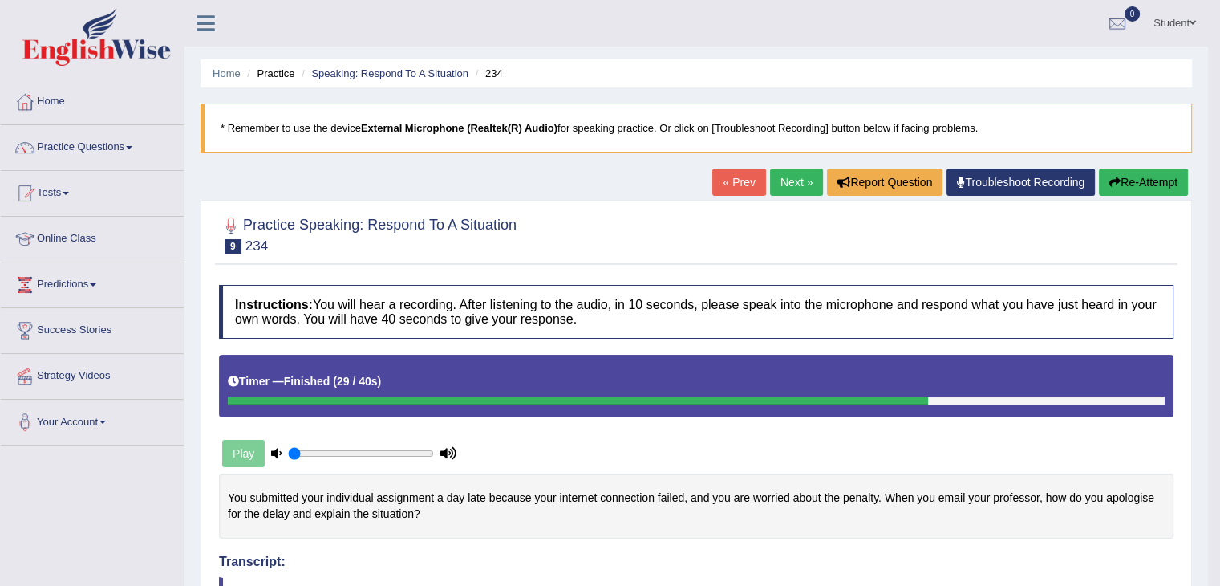
click at [803, 176] on link "Next »" at bounding box center [796, 181] width 53 height 27
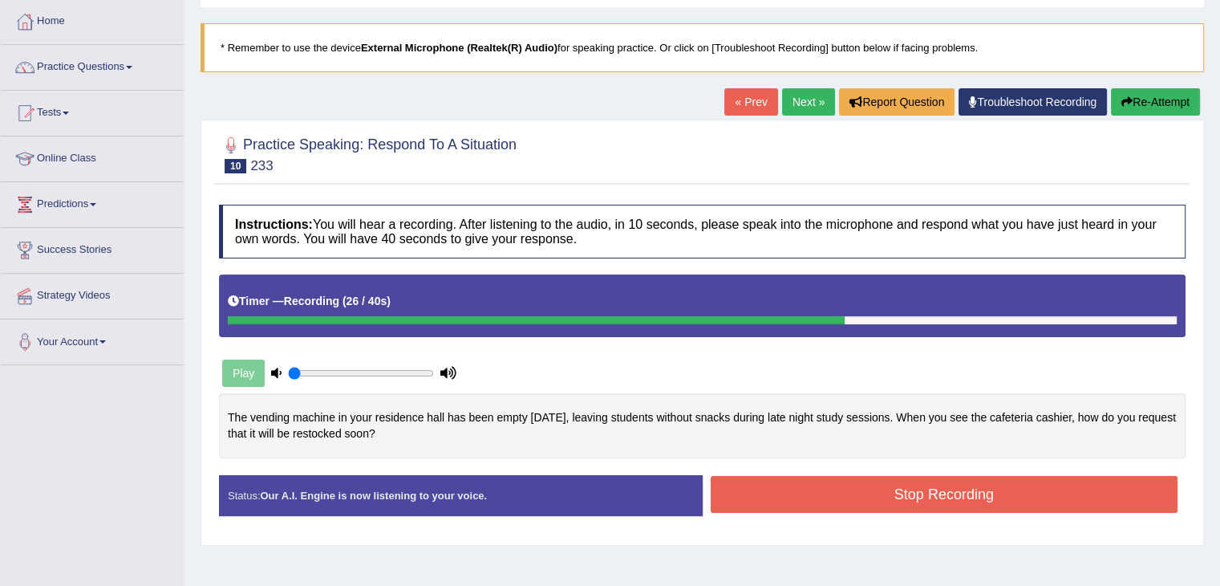
click at [944, 497] on button "Stop Recording" at bounding box center [945, 494] width 468 height 37
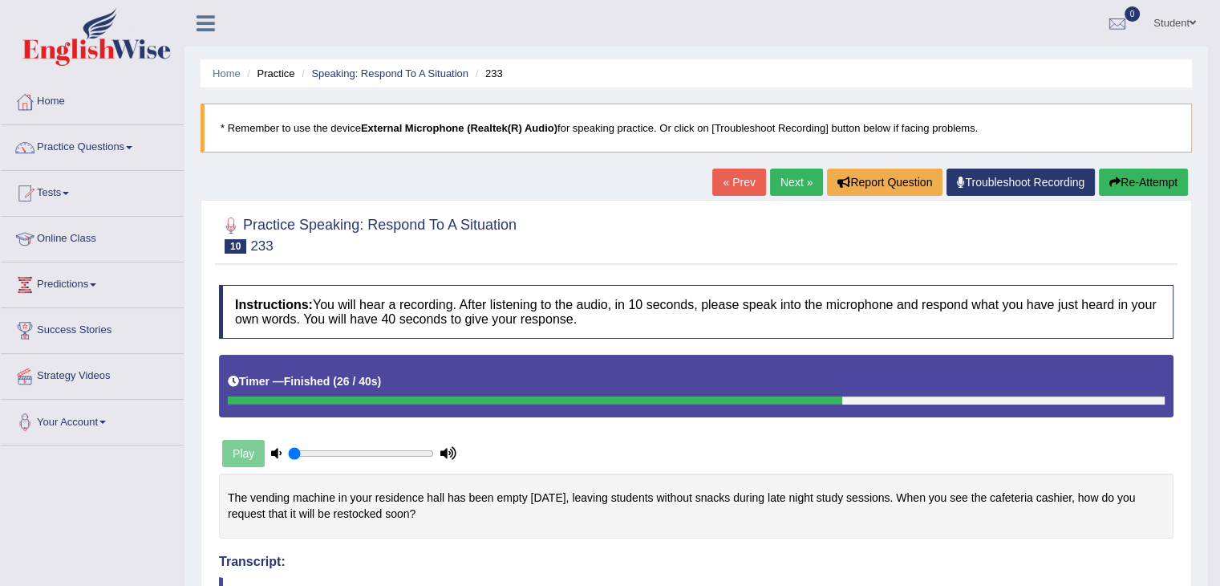
click at [783, 184] on link "Next »" at bounding box center [796, 181] width 53 height 27
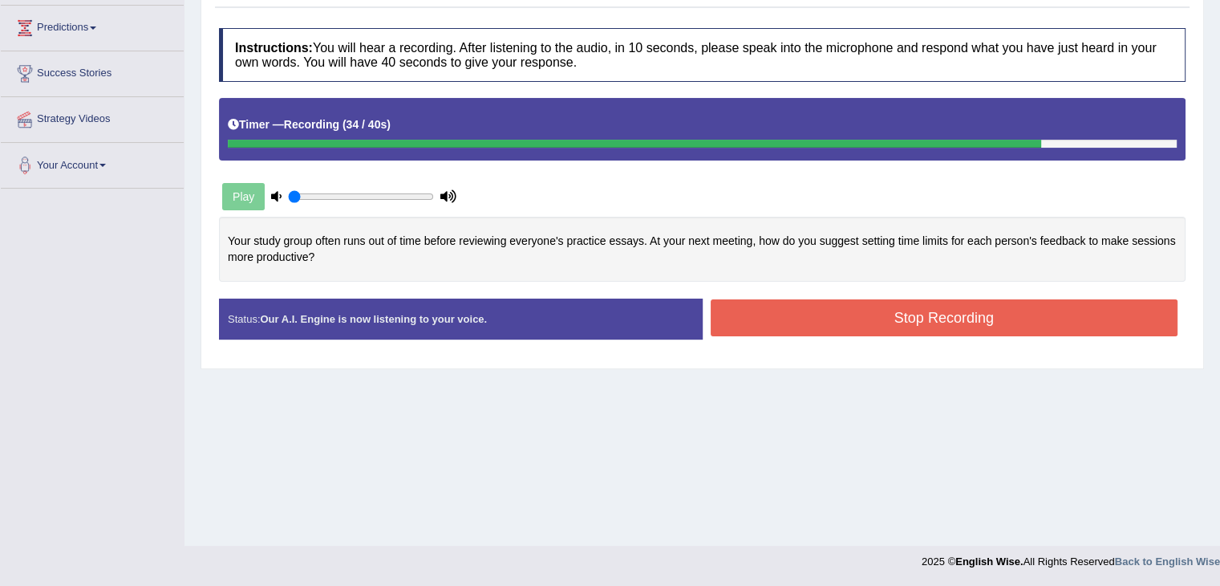
click at [1028, 301] on button "Stop Recording" at bounding box center [945, 317] width 468 height 37
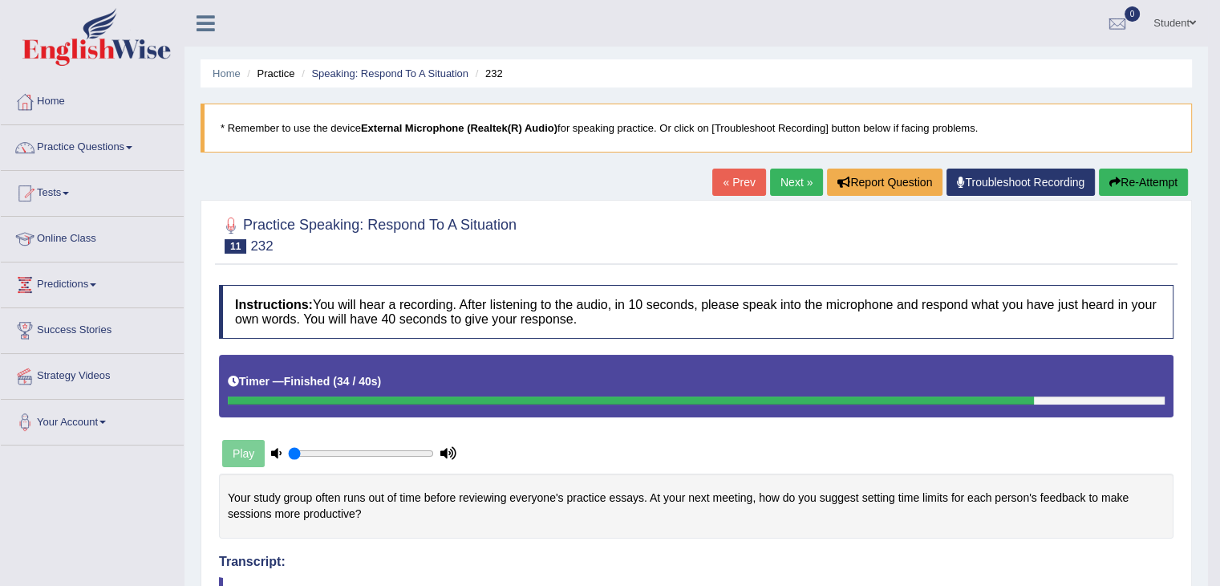
click at [773, 181] on link "Next »" at bounding box center [796, 181] width 53 height 27
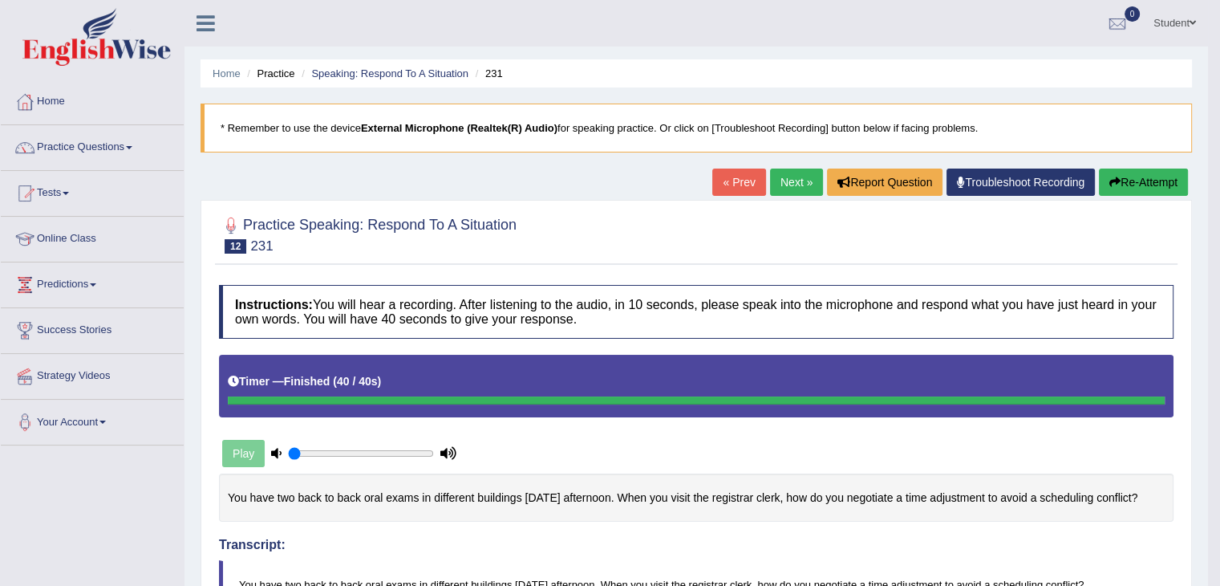
click at [773, 177] on link "Next »" at bounding box center [796, 181] width 53 height 27
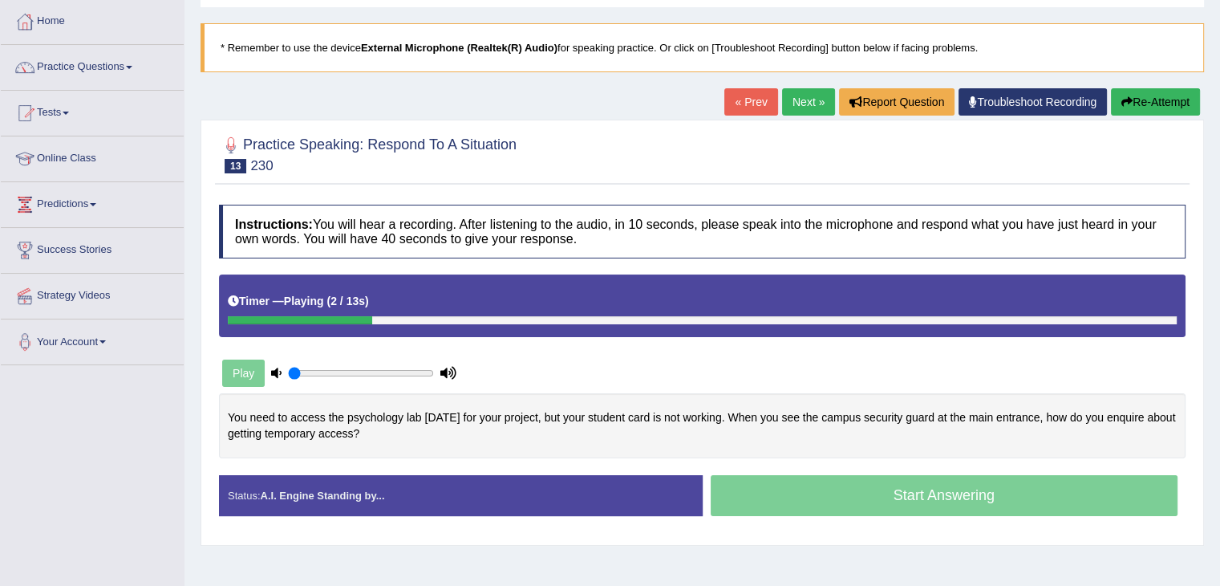
scroll to position [160, 0]
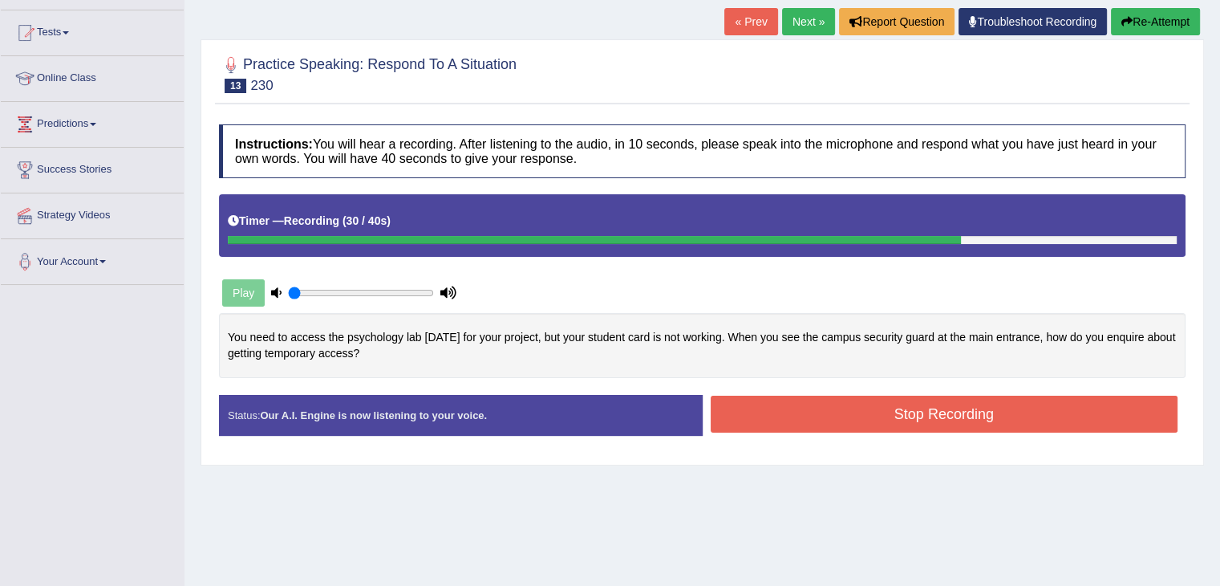
click at [988, 424] on button "Stop Recording" at bounding box center [945, 414] width 468 height 37
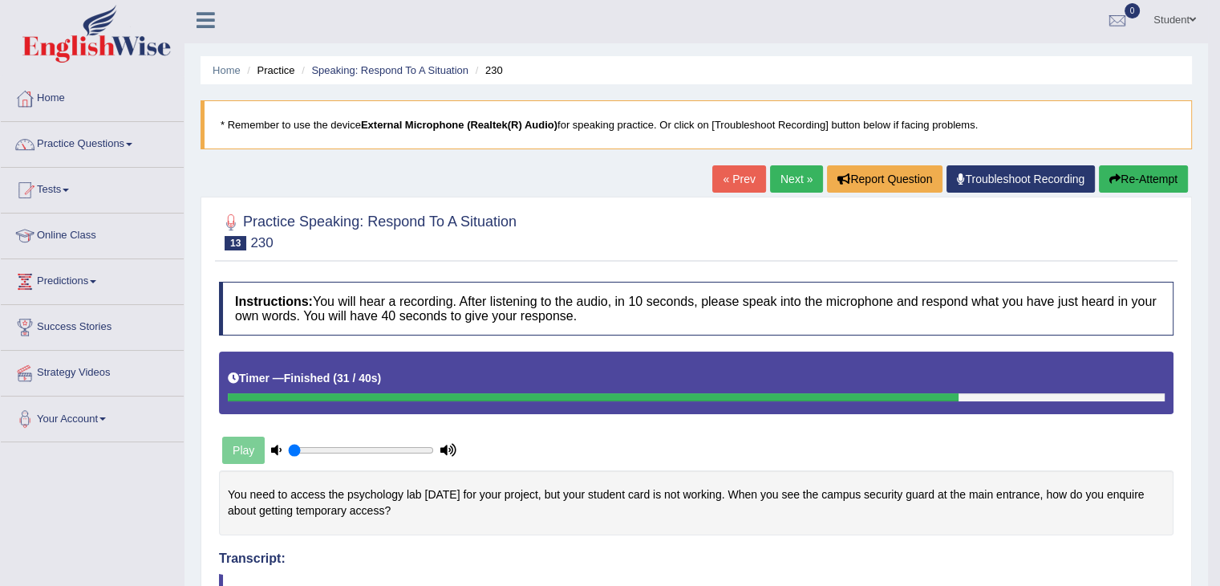
scroll to position [0, 0]
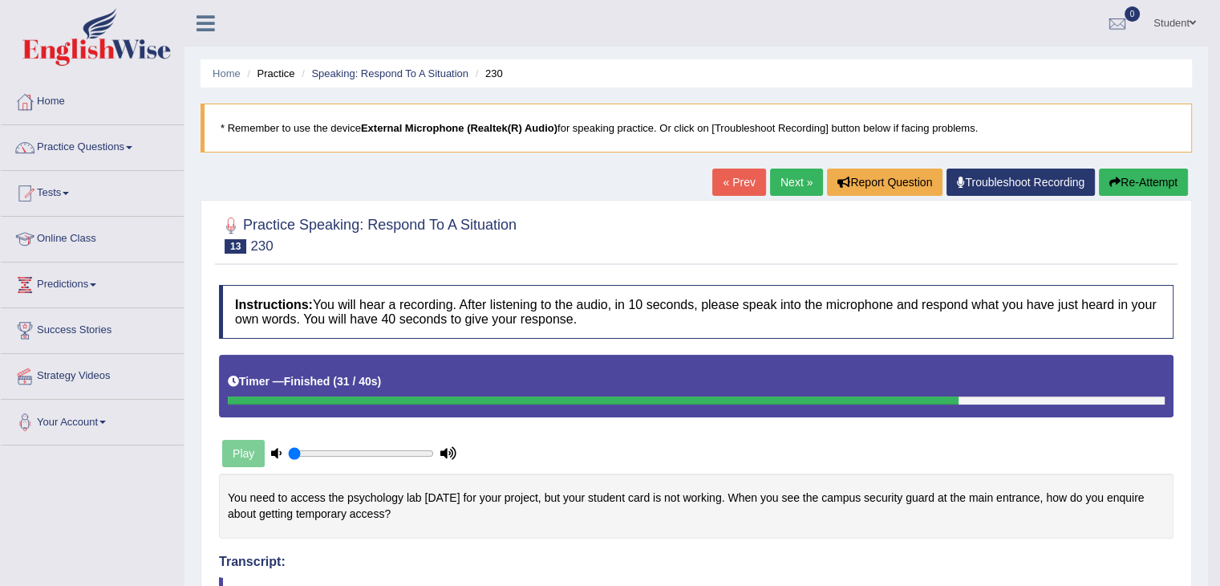
click at [781, 176] on link "Next »" at bounding box center [796, 181] width 53 height 27
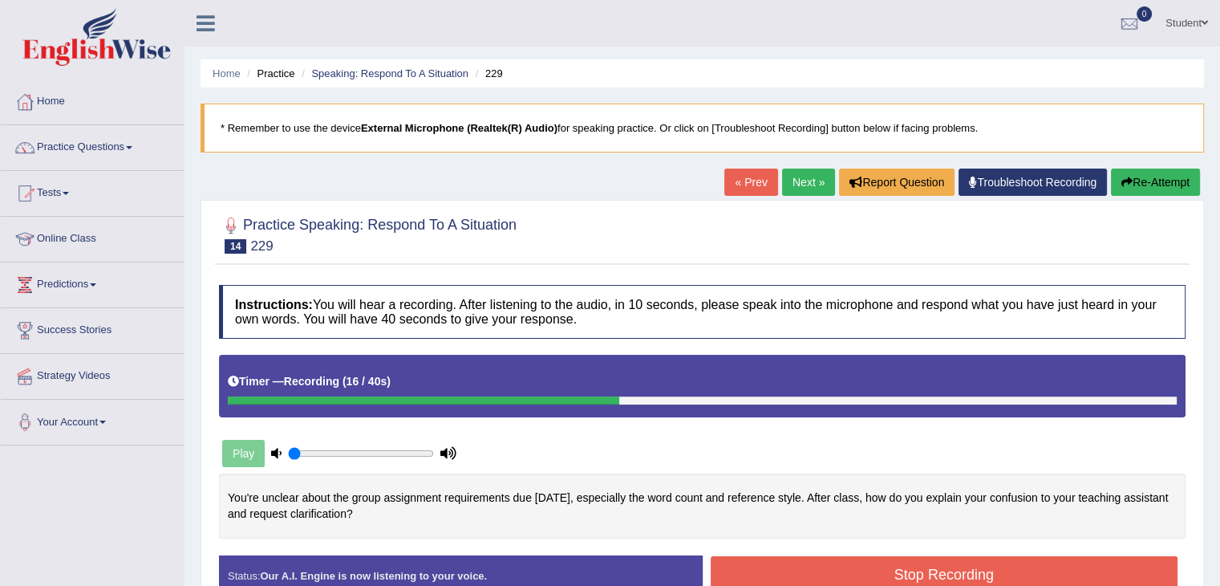
click at [1117, 179] on button "Re-Attempt" at bounding box center [1155, 181] width 89 height 27
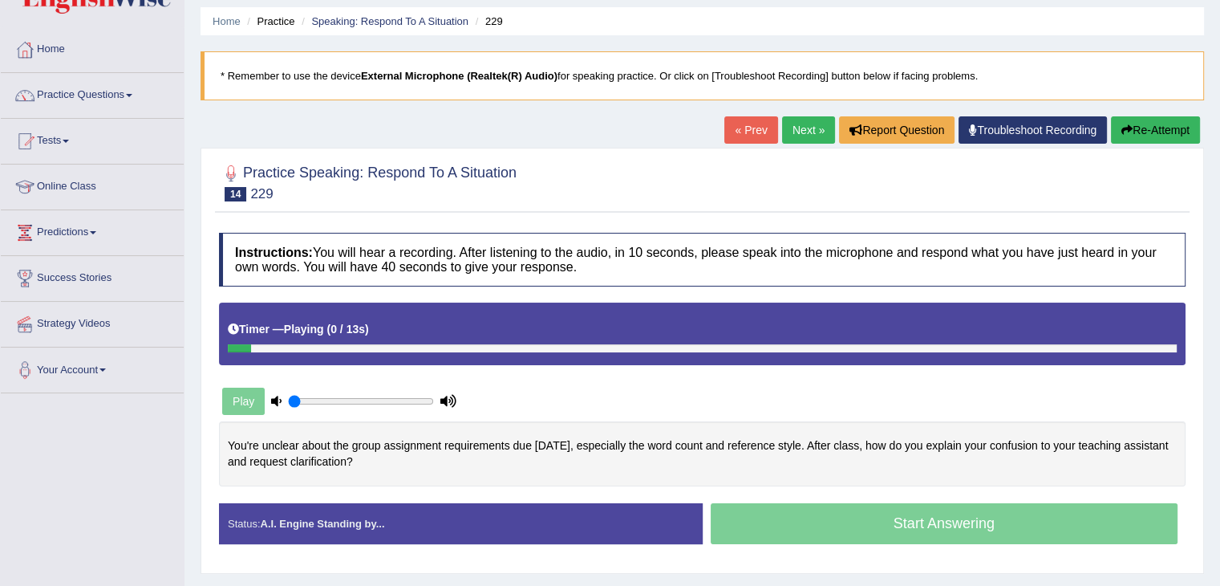
scroll to position [80, 0]
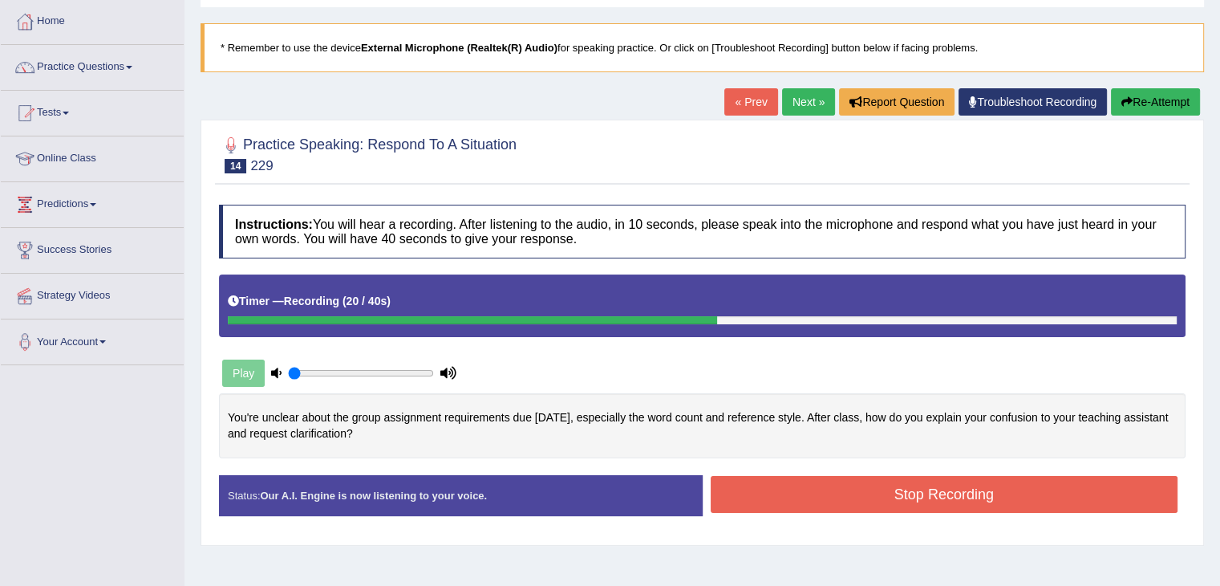
click at [1142, 106] on button "Re-Attempt" at bounding box center [1155, 101] width 89 height 27
click at [1184, 94] on button "Re-Attempt" at bounding box center [1155, 101] width 89 height 27
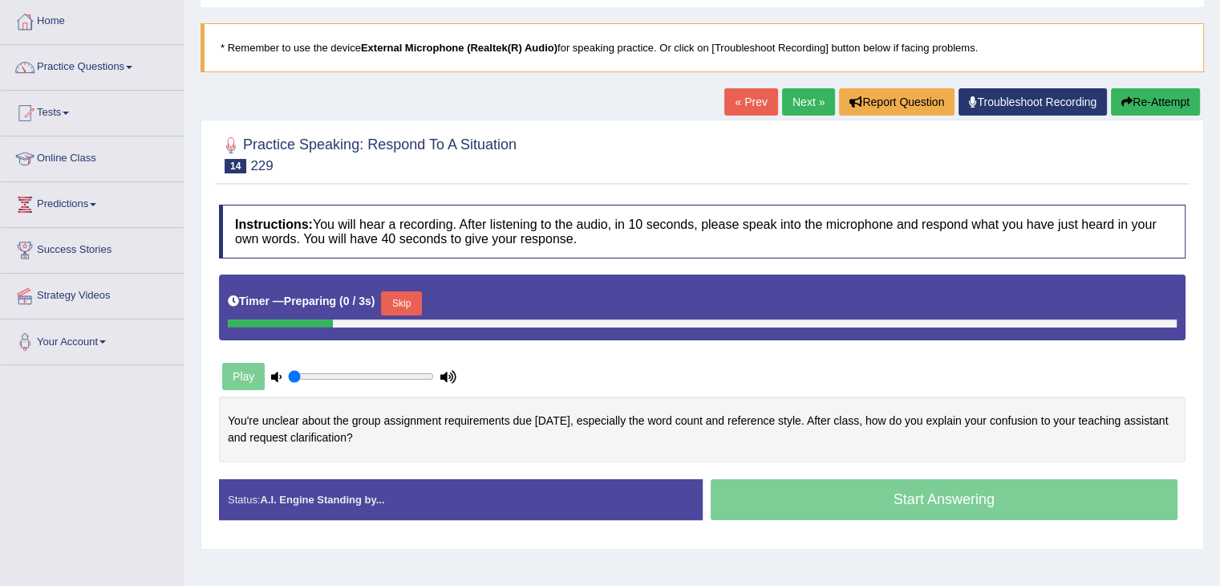
scroll to position [80, 0]
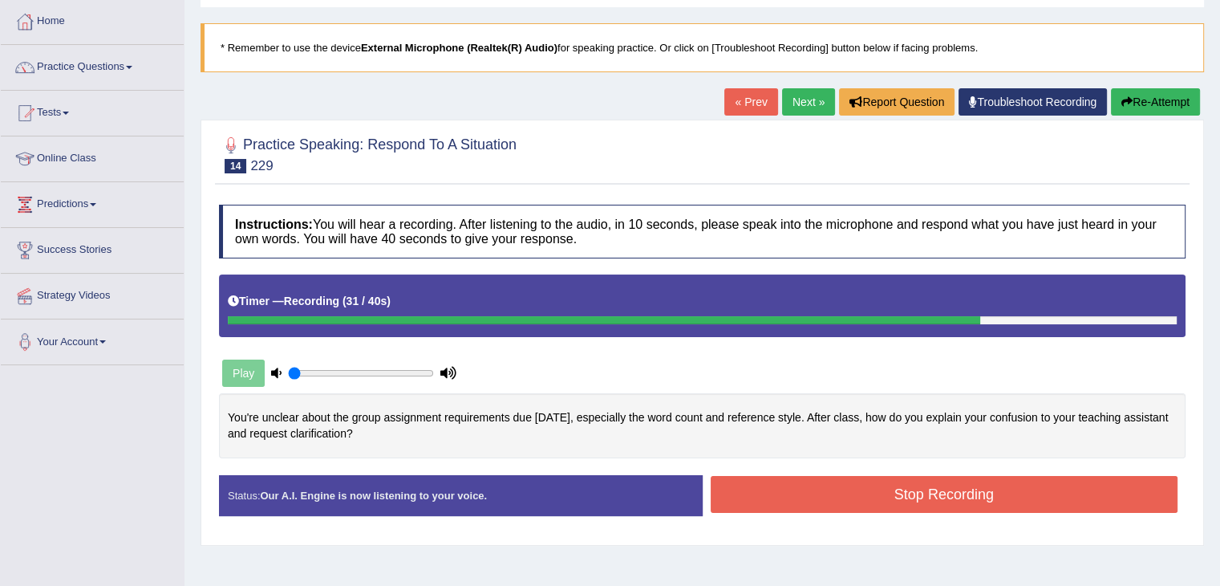
click at [972, 498] on button "Stop Recording" at bounding box center [945, 494] width 468 height 37
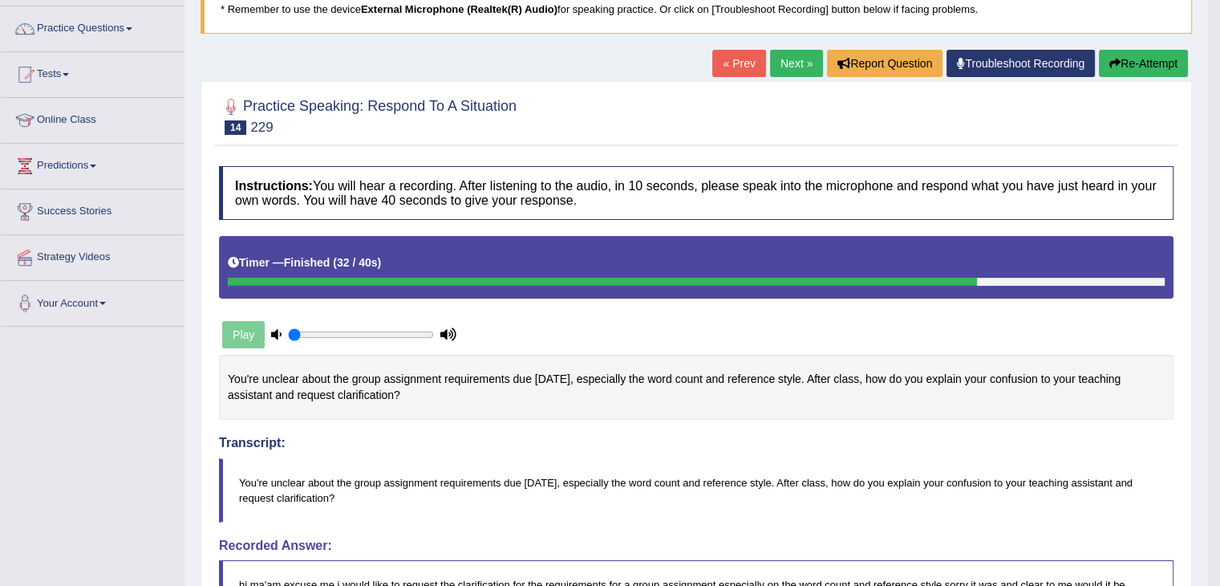
scroll to position [0, 0]
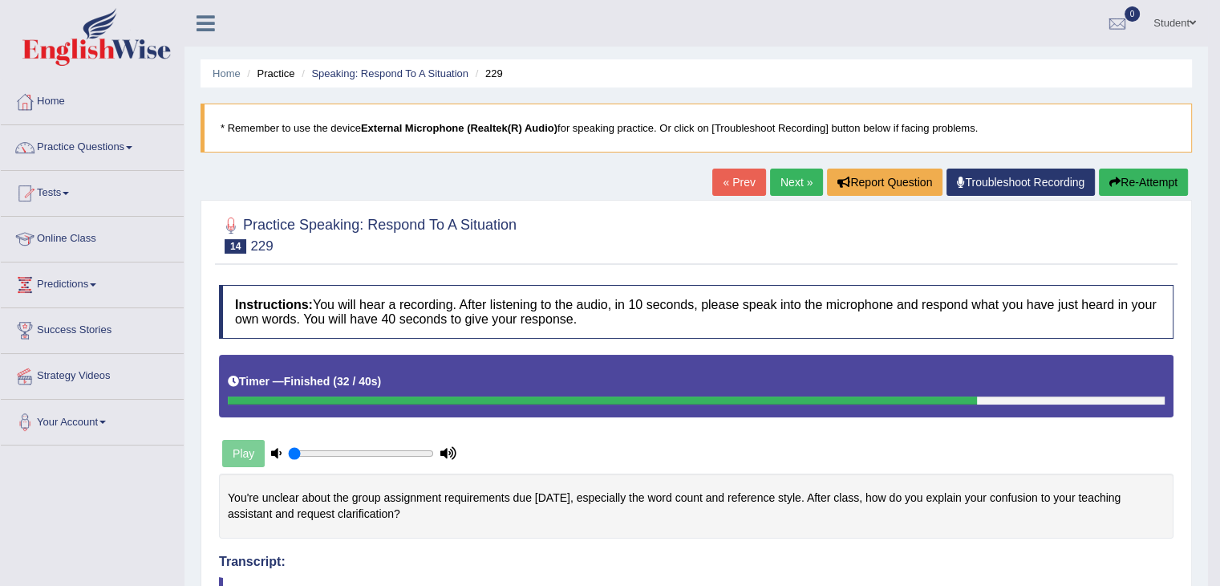
click at [798, 187] on link "Next »" at bounding box center [796, 181] width 53 height 27
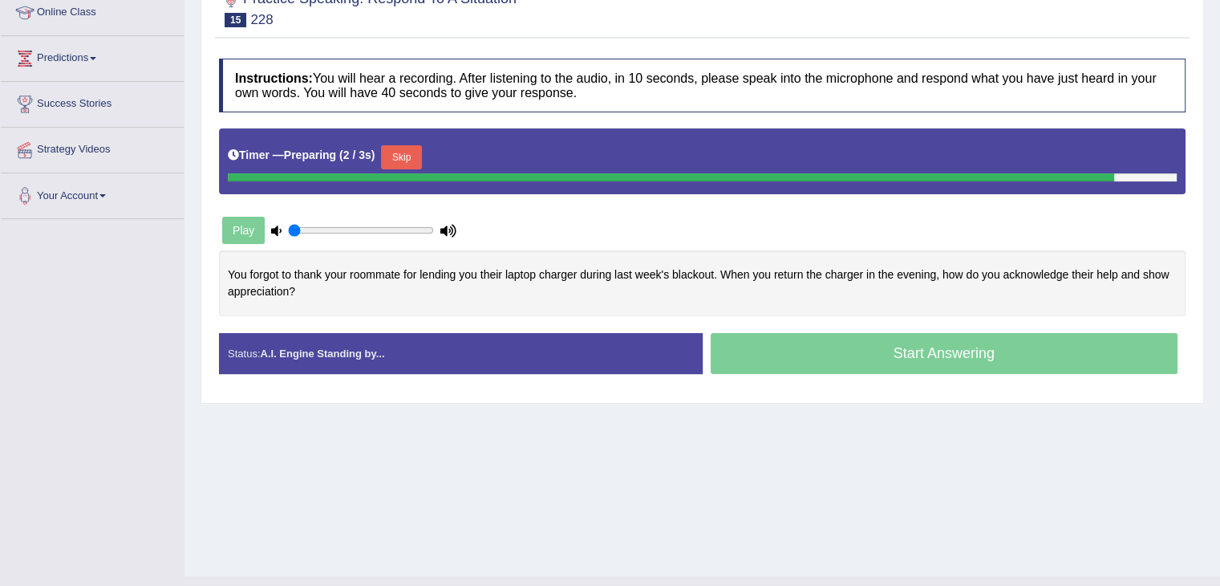
scroll to position [241, 0]
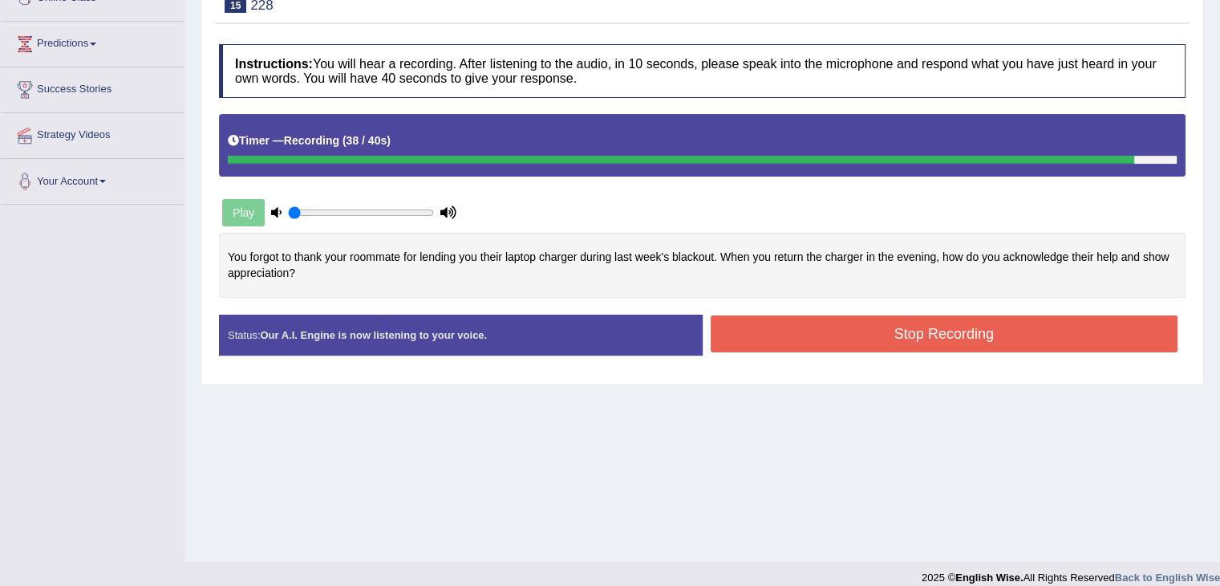
click at [888, 343] on button "Stop Recording" at bounding box center [945, 333] width 468 height 37
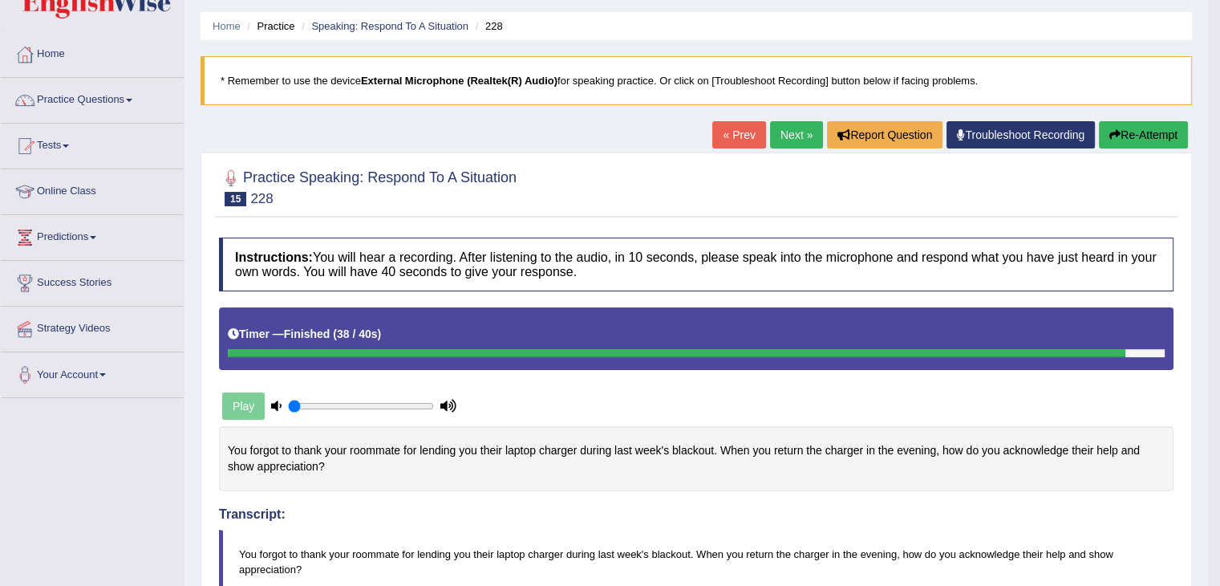
scroll to position [0, 0]
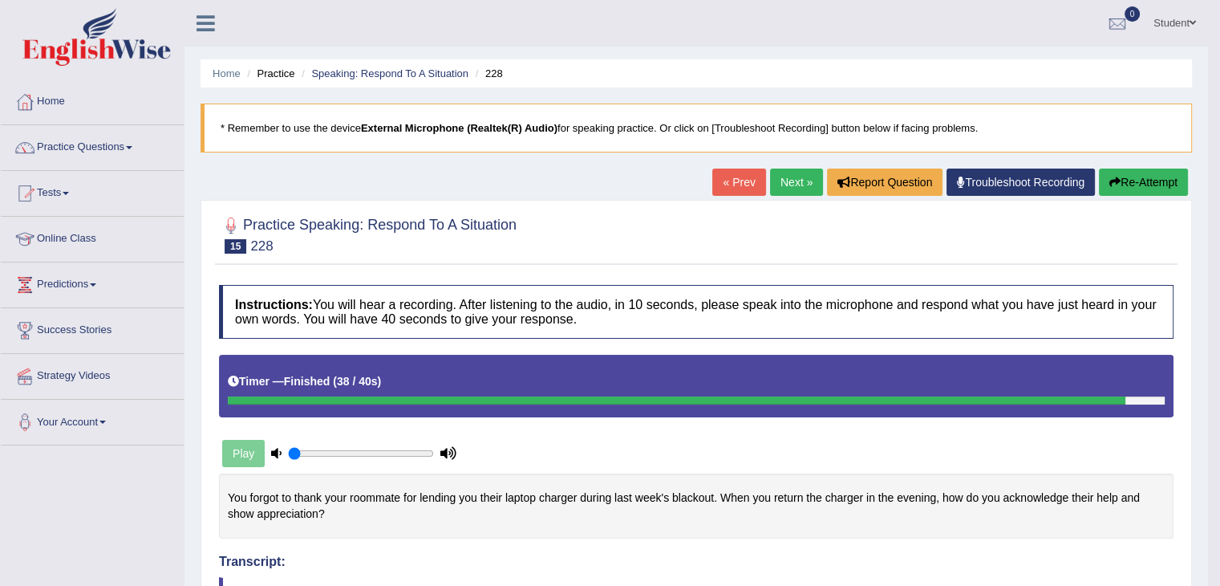
click at [790, 183] on link "Next »" at bounding box center [796, 181] width 53 height 27
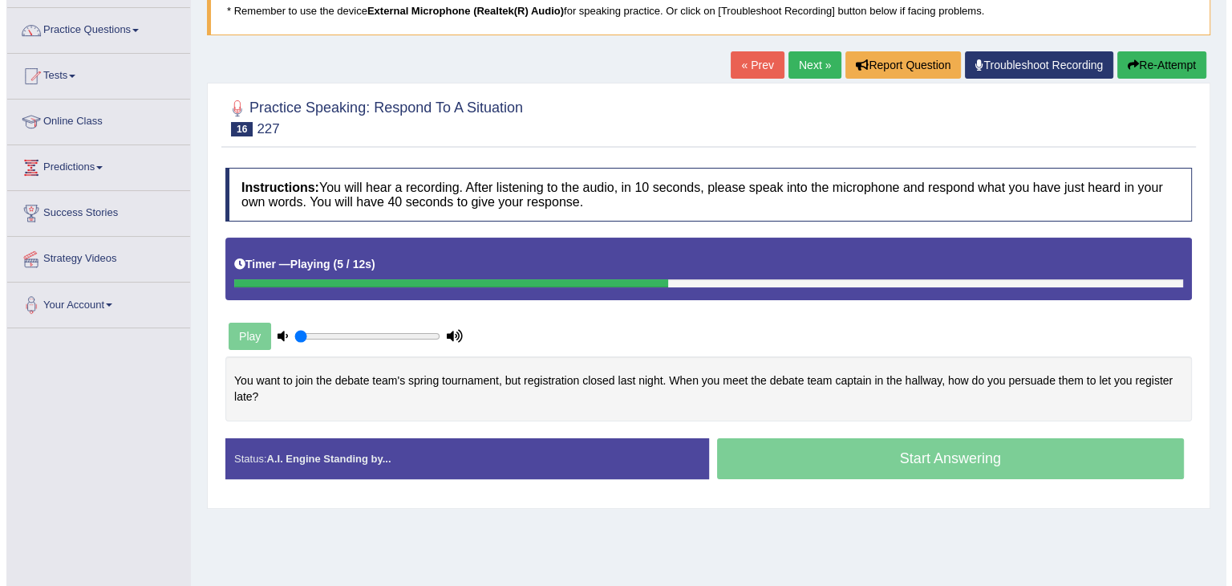
scroll to position [160, 0]
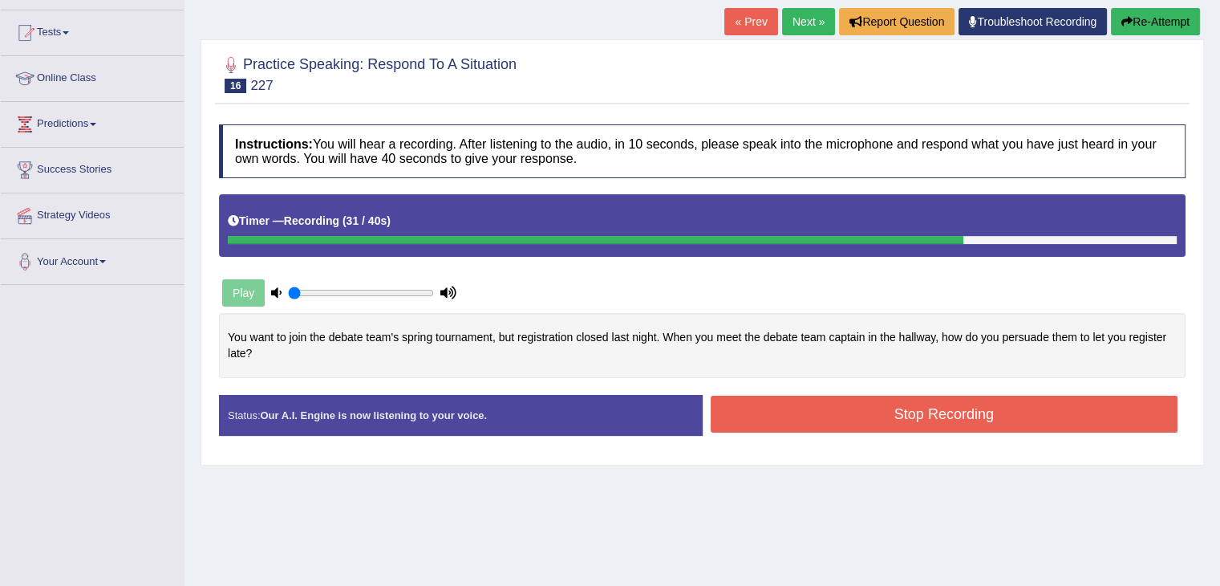
click at [929, 409] on button "Stop Recording" at bounding box center [945, 414] width 468 height 37
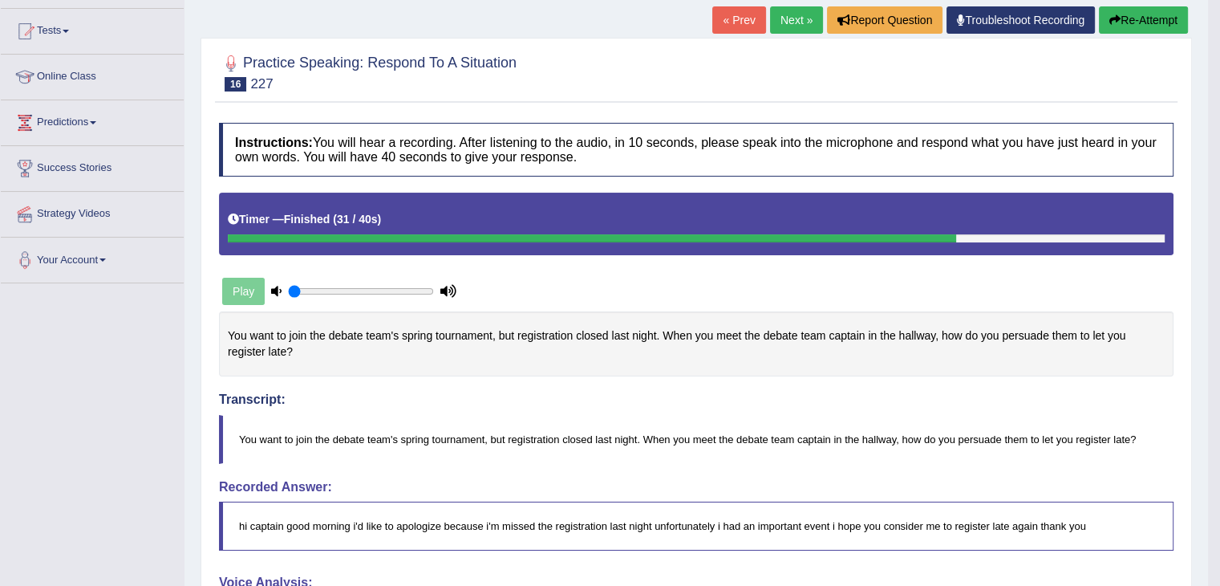
scroll to position [80, 0]
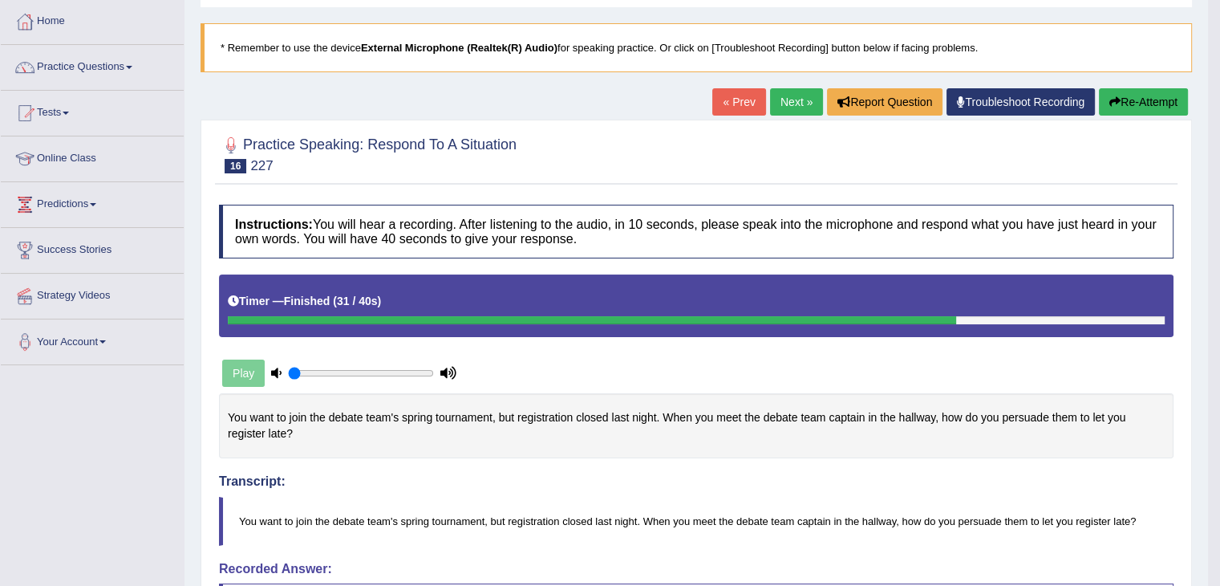
click at [791, 99] on link "Next »" at bounding box center [796, 101] width 53 height 27
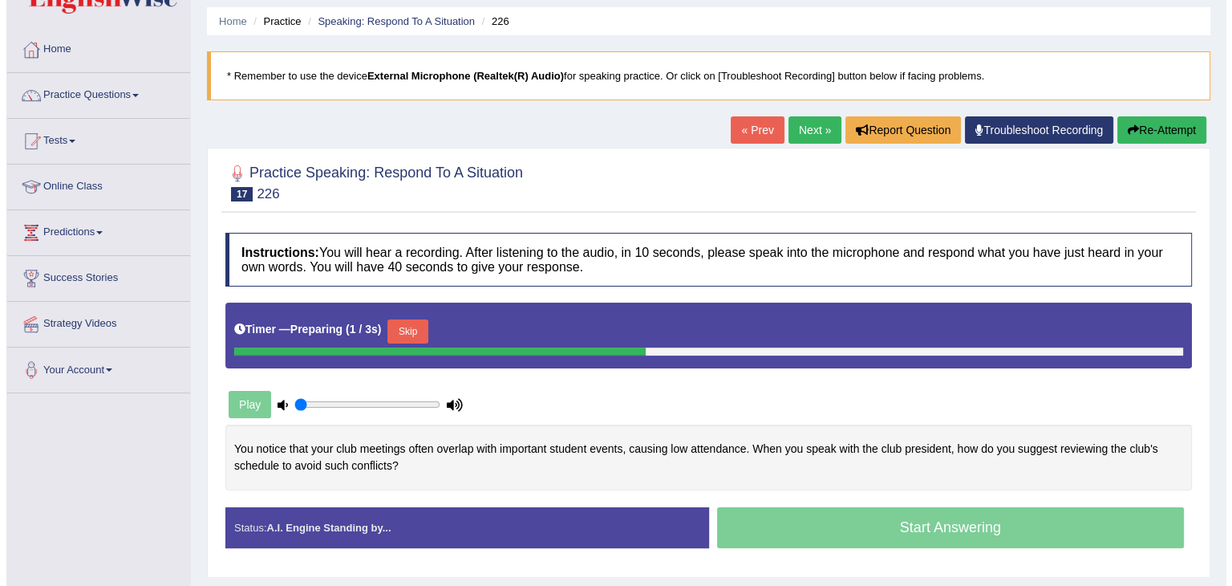
scroll to position [80, 0]
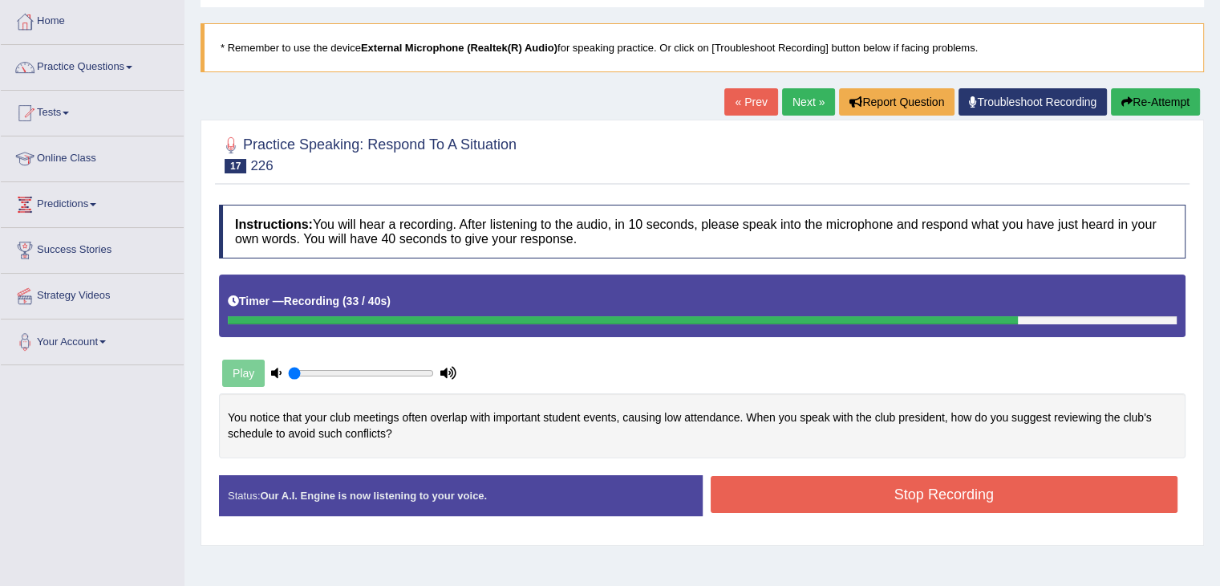
click at [1011, 489] on button "Stop Recording" at bounding box center [945, 494] width 468 height 37
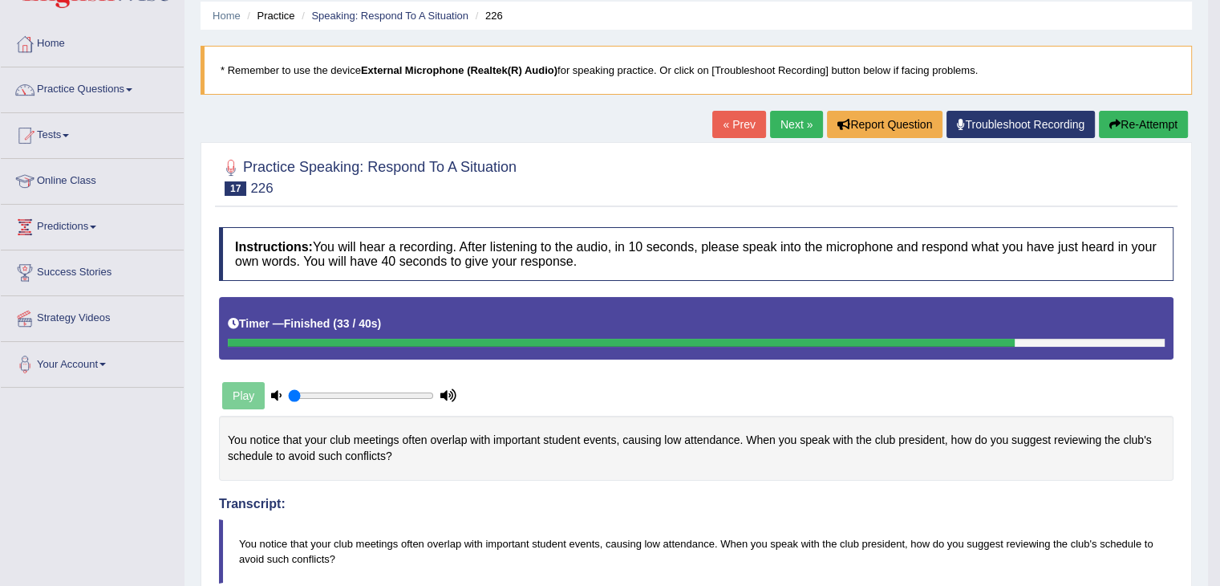
scroll to position [0, 0]
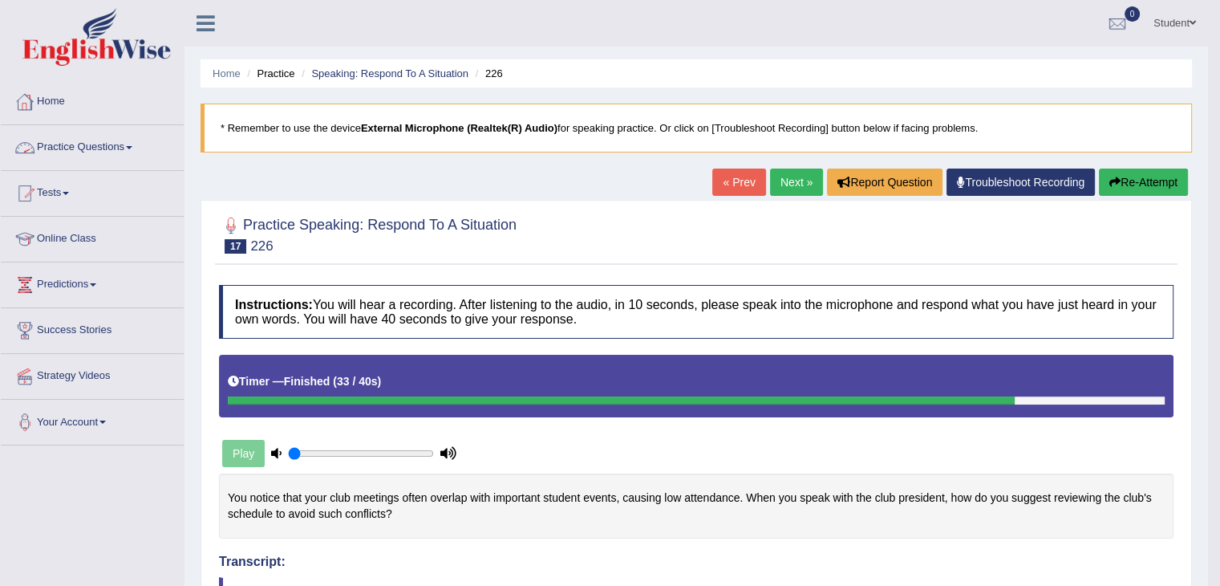
click at [59, 144] on link "Practice Questions" at bounding box center [92, 145] width 183 height 40
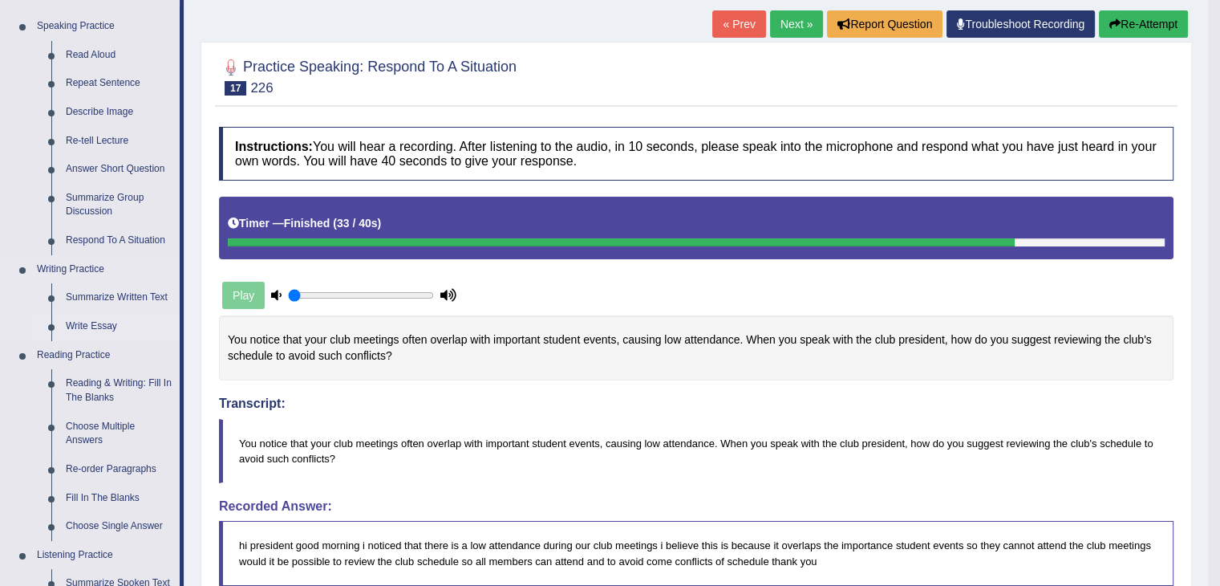
scroll to position [160, 0]
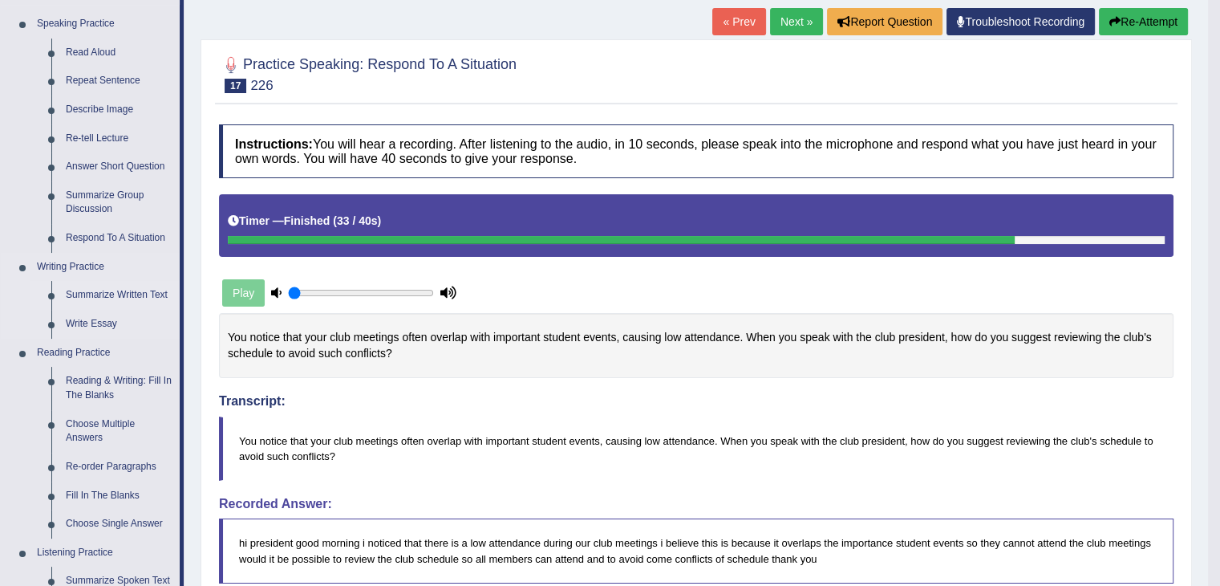
click at [100, 300] on link "Summarize Written Text" at bounding box center [119, 295] width 121 height 29
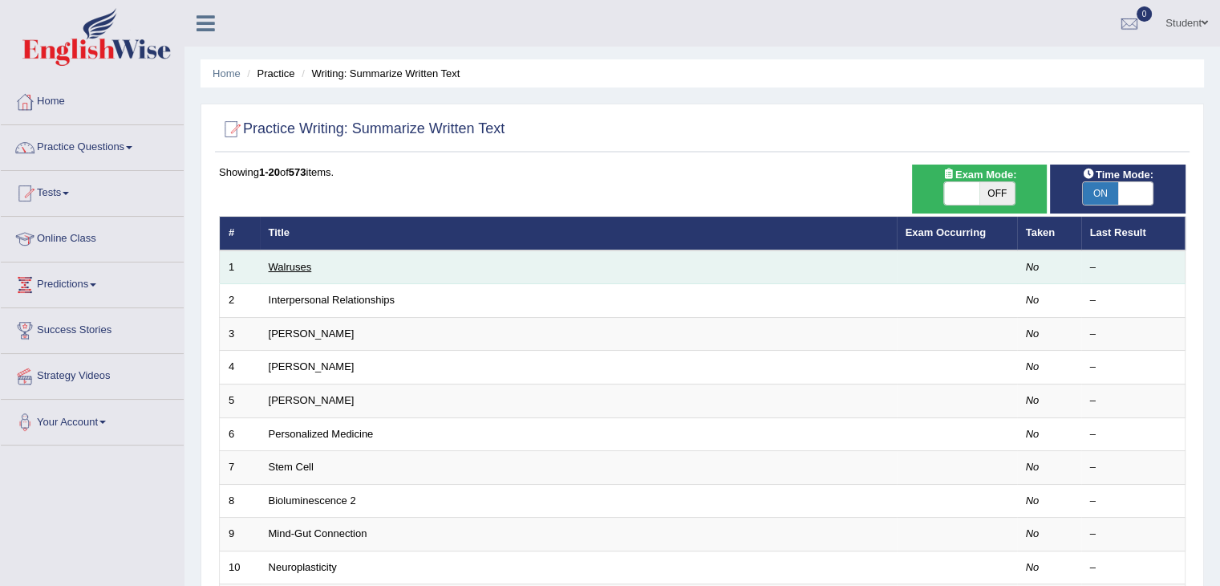
click at [297, 264] on link "Walruses" at bounding box center [290, 267] width 43 height 12
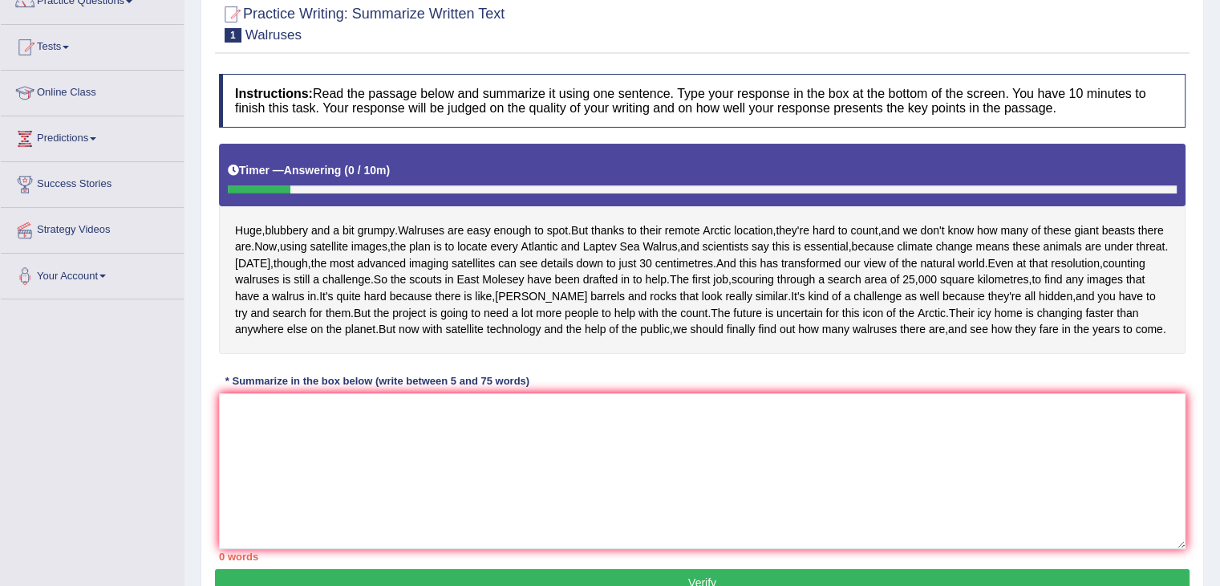
scroll to position [66, 0]
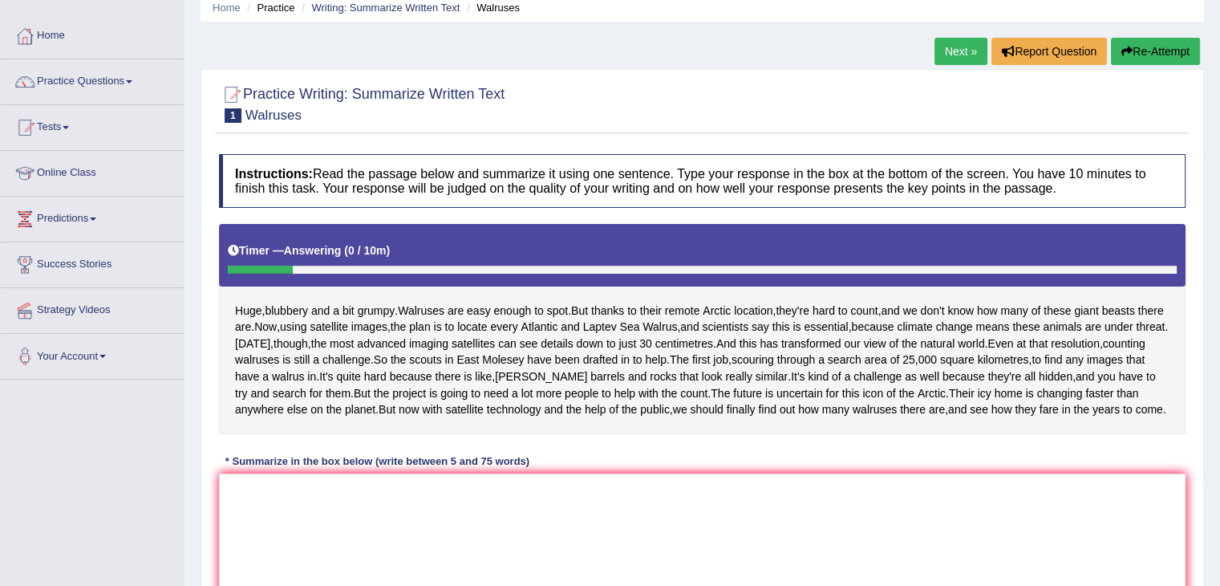
drag, startPoint x: 359, startPoint y: 91, endPoint x: 523, endPoint y: 21, distance: 177.9
click at [578, 95] on div "Practice Writing: Summarize Written Text 1 Walruses" at bounding box center [702, 106] width 975 height 56
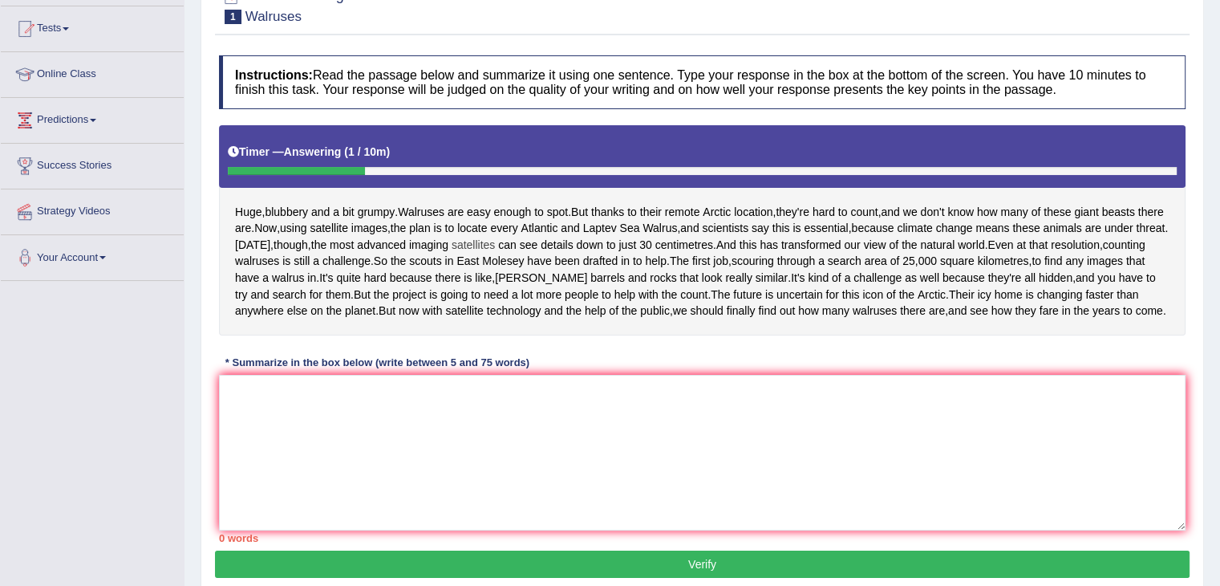
scroll to position [306, 0]
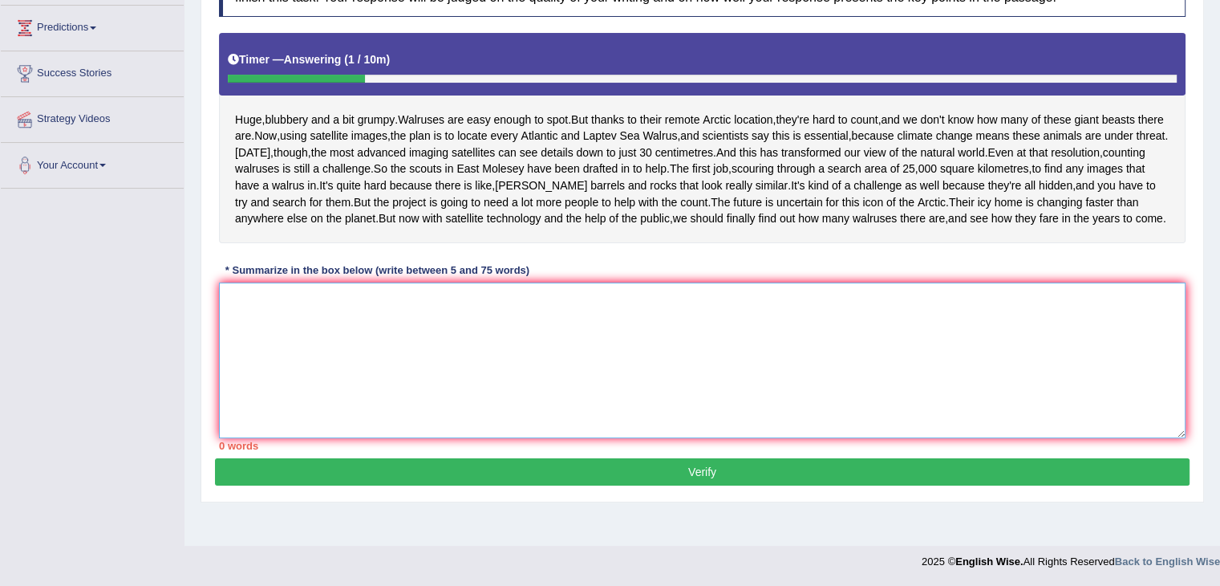
click at [416, 357] on textarea at bounding box center [702, 360] width 967 height 156
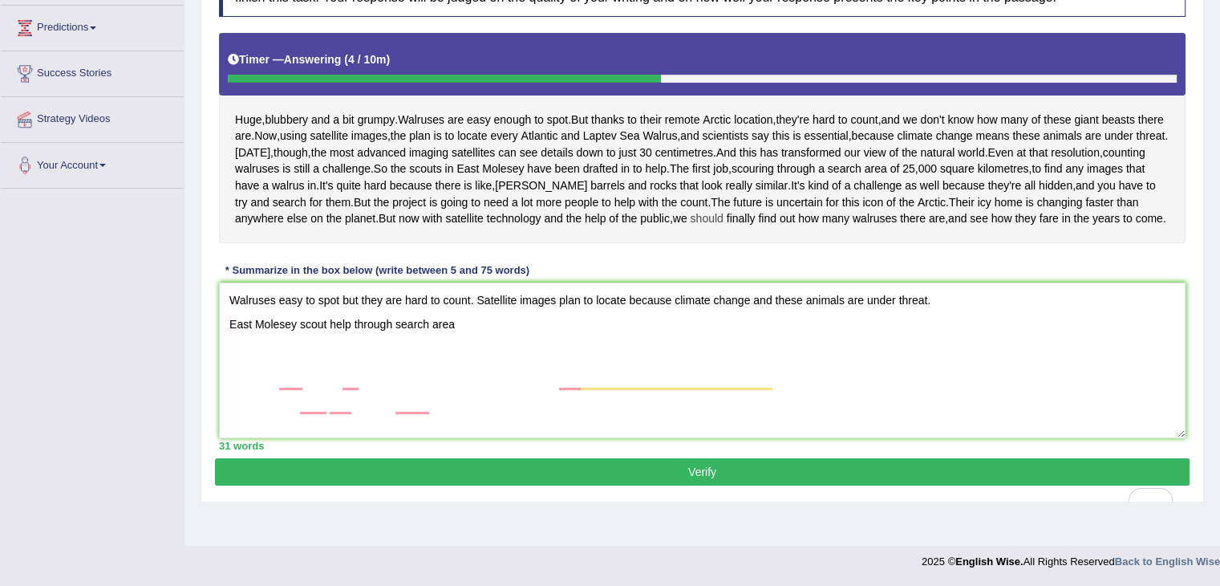
click at [690, 227] on span "should" at bounding box center [706, 218] width 33 height 17
click at [602, 173] on icon at bounding box center [598, 177] width 8 height 8
drag, startPoint x: 1046, startPoint y: 248, endPoint x: 242, endPoint y: 252, distance: 803.9
click at [257, 243] on div "Huge , blubbery and a bit grumpy . Walruses are easy enough to spot . But thank…" at bounding box center [702, 138] width 967 height 210
drag, startPoint x: 236, startPoint y: 245, endPoint x: 661, endPoint y: 290, distance: 427.5
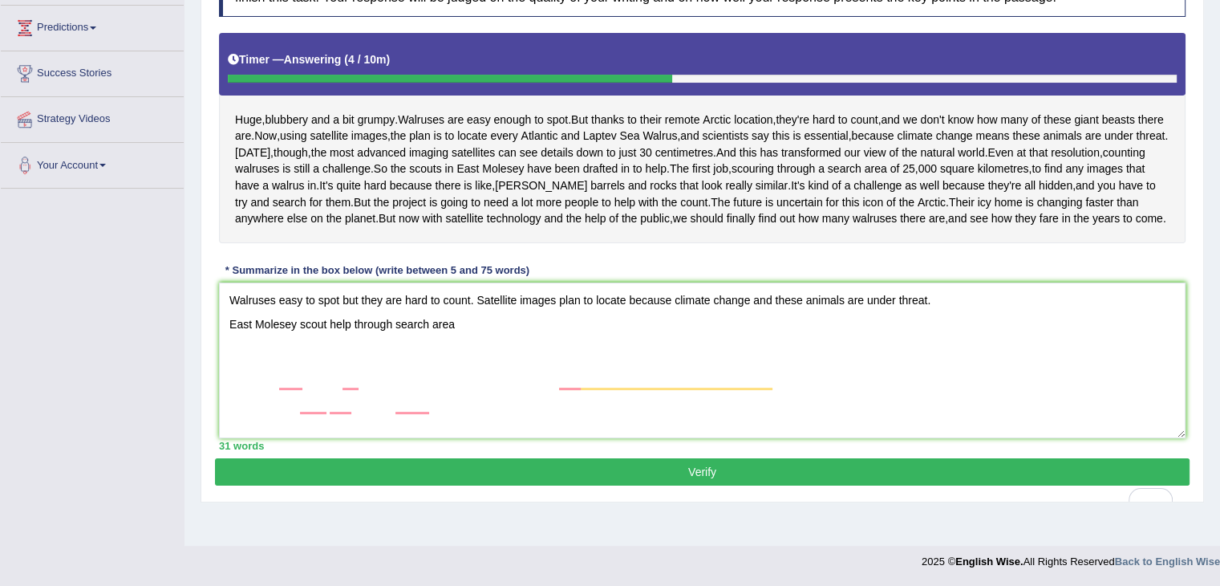
click at [678, 243] on div "Huge , blubbery and a bit grumpy . Walruses are easy enough to spot . But thank…" at bounding box center [702, 138] width 967 height 210
click at [489, 359] on textarea "Walruses easy to spot but they are hard to count. Satellite images plan to loca…" at bounding box center [702, 360] width 967 height 156
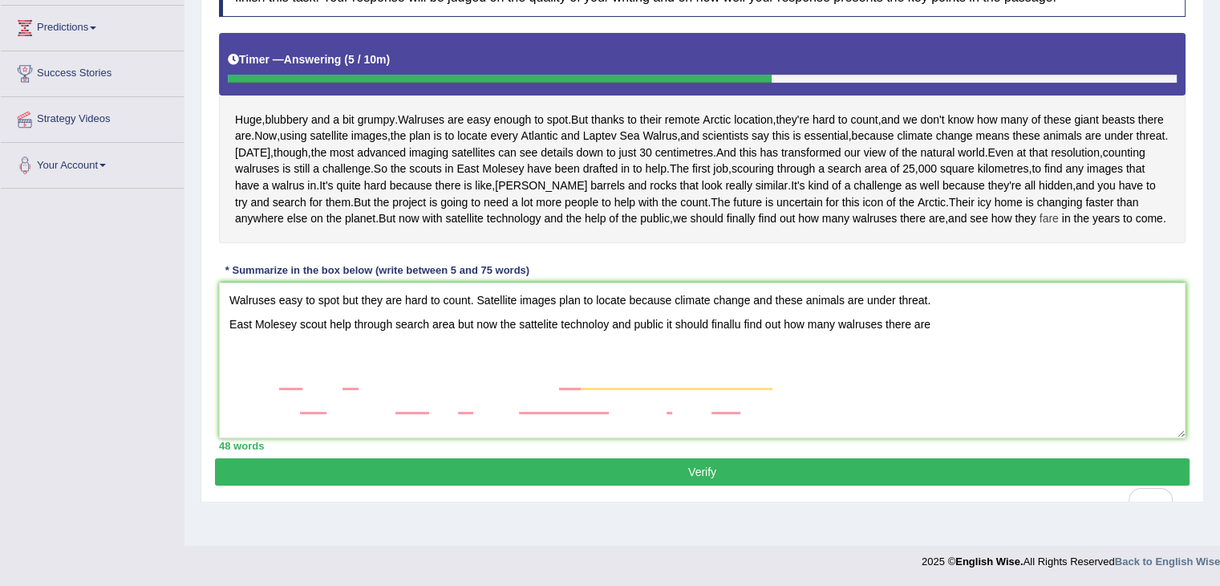
click at [1040, 227] on span "fare" at bounding box center [1049, 218] width 19 height 17
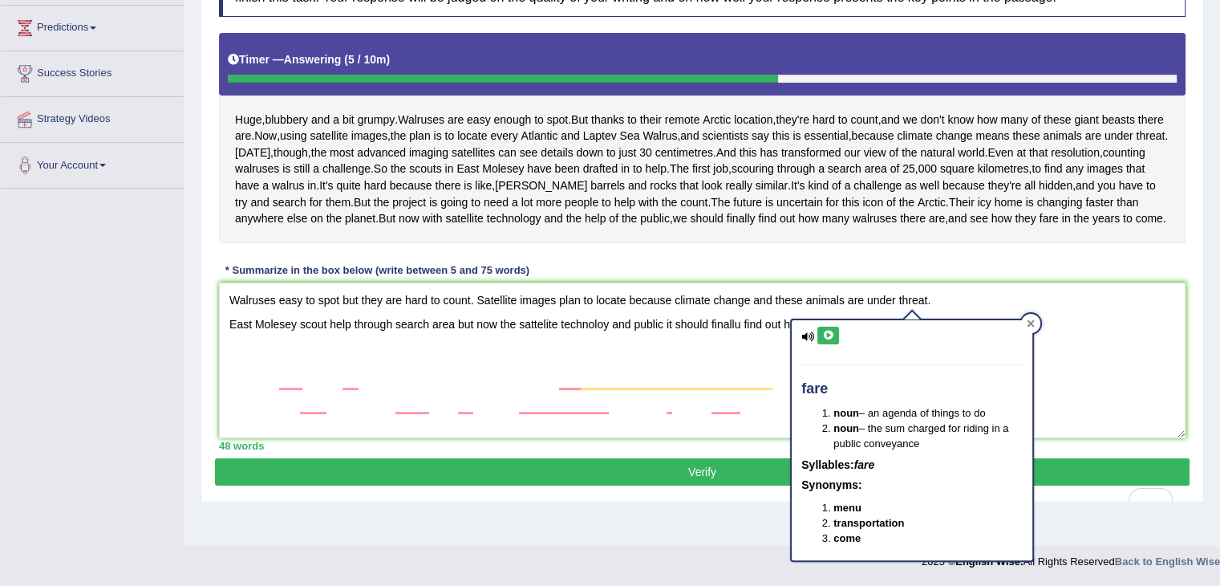
click at [1028, 319] on icon at bounding box center [1031, 322] width 7 height 7
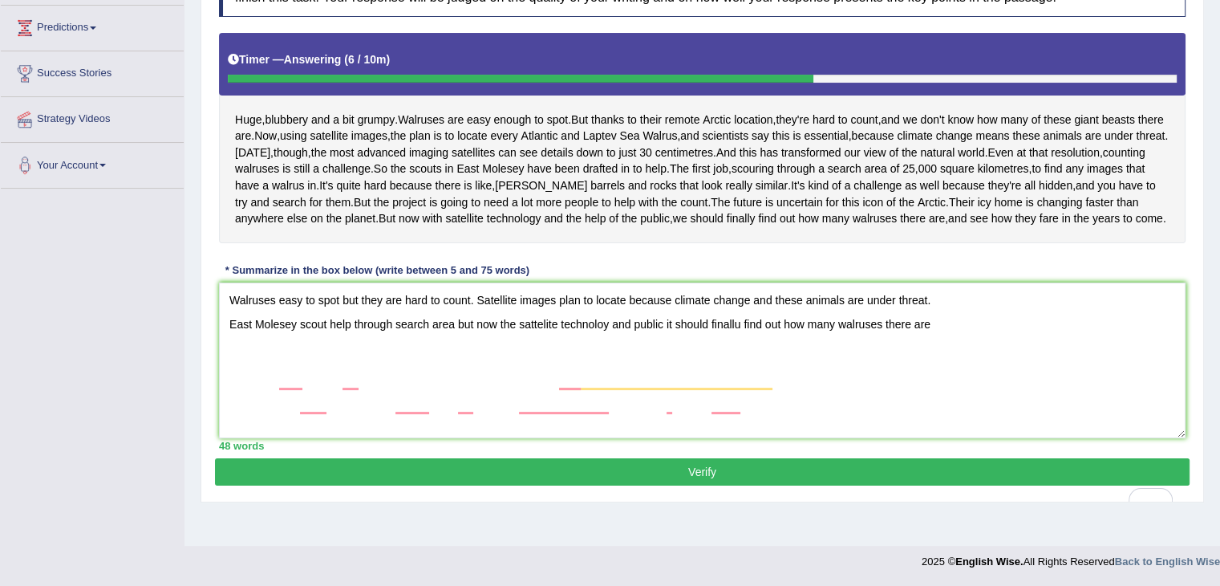
scroll to position [226, 0]
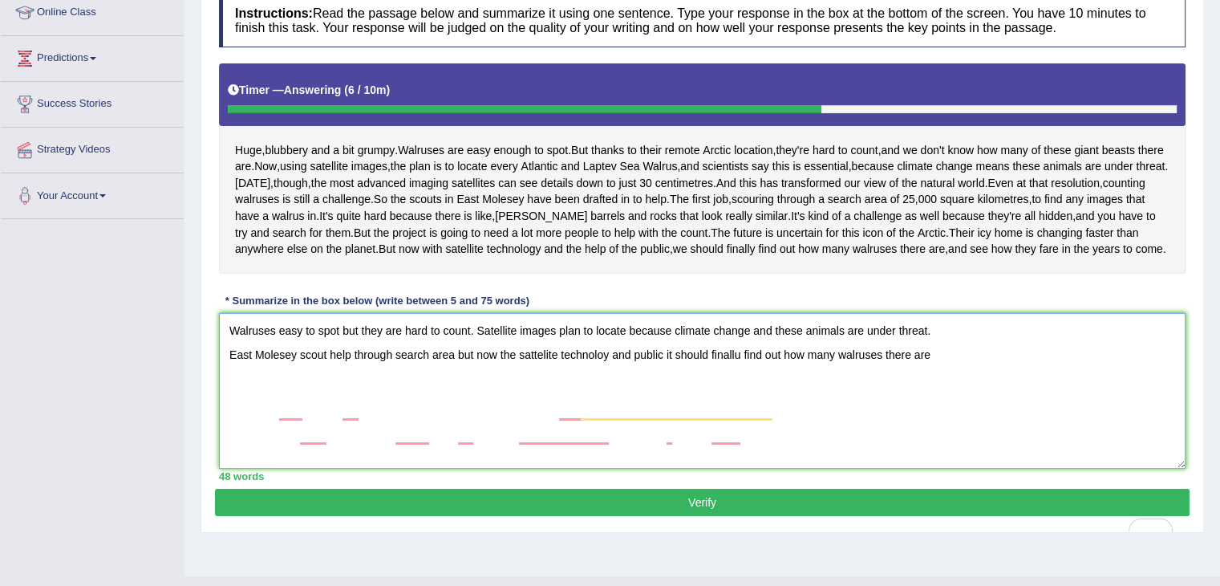
click at [230, 409] on textarea "Walruses easy to spot but they are hard to count. Satellite images plan to loca…" at bounding box center [702, 391] width 967 height 156
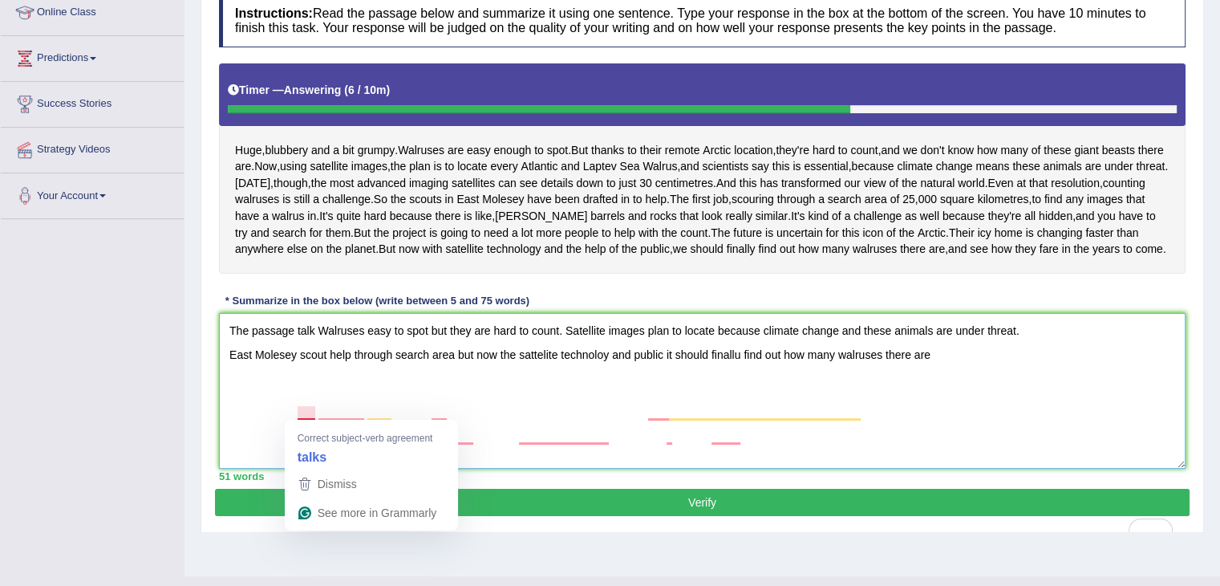
click at [307, 411] on textarea "The passage talk Walruses easy to spot but they are hard to count. Satellite im…" at bounding box center [702, 391] width 967 height 156
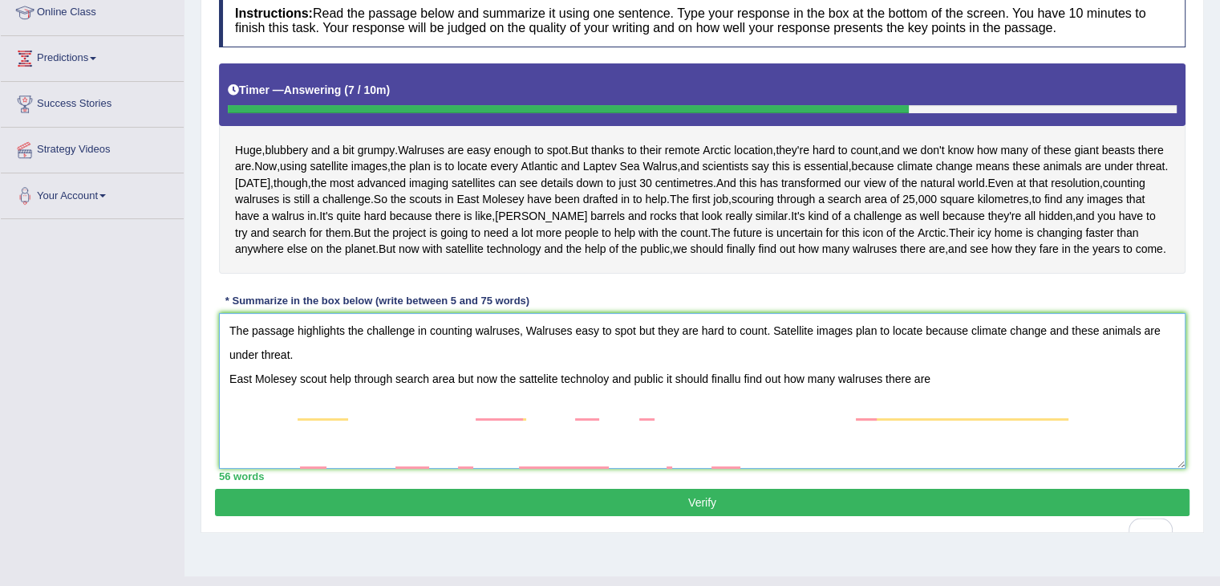
click at [386, 412] on textarea "The passage highlights the challenge in counting walruses, Walruses easy to spo…" at bounding box center [702, 391] width 967 height 156
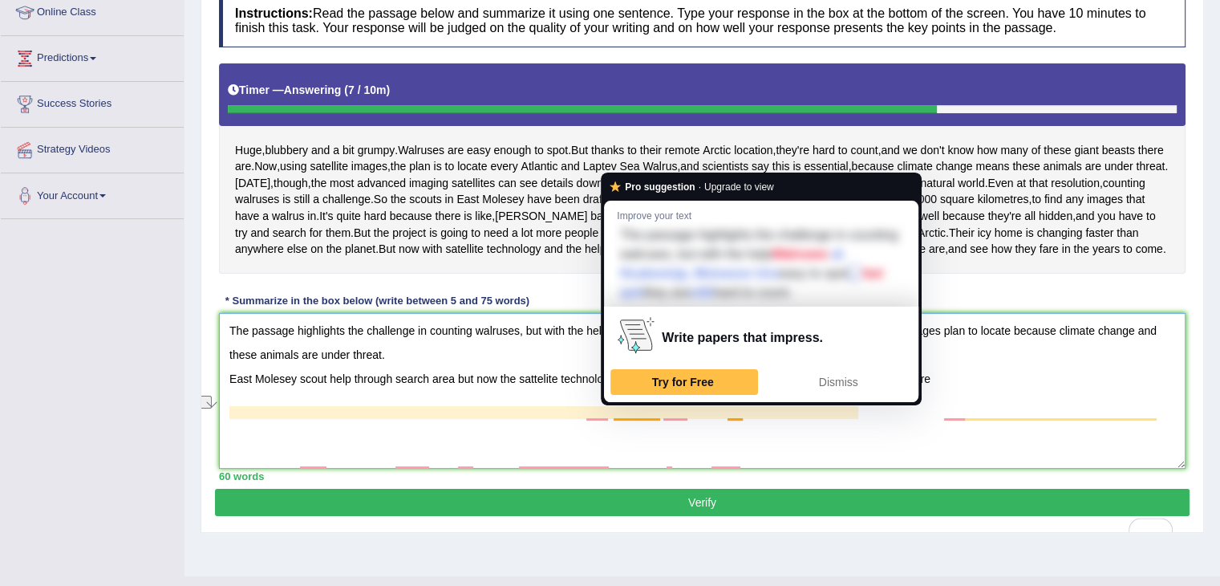
drag, startPoint x: 631, startPoint y: 410, endPoint x: 865, endPoint y: 401, distance: 233.6
click at [865, 359] on html "Toggle navigation Home Practice Questions Speaking Practice Read Aloud Repeat S…" at bounding box center [610, 67] width 1220 height 586
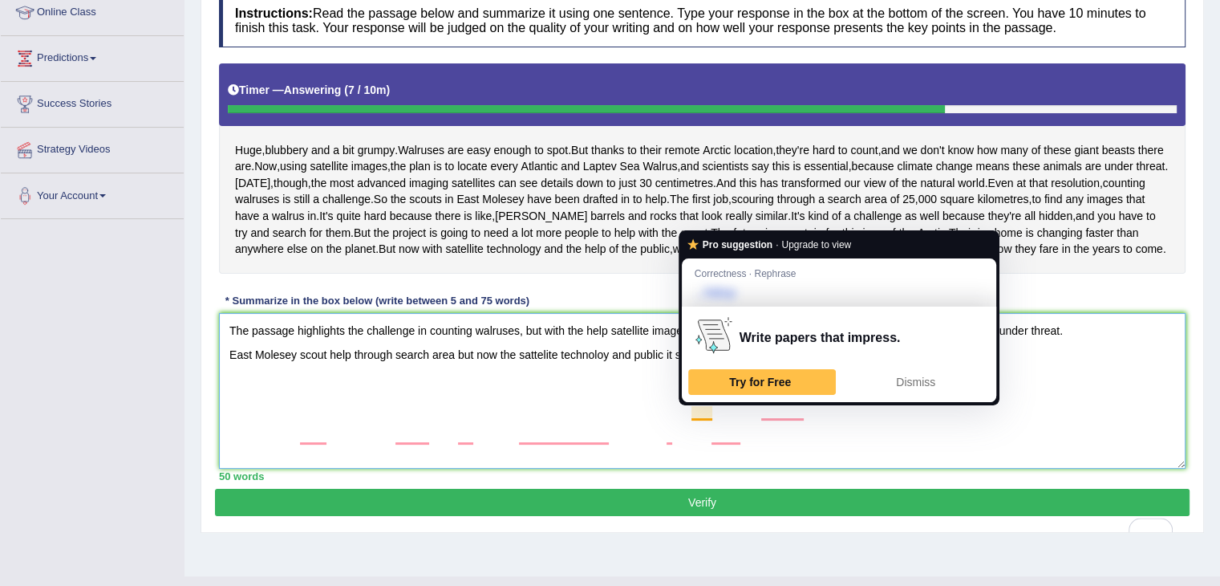
click at [691, 410] on textarea "The passage highlights the challenge in counting walruses, but with the help sa…" at bounding box center [702, 391] width 967 height 156
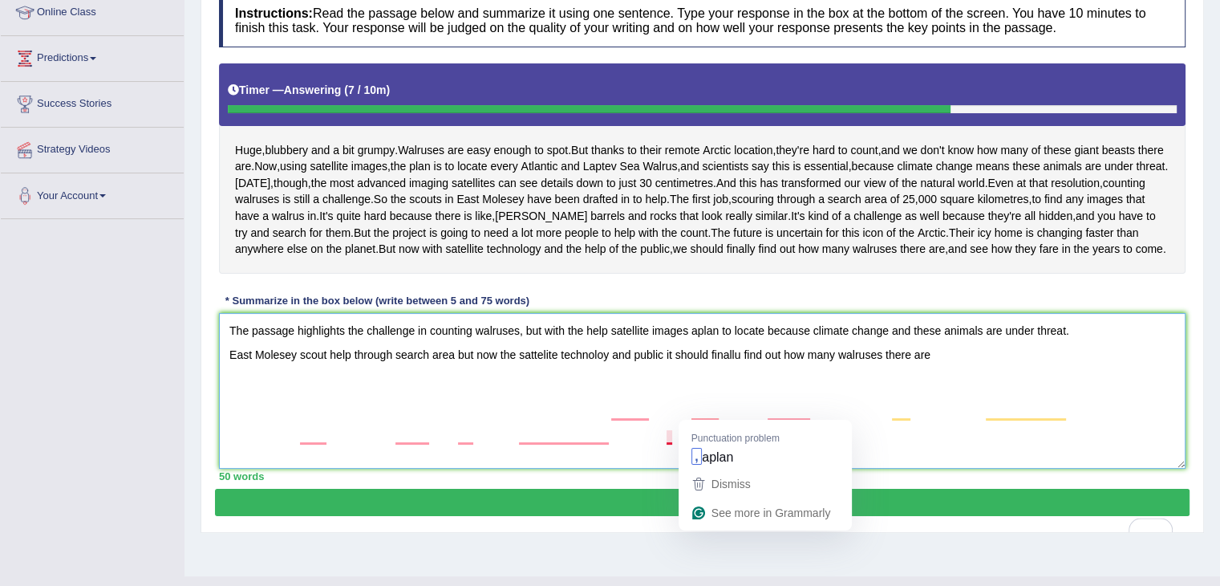
click at [668, 434] on textarea "The passage highlights the challenge in counting walruses, but with the help sa…" at bounding box center [702, 391] width 967 height 156
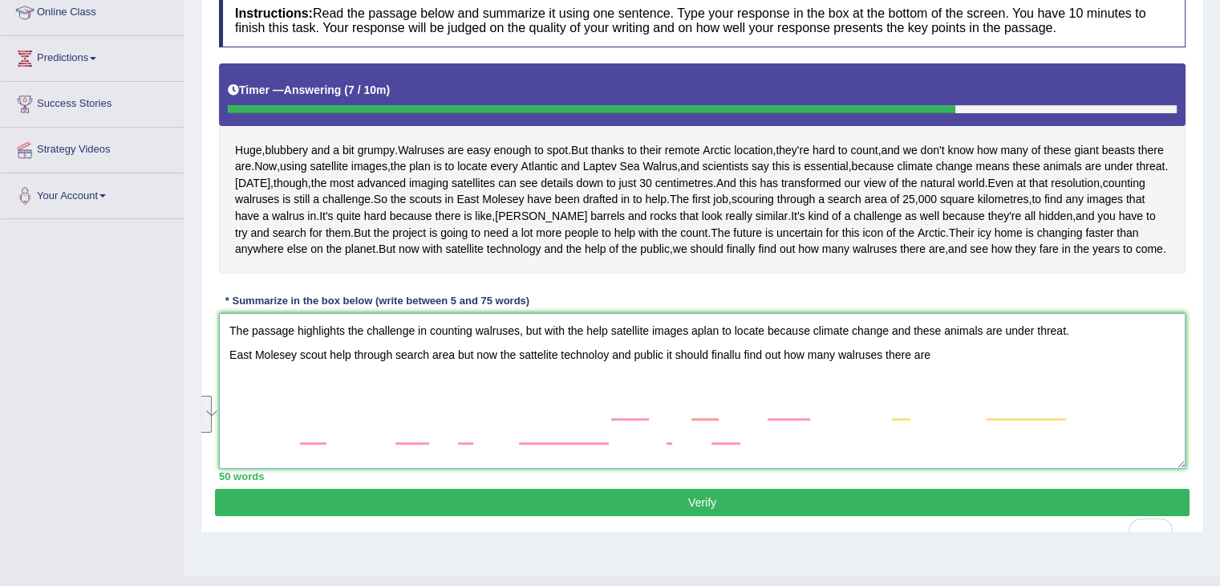
drag, startPoint x: 692, startPoint y: 408, endPoint x: 612, endPoint y: 428, distance: 82.5
click at [612, 428] on textarea "The passage highlights the challenge in counting walruses, but with the help sa…" at bounding box center [702, 391] width 967 height 156
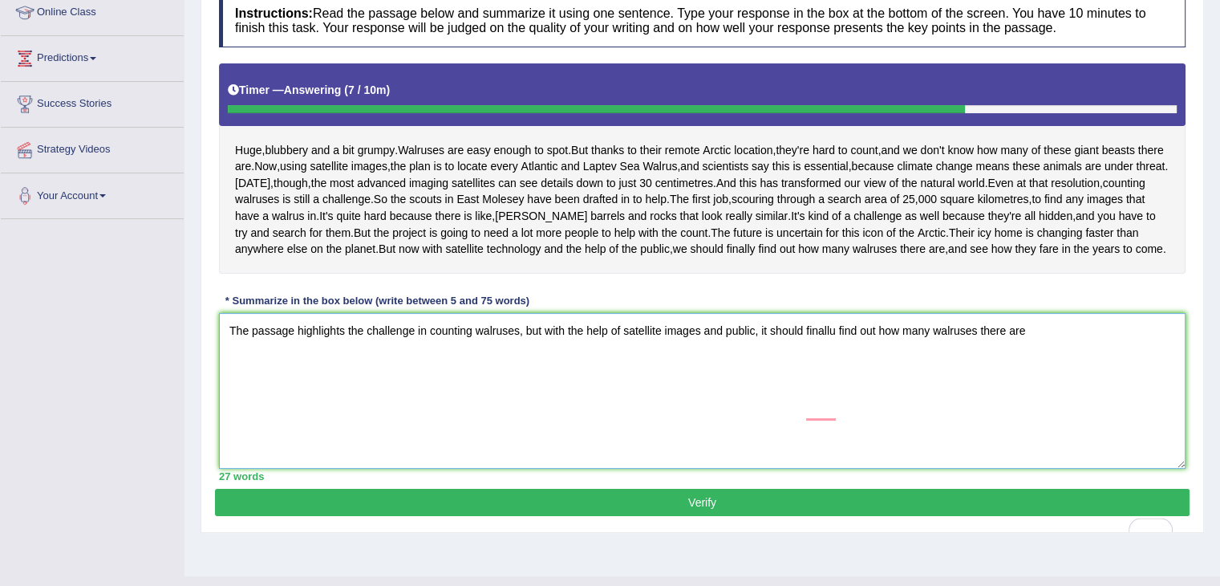
click at [725, 406] on textarea "The passage highlights the challenge in counting walruses, but with the help of…" at bounding box center [702, 391] width 967 height 156
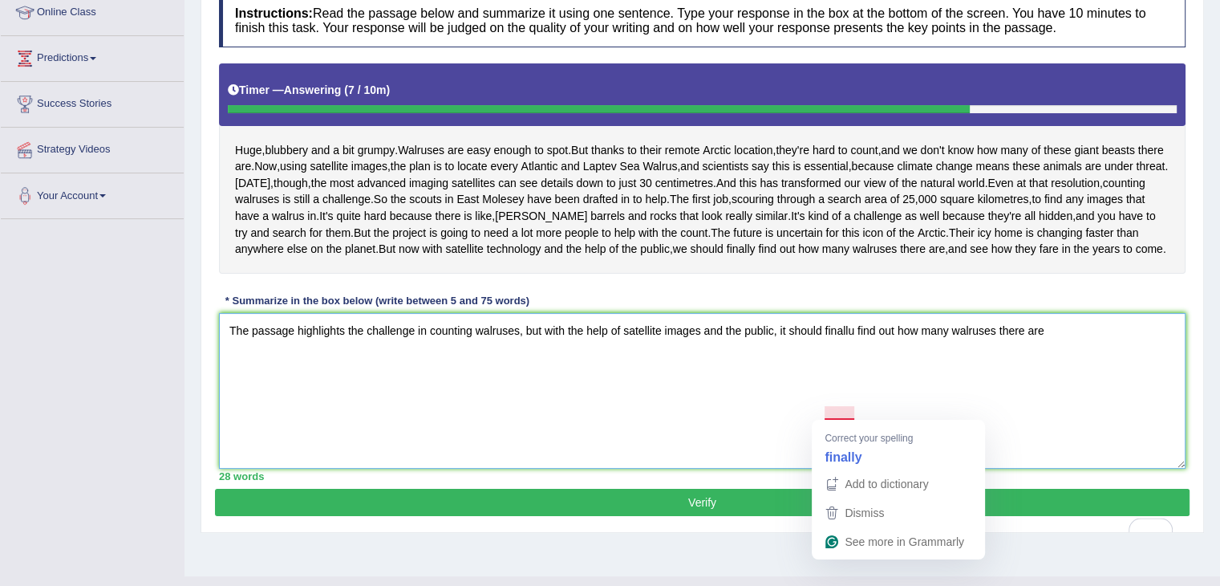
click at [838, 408] on textarea "The passage highlights the challenge in counting walruses, but with the help of…" at bounding box center [702, 391] width 967 height 156
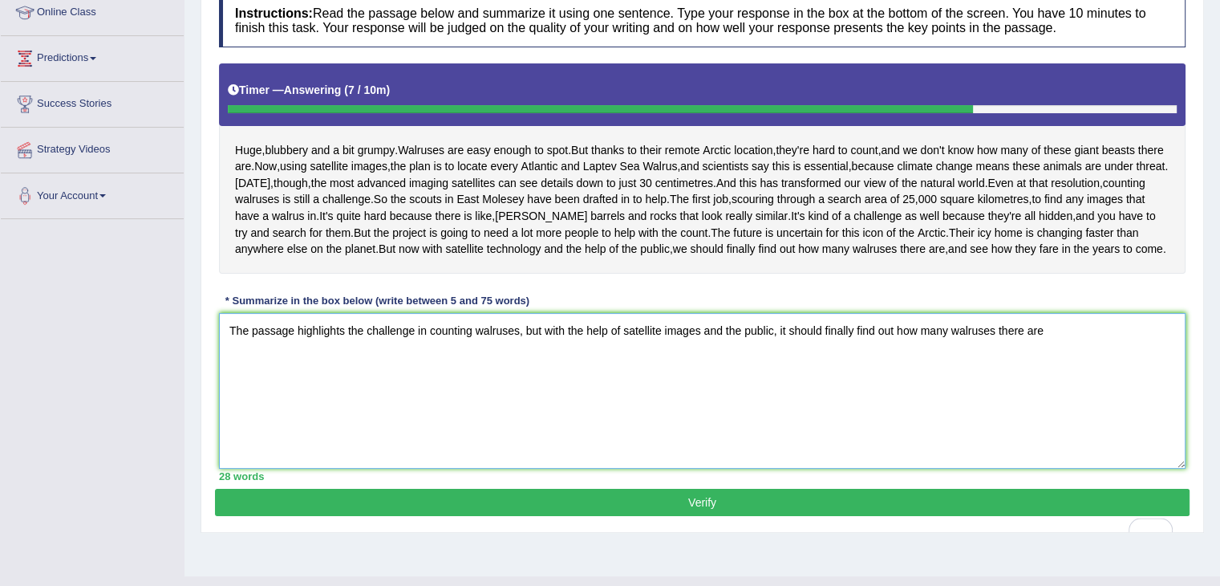
click at [786, 410] on textarea "The passage highlights the challenge in counting walruses, but with the help of…" at bounding box center [702, 391] width 967 height 156
click at [892, 408] on textarea "The passage highlights the challenge in counting walruses, but with the help of…" at bounding box center [702, 391] width 967 height 156
click at [1077, 408] on textarea "The passage highlights the challenge in counting walruses, but with the help of…" at bounding box center [702, 391] width 967 height 156
drag, startPoint x: 1051, startPoint y: 410, endPoint x: 1070, endPoint y: 417, distance: 20.6
click at [1053, 411] on textarea "The passage highlights the challenge in counting walruses, but with the help of…" at bounding box center [702, 391] width 967 height 156
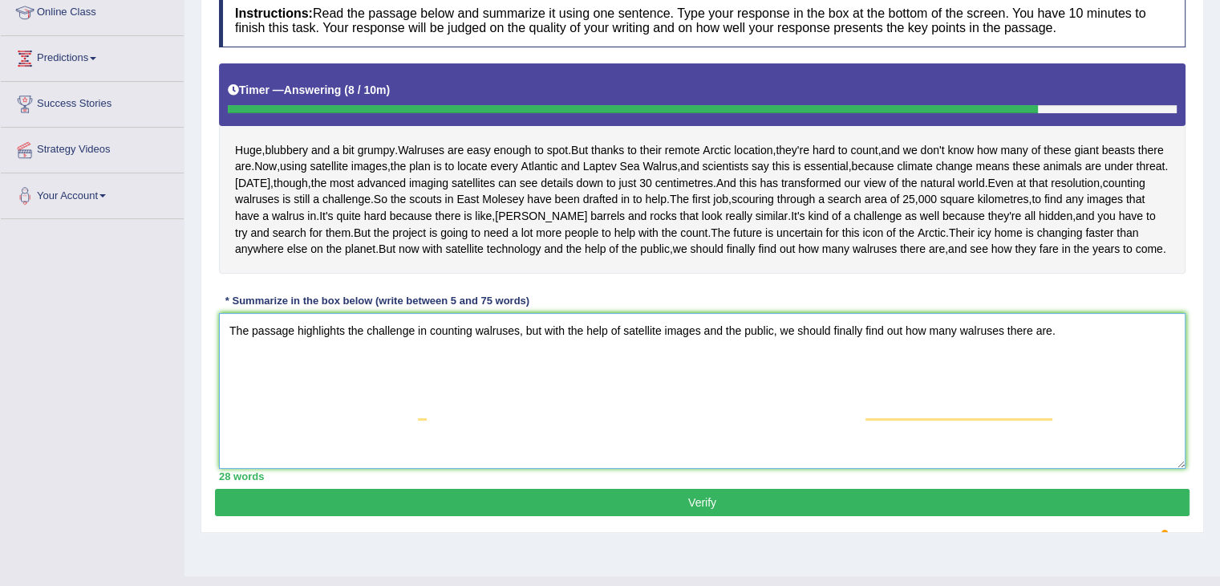
scroll to position [306, 0]
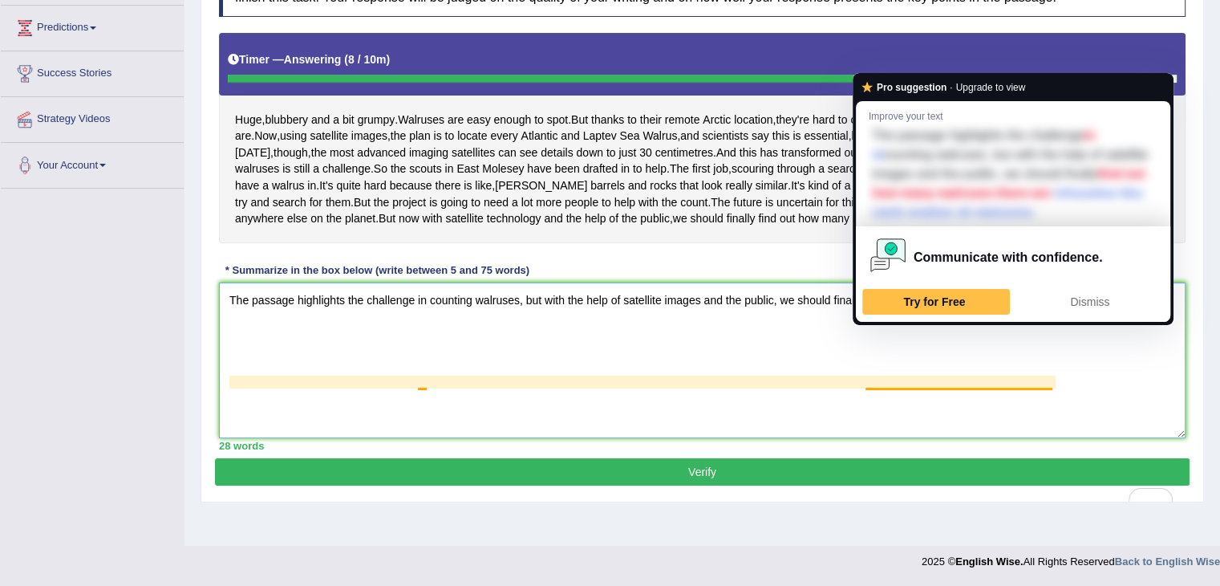
drag, startPoint x: 928, startPoint y: 335, endPoint x: 667, endPoint y: 376, distance: 264.8
click at [673, 372] on textarea "The passage highlights the challenge in counting walruses, but with the help of…" at bounding box center [702, 360] width 967 height 156
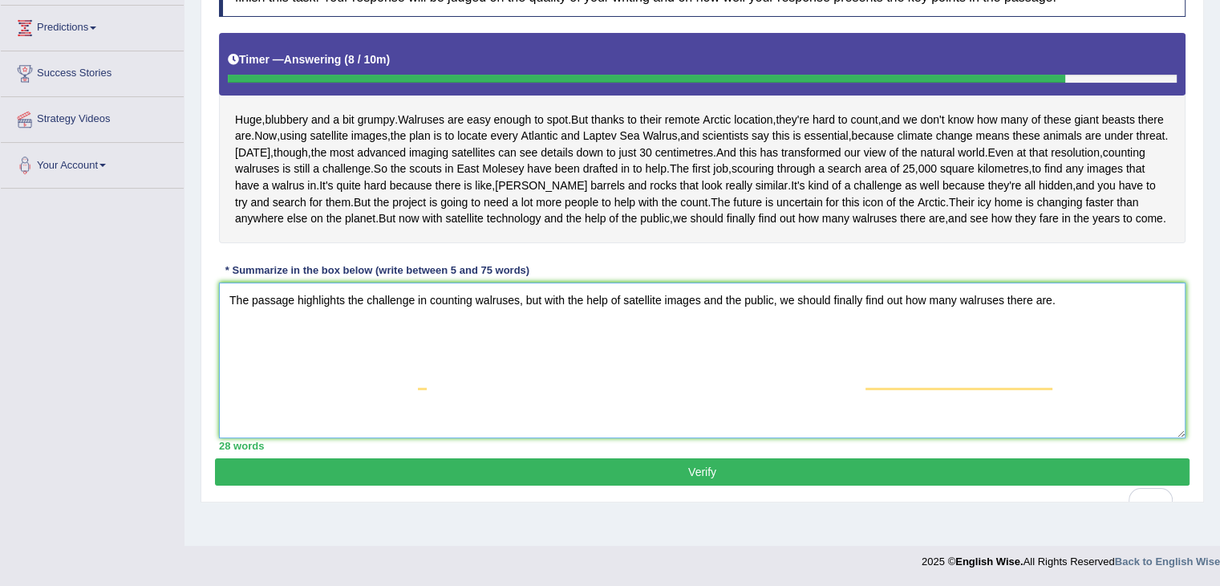
type textarea "The passage highlights the challenge in counting walruses, but with the help of…"
click at [773, 485] on button "Verify" at bounding box center [702, 471] width 975 height 27
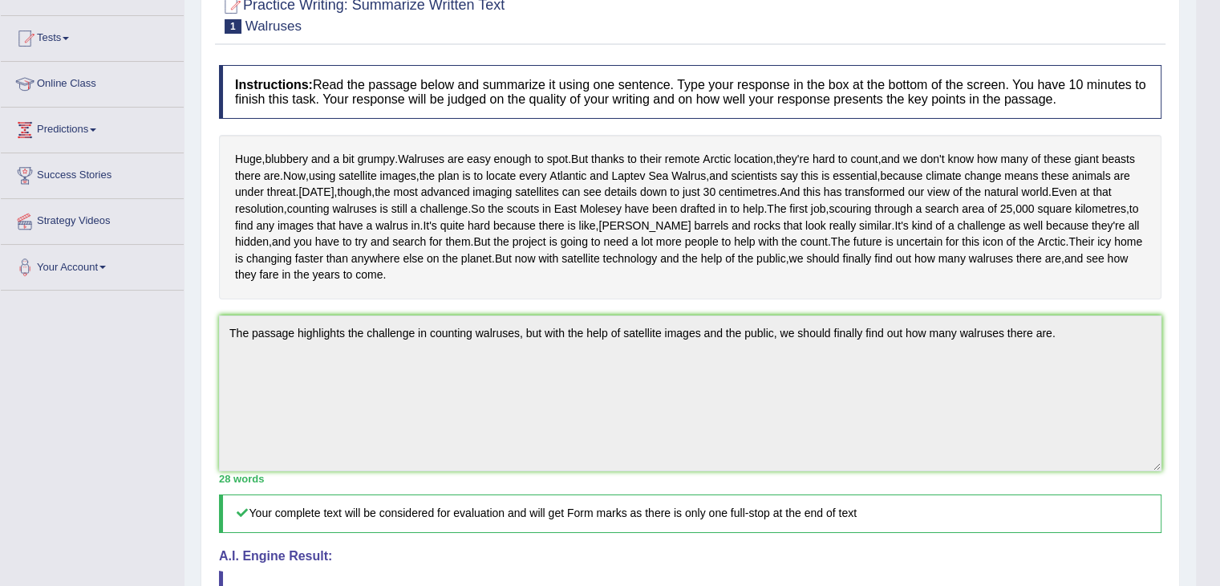
scroll to position [0, 0]
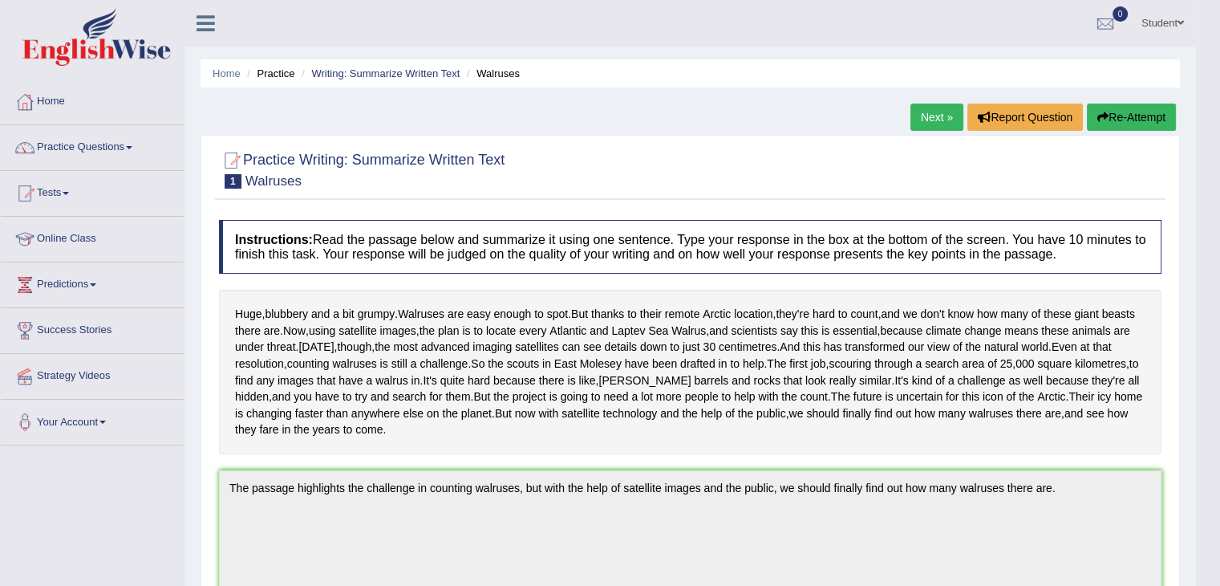
click at [915, 110] on link "Next »" at bounding box center [937, 116] width 53 height 27
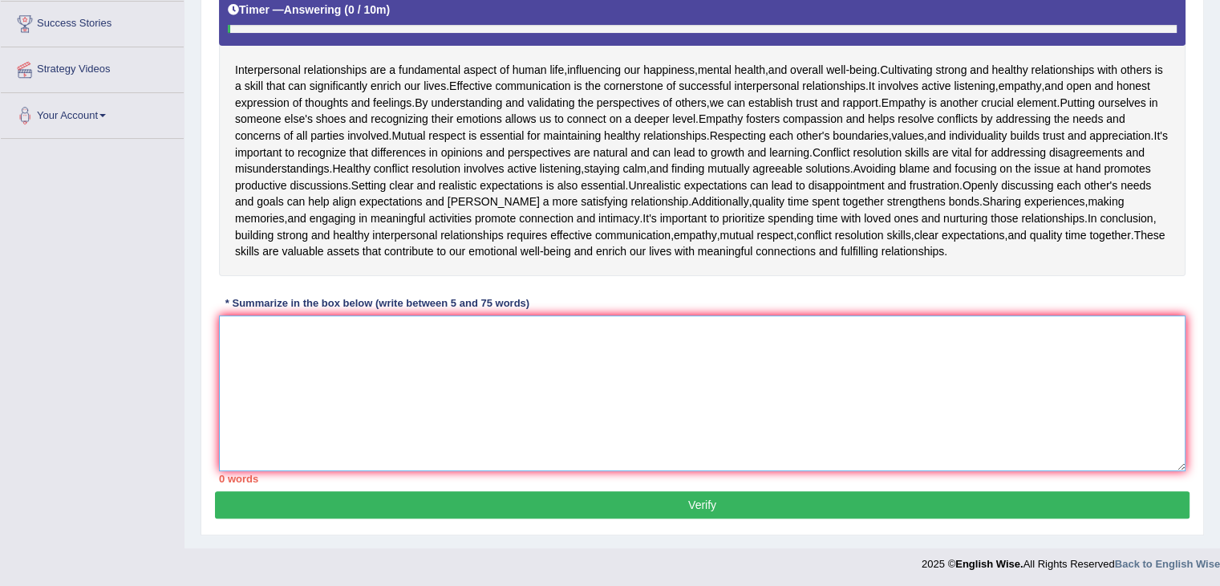
click at [412, 382] on textarea at bounding box center [702, 393] width 967 height 156
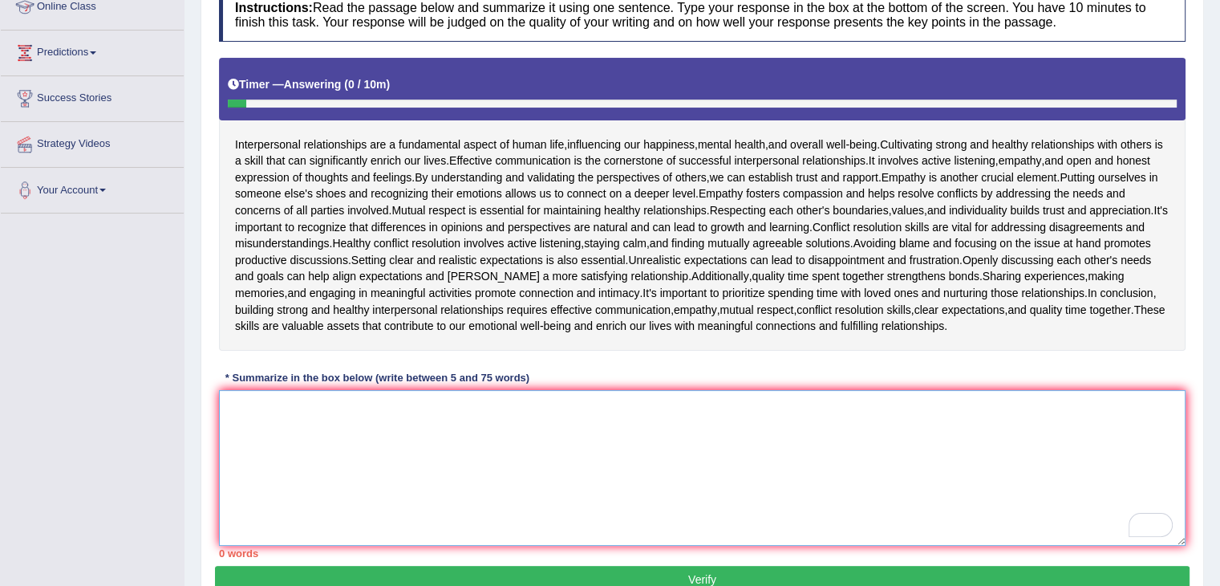
scroll to position [306, 0]
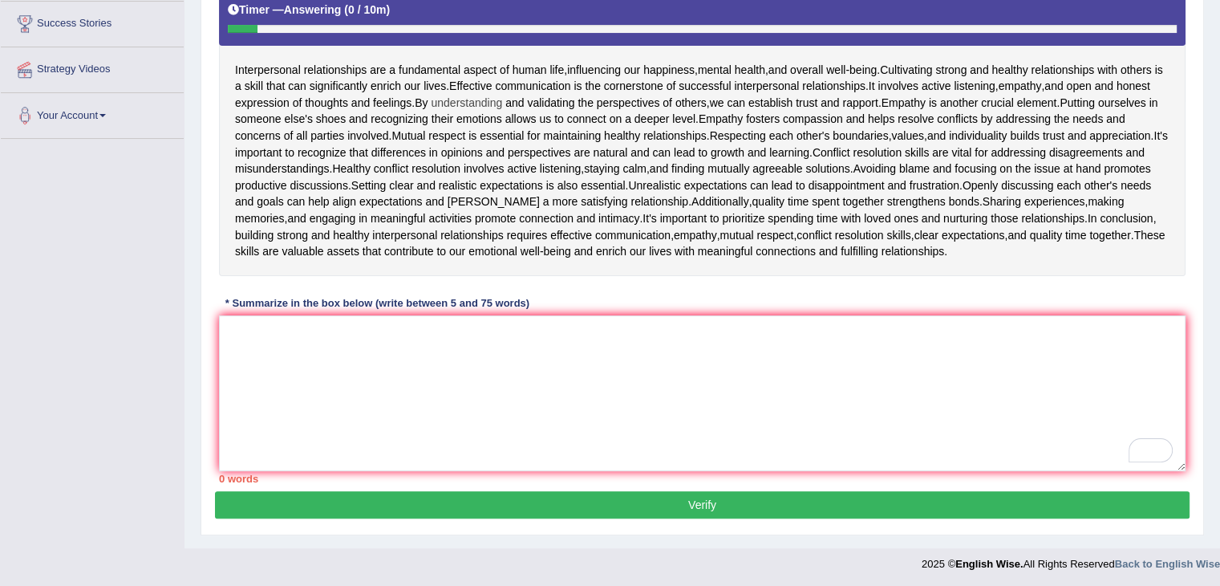
drag, startPoint x: 238, startPoint y: 71, endPoint x: 416, endPoint y: 63, distance: 177.5
click at [523, 99] on div "Interpersonal relationships are a fundamental aspect of human life , influencin…" at bounding box center [702, 129] width 967 height 293
drag, startPoint x: 413, startPoint y: 62, endPoint x: 279, endPoint y: 63, distance: 134.0
click at [279, 63] on div "Interpersonal relationships are a fundamental aspect of human life , influencin…" at bounding box center [702, 129] width 967 height 293
drag, startPoint x: 282, startPoint y: 68, endPoint x: 248, endPoint y: 77, distance: 35.6
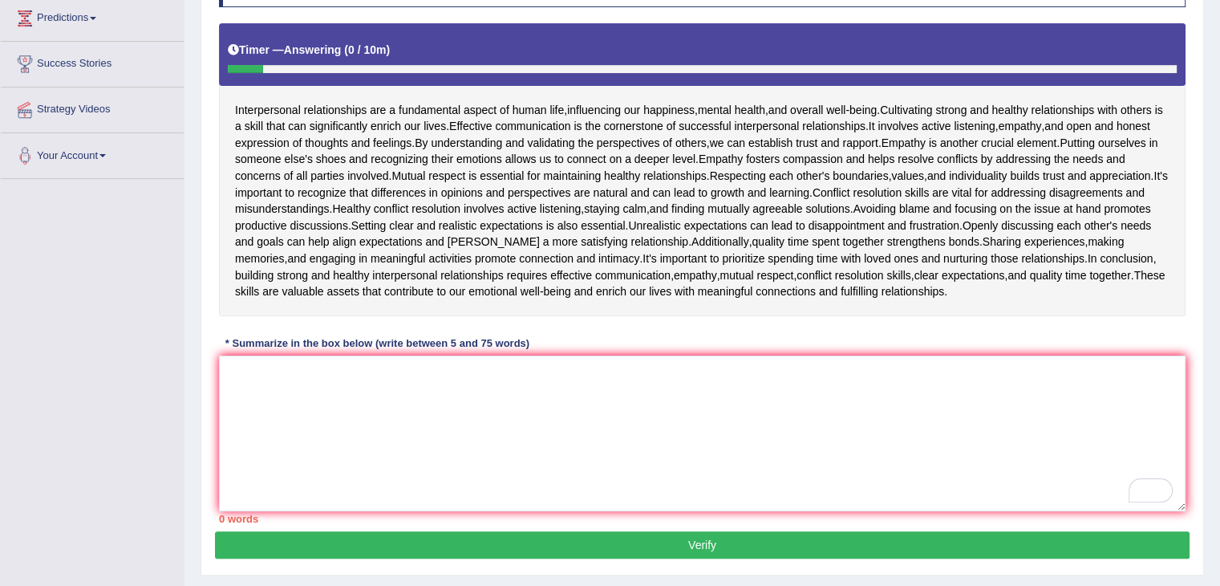
scroll to position [0, 0]
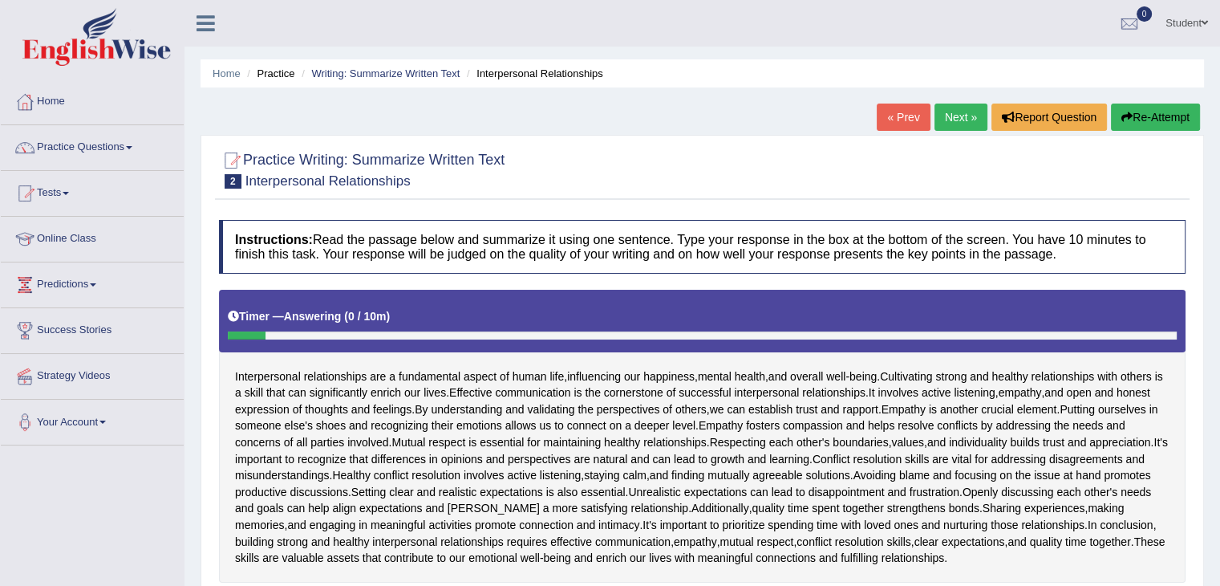
click at [964, 107] on link "Next »" at bounding box center [961, 116] width 53 height 27
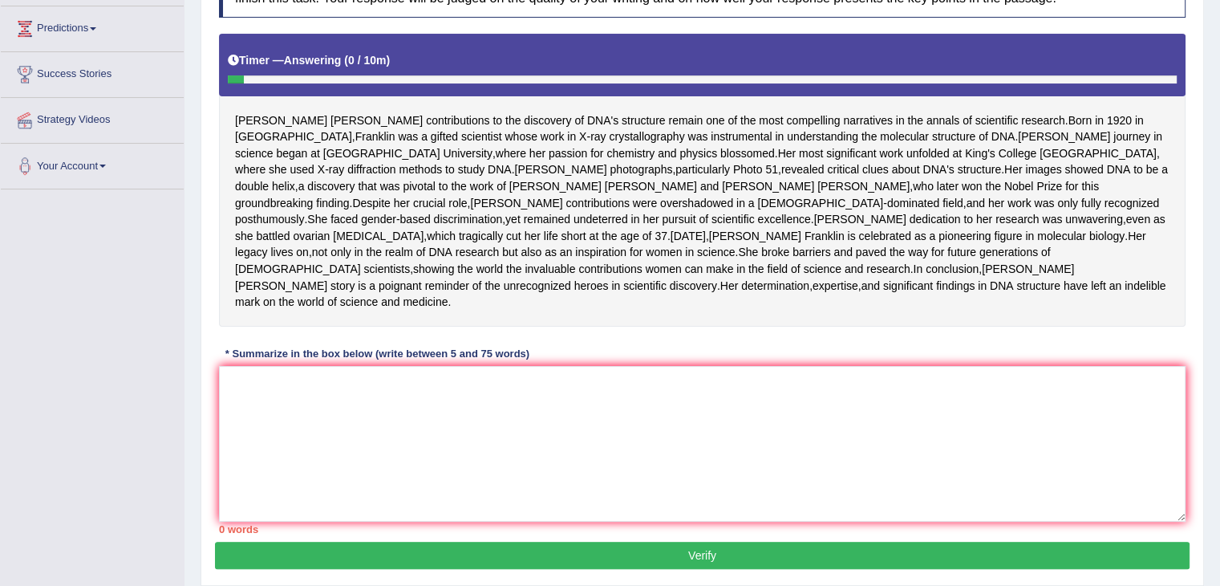
scroll to position [132, 0]
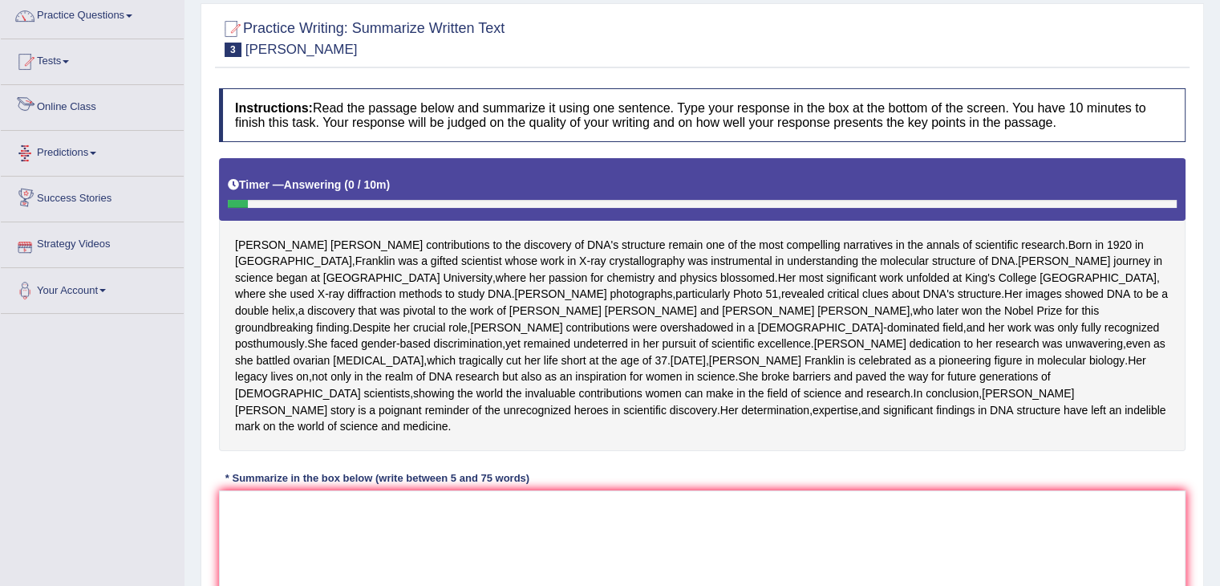
click at [70, 153] on link "Predictions" at bounding box center [92, 151] width 183 height 40
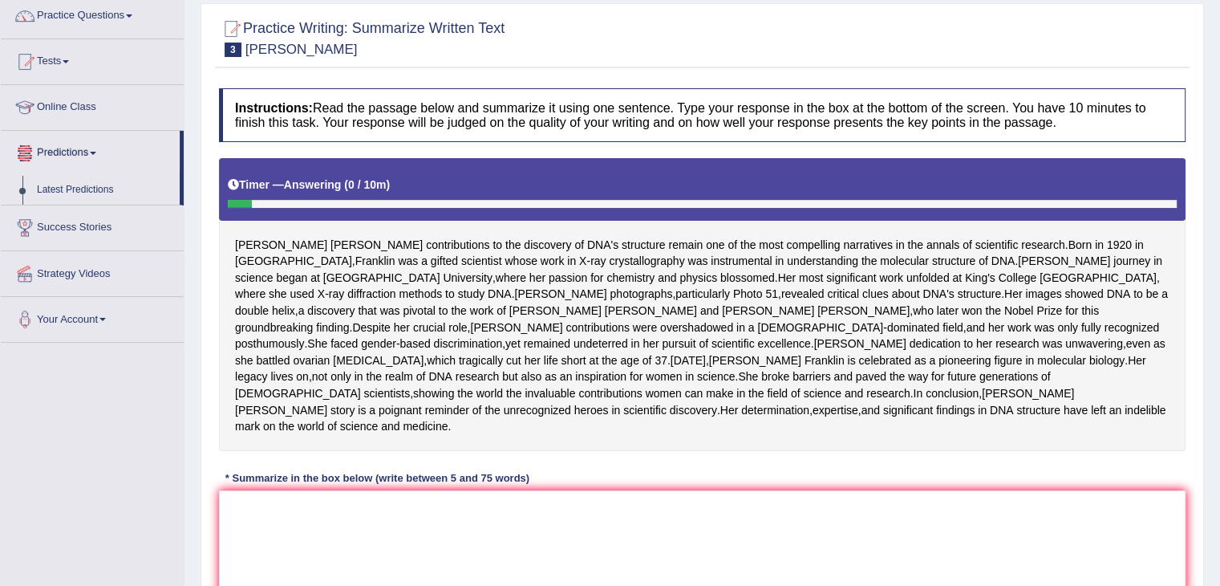
click at [537, 290] on div "[PERSON_NAME] contributions to the discovery of DNA's structure remain one of t…" at bounding box center [702, 304] width 967 height 293
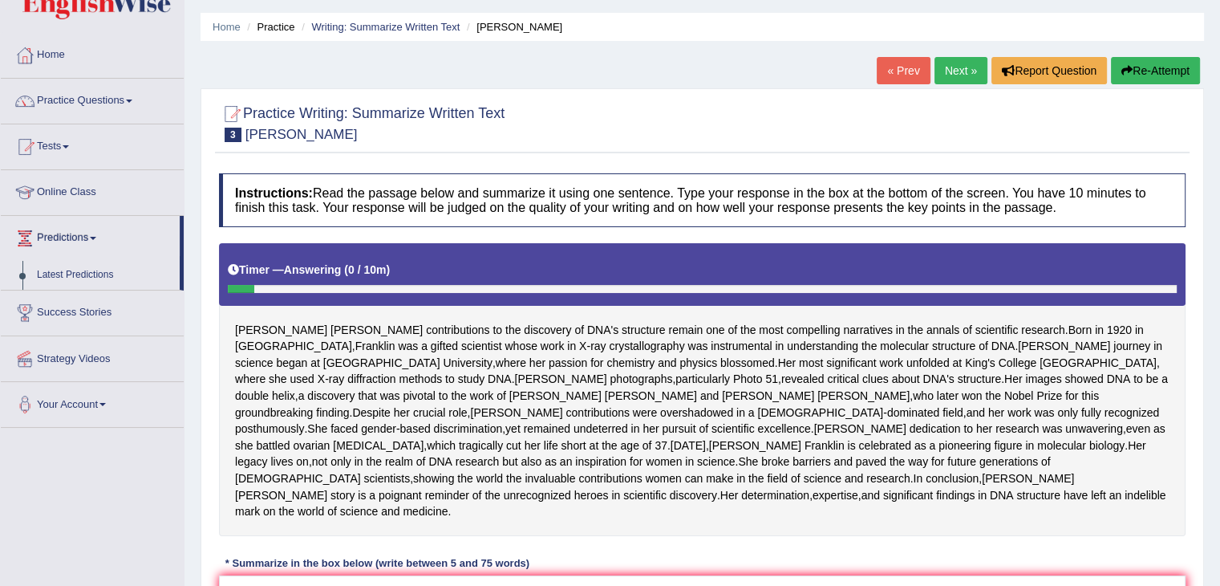
scroll to position [0, 0]
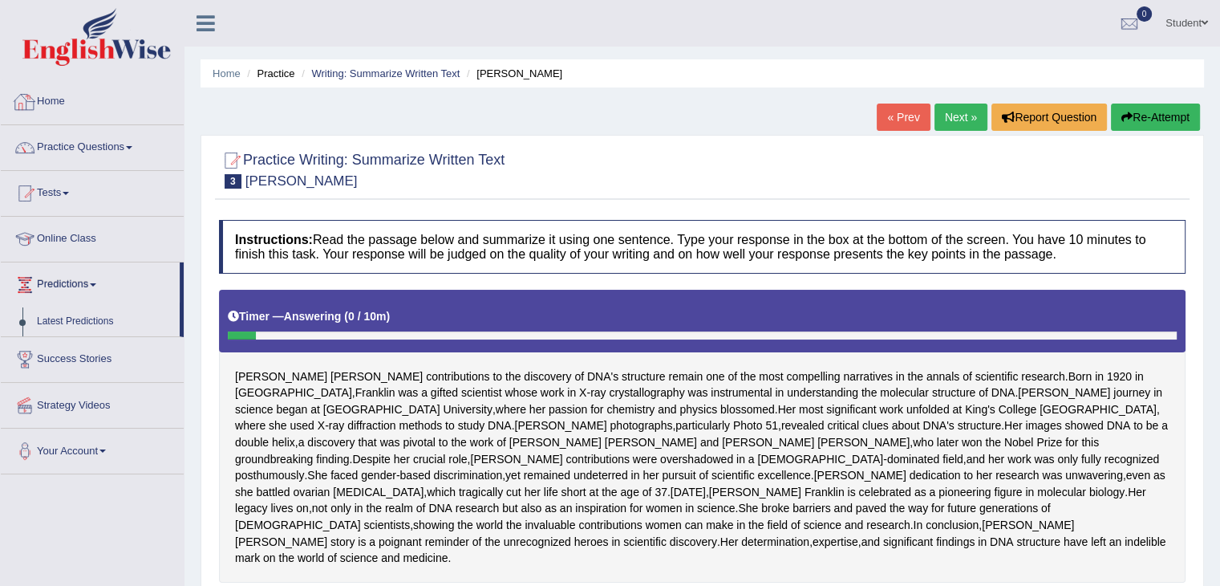
click at [34, 99] on div at bounding box center [25, 102] width 24 height 24
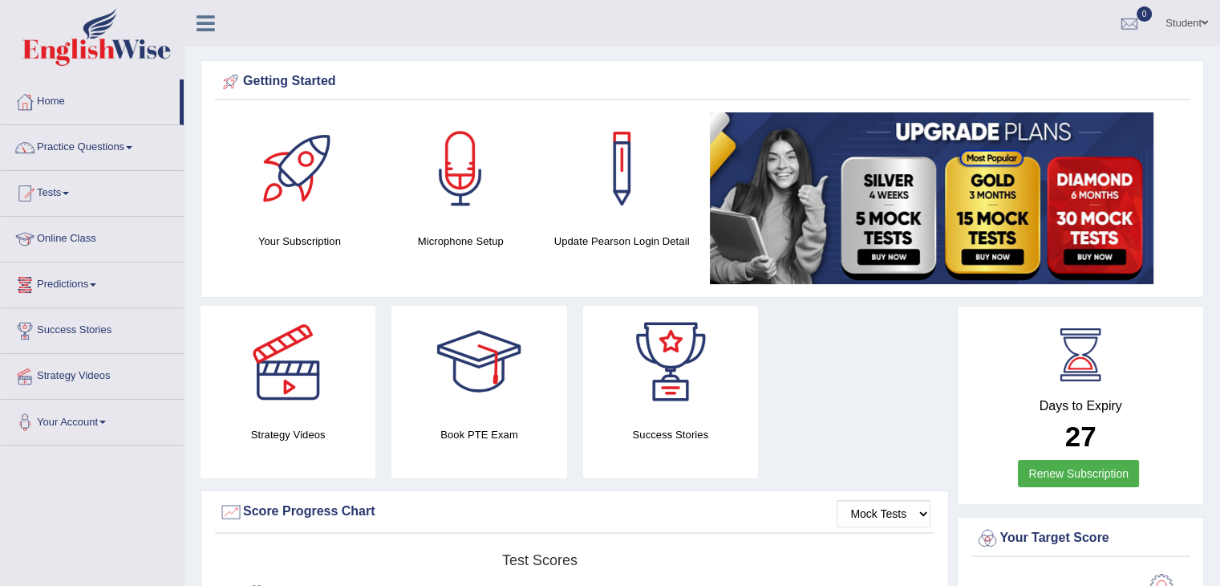
click at [55, 148] on link "Practice Questions" at bounding box center [92, 145] width 183 height 40
